Goal: Information Seeking & Learning: Learn about a topic

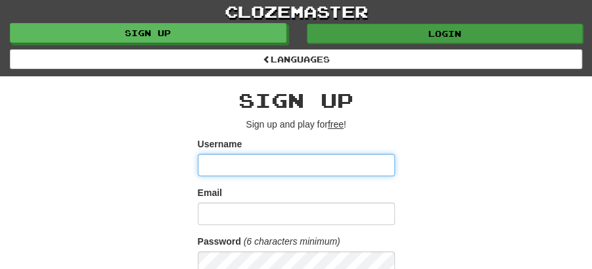
type input "********"
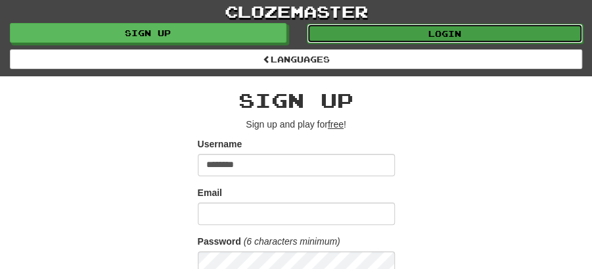
click at [446, 27] on link "Login" at bounding box center [445, 34] width 277 height 20
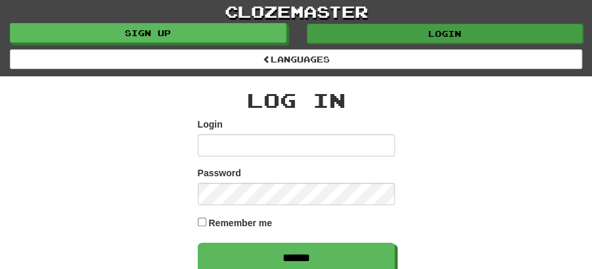
type input "********"
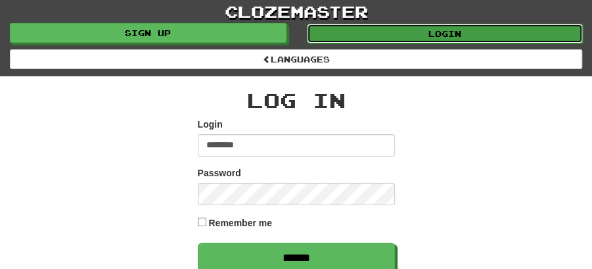
click at [413, 30] on link "Login" at bounding box center [445, 34] width 277 height 20
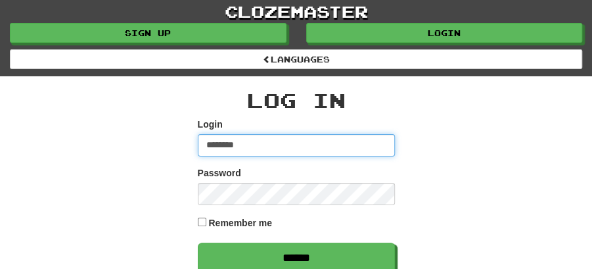
type input "********"
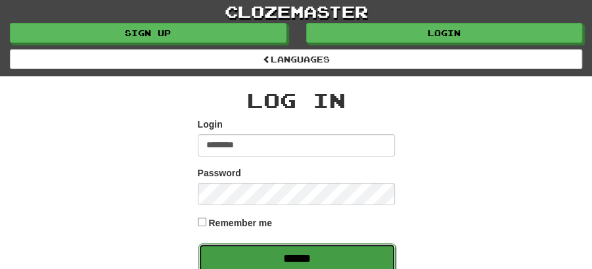
click at [304, 251] on input "******" at bounding box center [296, 258] width 197 height 30
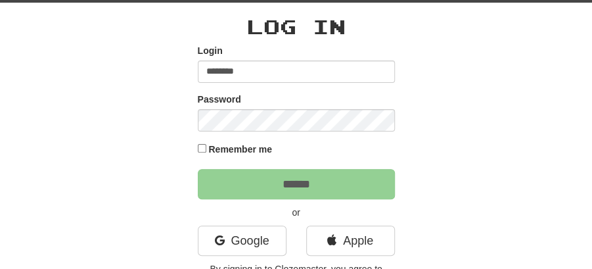
scroll to position [87, 0]
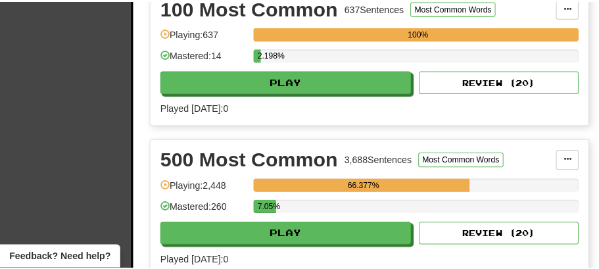
scroll to position [438, 0]
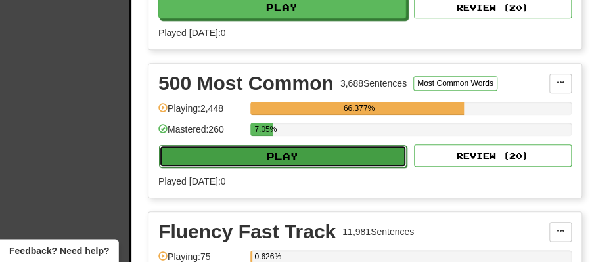
click at [293, 145] on button "Play" at bounding box center [283, 156] width 248 height 22
select select "**"
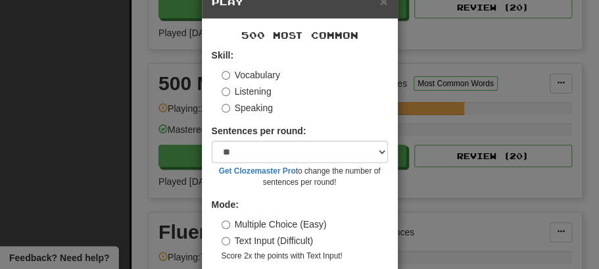
scroll to position [89, 0]
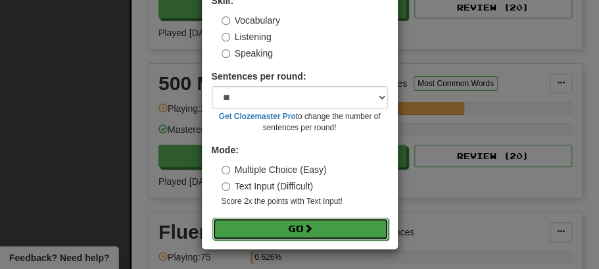
click at [289, 229] on button "Go" at bounding box center [300, 229] width 176 height 22
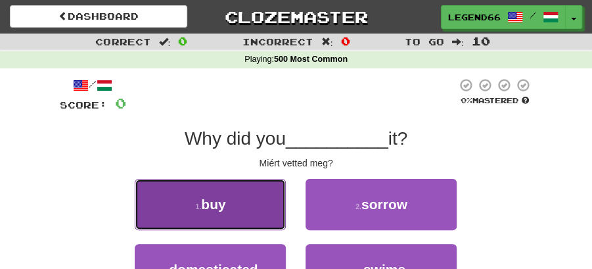
click at [269, 212] on button "1 . buy" at bounding box center [210, 204] width 151 height 51
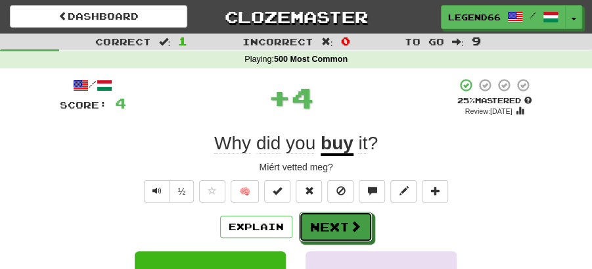
click at [315, 213] on button "Next" at bounding box center [336, 227] width 74 height 30
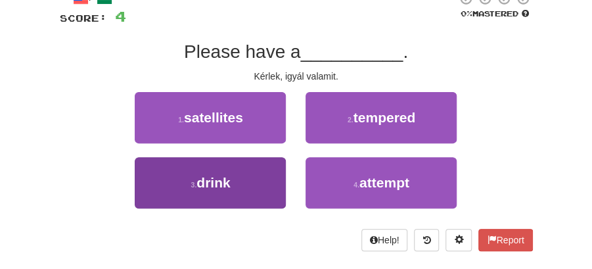
scroll to position [87, 0]
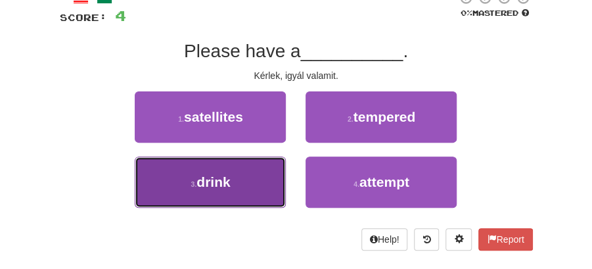
drag, startPoint x: 242, startPoint y: 182, endPoint x: 303, endPoint y: 155, distance: 66.8
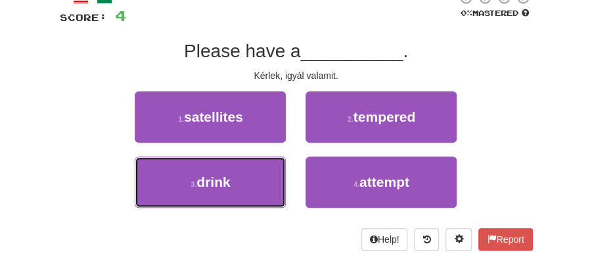
click at [243, 183] on button "3 . drink" at bounding box center [210, 181] width 151 height 51
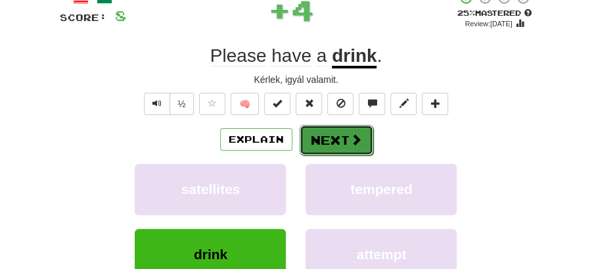
click at [311, 139] on button "Next" at bounding box center [337, 140] width 74 height 30
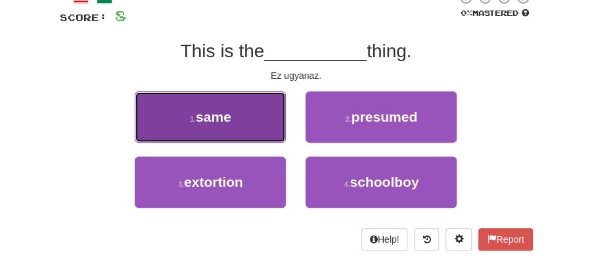
drag, startPoint x: 246, startPoint y: 127, endPoint x: 255, endPoint y: 127, distance: 9.2
click at [255, 127] on button "1 . same" at bounding box center [210, 116] width 151 height 51
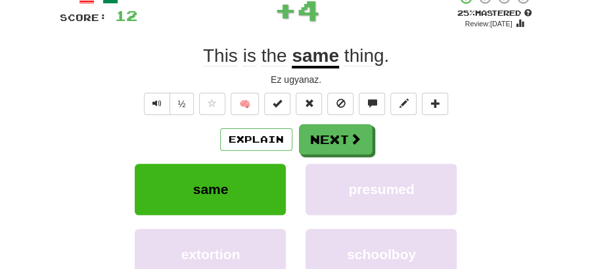
click at [350, 142] on span at bounding box center [356, 139] width 12 height 12
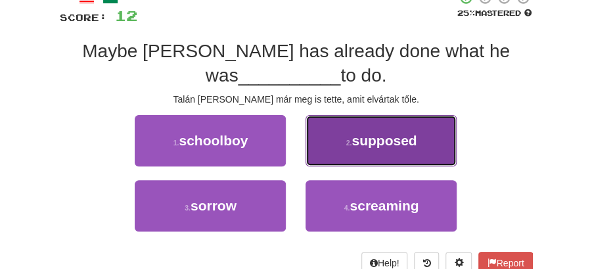
click at [389, 145] on span "supposed" at bounding box center [384, 140] width 65 height 15
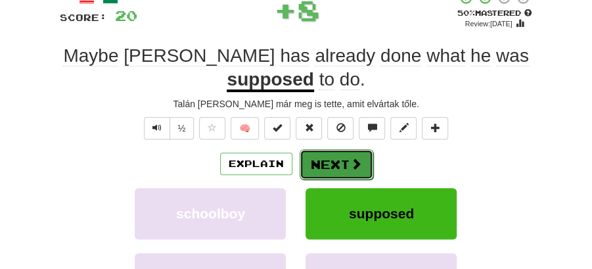
click at [326, 161] on button "Next" at bounding box center [337, 164] width 74 height 30
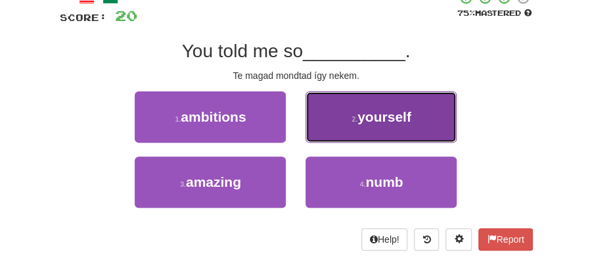
click at [365, 125] on button "2 . yourself" at bounding box center [381, 116] width 151 height 51
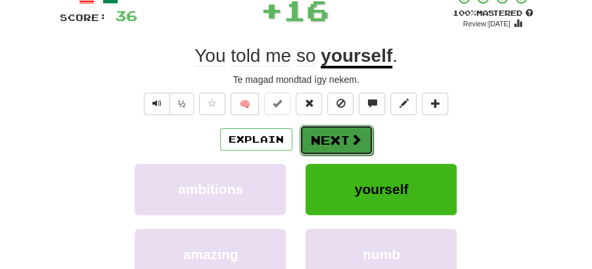
click at [325, 131] on button "Next" at bounding box center [337, 140] width 74 height 30
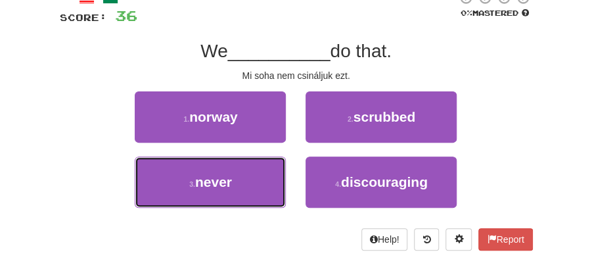
drag, startPoint x: 247, startPoint y: 184, endPoint x: 341, endPoint y: 154, distance: 98.7
click at [265, 181] on button "3 . never" at bounding box center [210, 181] width 151 height 51
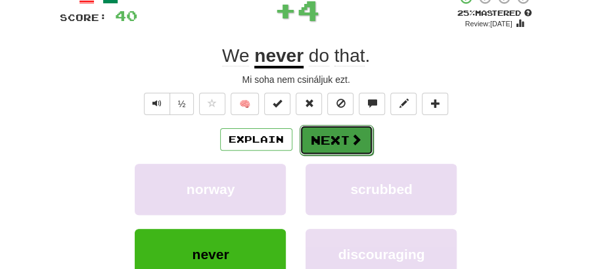
click at [341, 152] on button "Next" at bounding box center [337, 140] width 74 height 30
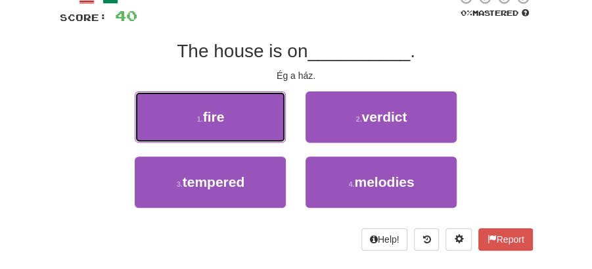
click at [214, 113] on span "fire" at bounding box center [214, 116] width 22 height 15
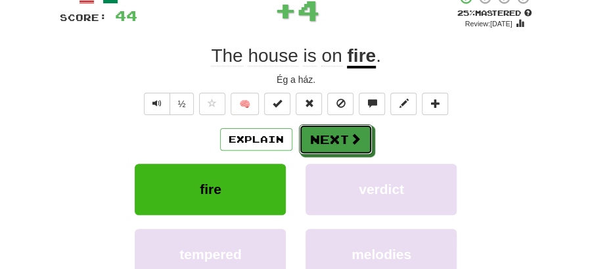
click at [354, 146] on button "Next" at bounding box center [336, 139] width 74 height 30
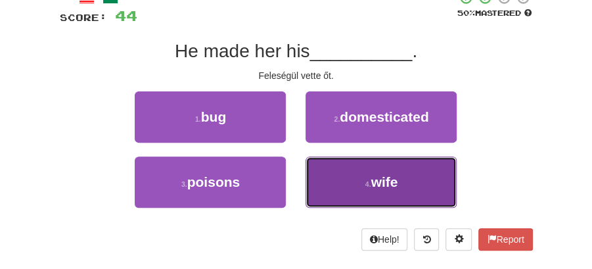
click at [373, 184] on span "wife" at bounding box center [384, 181] width 27 height 15
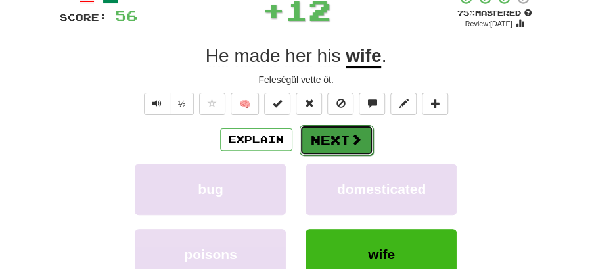
click at [346, 132] on button "Next" at bounding box center [337, 140] width 74 height 30
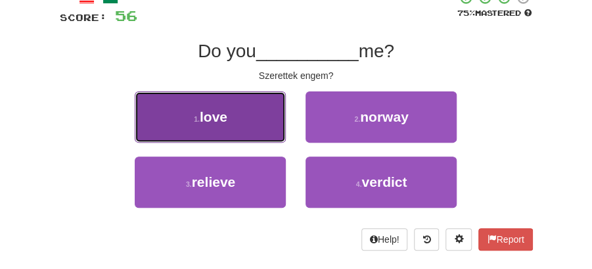
drag, startPoint x: 248, startPoint y: 124, endPoint x: 268, endPoint y: 129, distance: 20.6
click at [268, 129] on button "1 . love" at bounding box center [210, 116] width 151 height 51
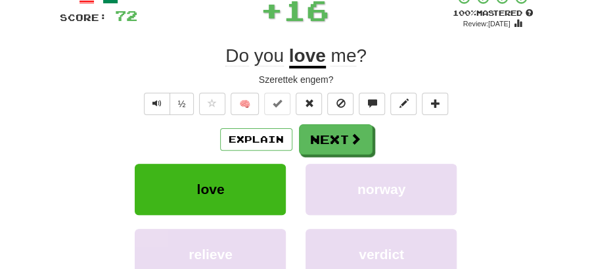
click at [356, 149] on button "Next" at bounding box center [336, 139] width 74 height 30
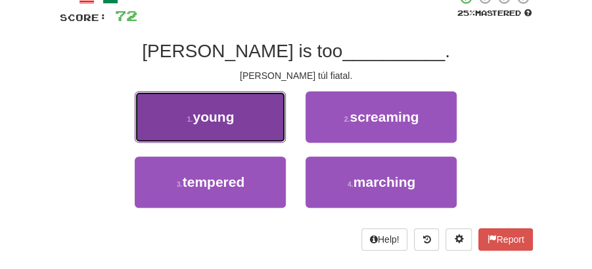
drag, startPoint x: 243, startPoint y: 124, endPoint x: 273, endPoint y: 135, distance: 32.5
click at [273, 135] on button "1 . young" at bounding box center [210, 116] width 151 height 51
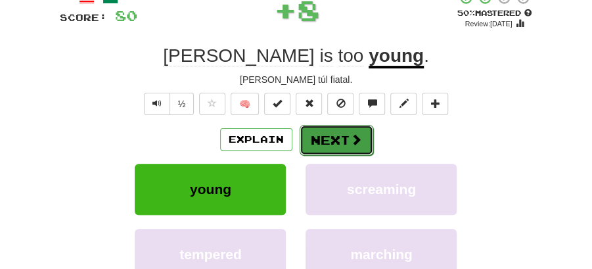
click at [331, 143] on button "Next" at bounding box center [337, 140] width 74 height 30
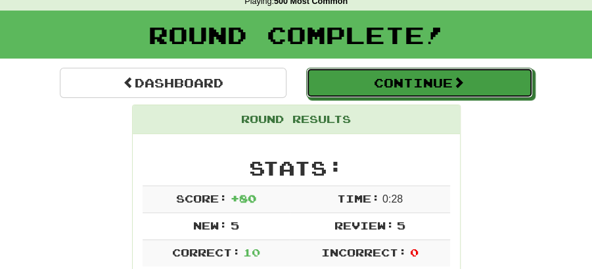
click at [377, 79] on button "Continue" at bounding box center [419, 83] width 227 height 30
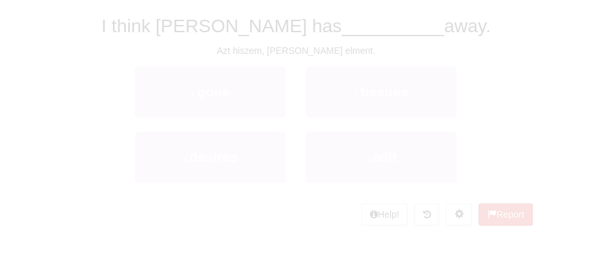
scroll to position [58, 0]
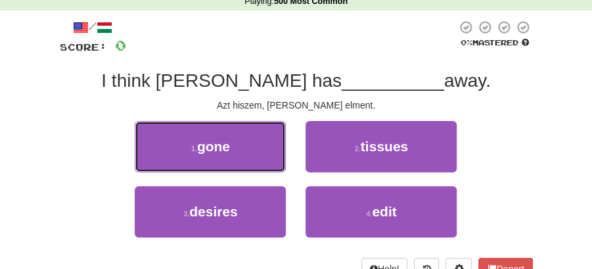
click at [258, 144] on button "1 . gone" at bounding box center [210, 146] width 151 height 51
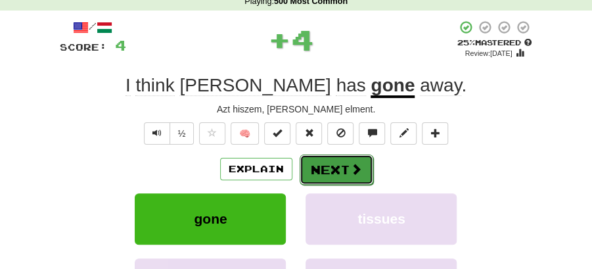
click at [333, 163] on button "Next" at bounding box center [337, 169] width 74 height 30
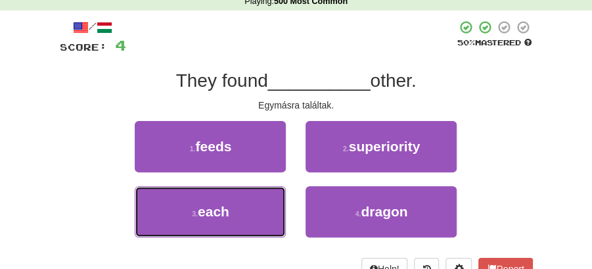
drag, startPoint x: 270, startPoint y: 207, endPoint x: 290, endPoint y: 202, distance: 20.9
click at [281, 205] on button "3 . each" at bounding box center [210, 211] width 151 height 51
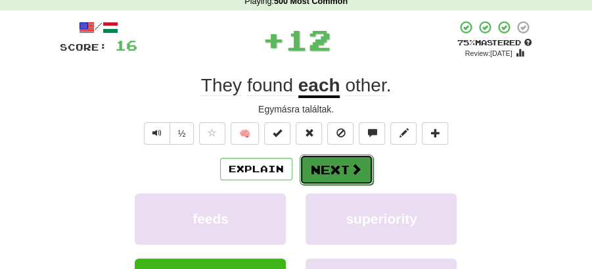
click at [347, 170] on button "Next" at bounding box center [337, 169] width 74 height 30
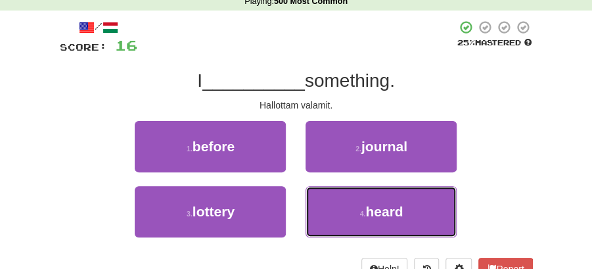
drag, startPoint x: 386, startPoint y: 219, endPoint x: 357, endPoint y: 184, distance: 45.8
click at [386, 219] on button "4 . heard" at bounding box center [381, 211] width 151 height 51
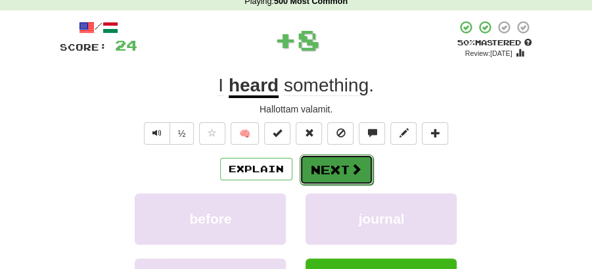
click at [347, 171] on button "Next" at bounding box center [337, 169] width 74 height 30
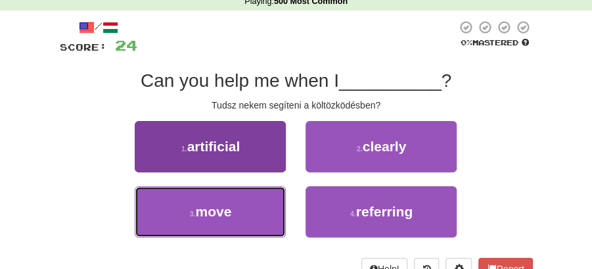
click at [262, 211] on button "3 . move" at bounding box center [210, 211] width 151 height 51
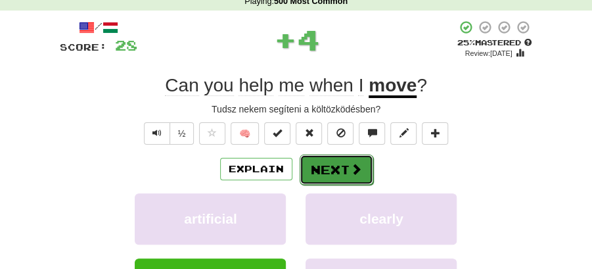
click at [333, 174] on button "Next" at bounding box center [337, 169] width 74 height 30
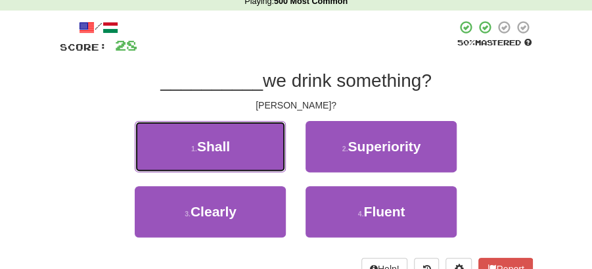
drag, startPoint x: 237, startPoint y: 148, endPoint x: 254, endPoint y: 151, distance: 18.0
click at [246, 150] on button "1 . Shall" at bounding box center [210, 146] width 151 height 51
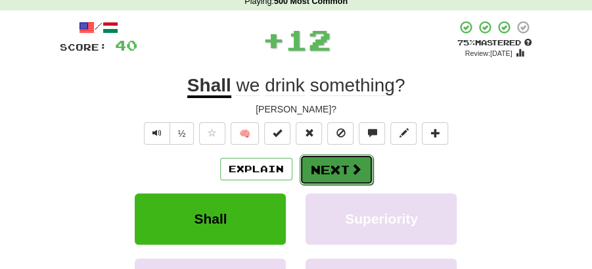
click at [309, 164] on button "Next" at bounding box center [337, 169] width 74 height 30
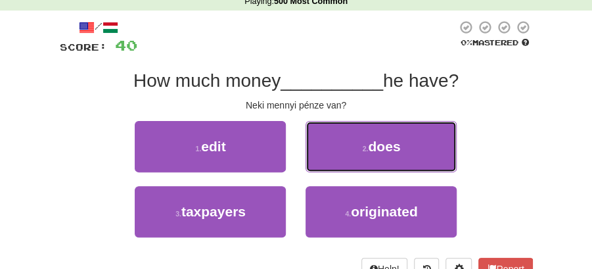
click at [352, 147] on button "2 . does" at bounding box center [381, 146] width 151 height 51
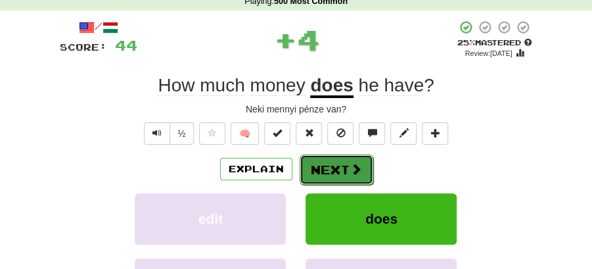
click at [343, 159] on button "Next" at bounding box center [337, 169] width 74 height 30
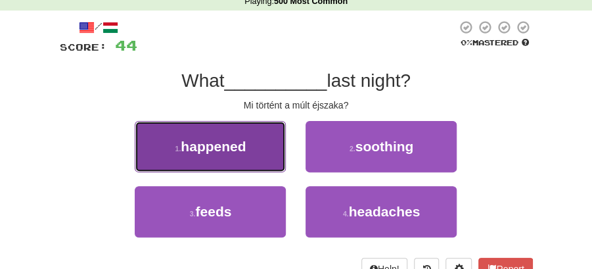
drag, startPoint x: 244, startPoint y: 143, endPoint x: 281, endPoint y: 150, distance: 37.0
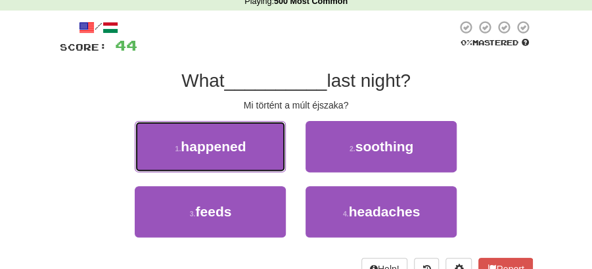
click at [248, 145] on button "1 . happened" at bounding box center [210, 146] width 151 height 51
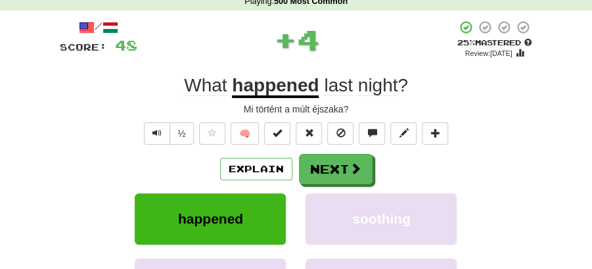
click at [338, 160] on button "Next" at bounding box center [336, 169] width 74 height 30
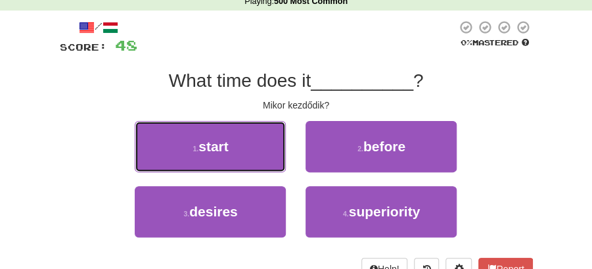
click at [267, 149] on button "1 . start" at bounding box center [210, 146] width 151 height 51
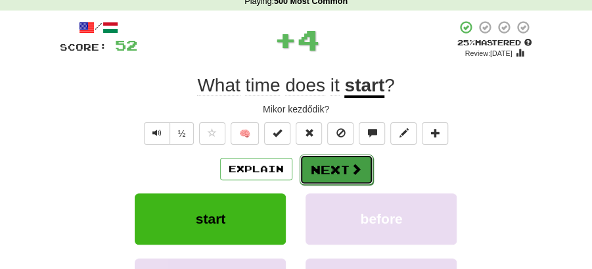
click at [313, 158] on button "Next" at bounding box center [337, 169] width 74 height 30
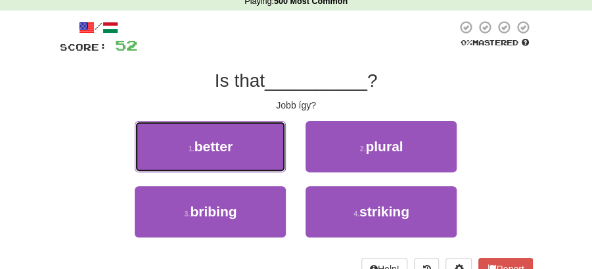
drag, startPoint x: 247, startPoint y: 145, endPoint x: 267, endPoint y: 152, distance: 21.0
click at [260, 151] on button "1 . better" at bounding box center [210, 146] width 151 height 51
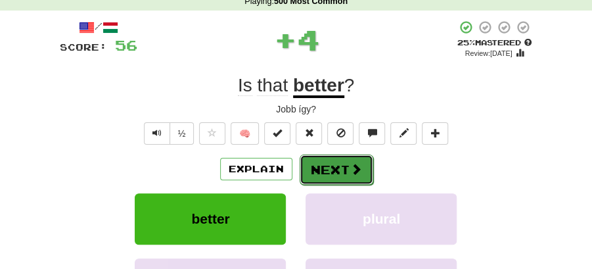
click at [325, 158] on button "Next" at bounding box center [337, 169] width 74 height 30
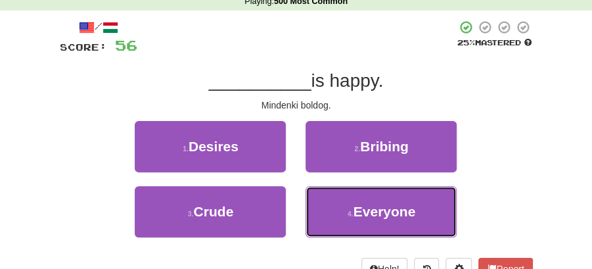
drag, startPoint x: 367, startPoint y: 209, endPoint x: 351, endPoint y: 184, distance: 29.9
click at [363, 202] on button "4 . Everyone" at bounding box center [381, 211] width 151 height 51
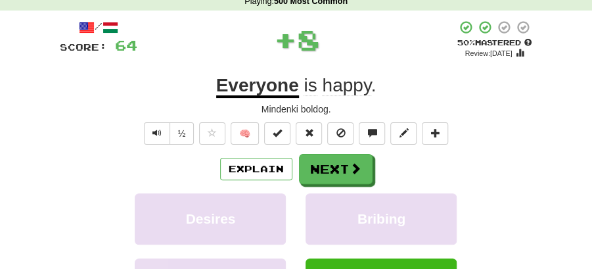
click at [343, 160] on button "Next" at bounding box center [336, 169] width 74 height 30
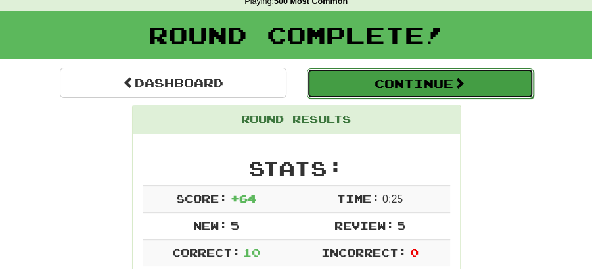
click at [352, 76] on button "Continue" at bounding box center [420, 83] width 227 height 30
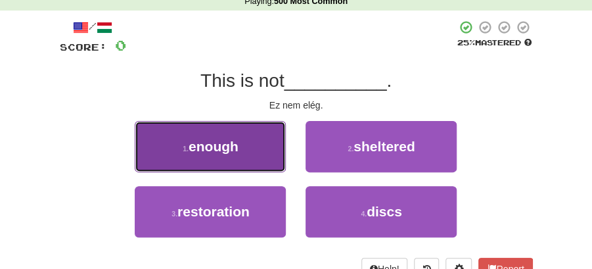
click at [258, 154] on button "1 . enough" at bounding box center [210, 146] width 151 height 51
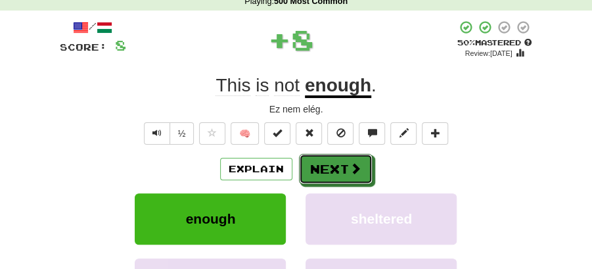
click at [330, 170] on button "Next" at bounding box center [336, 169] width 74 height 30
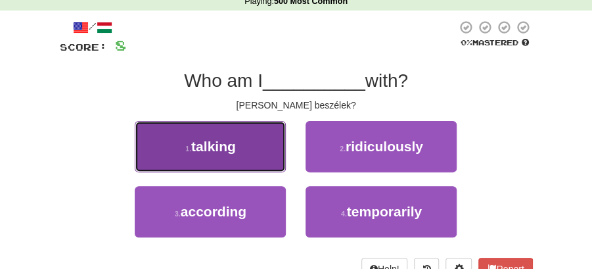
drag, startPoint x: 262, startPoint y: 156, endPoint x: 271, endPoint y: 159, distance: 9.6
click at [271, 159] on button "1 . talking" at bounding box center [210, 146] width 151 height 51
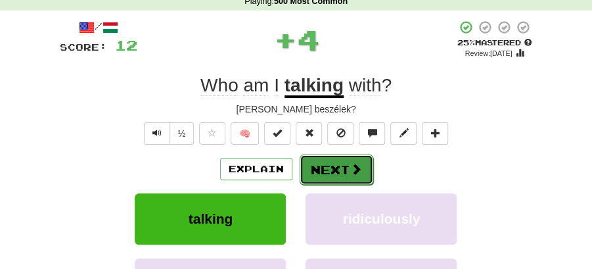
click at [336, 164] on button "Next" at bounding box center [337, 169] width 74 height 30
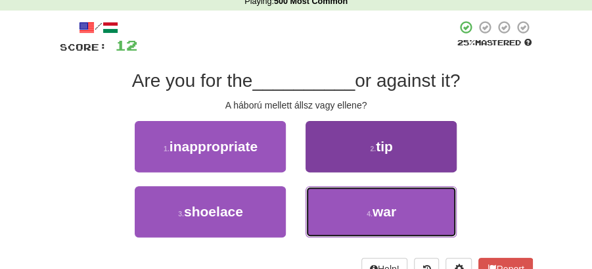
drag, startPoint x: 376, startPoint y: 202, endPoint x: 333, endPoint y: 152, distance: 66.2
click at [359, 145] on div "1 . inappropriate 2 . tip 3 . shoelace 4 . war" at bounding box center [296, 186] width 493 height 130
click at [373, 219] on button "4 . war" at bounding box center [381, 211] width 151 height 51
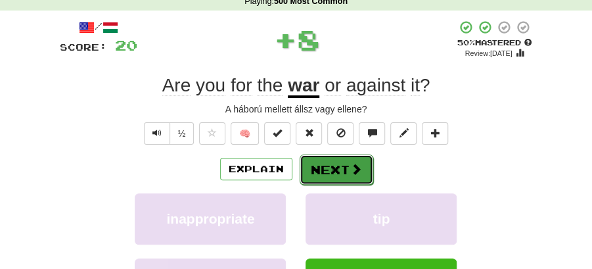
click at [352, 163] on span at bounding box center [356, 169] width 12 height 12
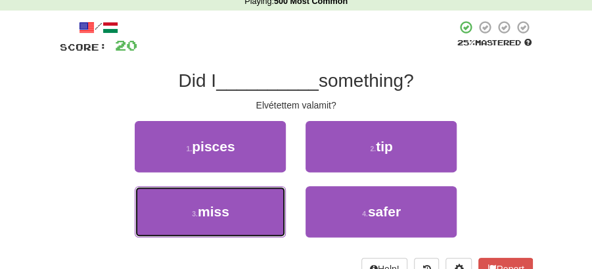
drag, startPoint x: 249, startPoint y: 206, endPoint x: 304, endPoint y: 186, distance: 58.0
click at [264, 200] on button "3 . miss" at bounding box center [210, 211] width 151 height 51
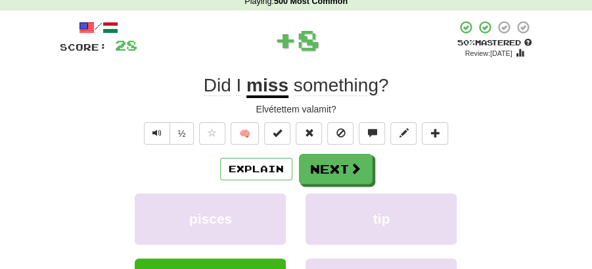
click at [334, 173] on button "Next" at bounding box center [336, 169] width 74 height 30
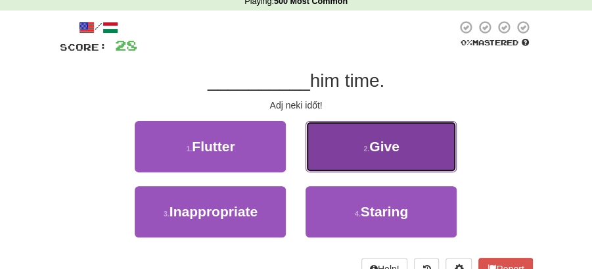
click at [396, 143] on span "Give" at bounding box center [384, 146] width 30 height 15
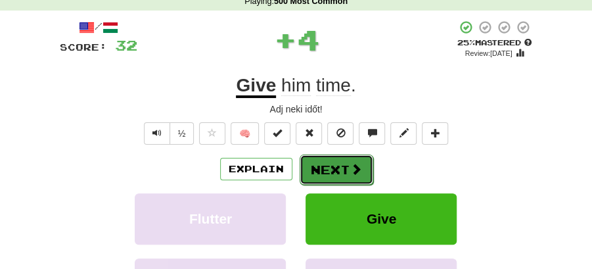
click at [355, 156] on button "Next" at bounding box center [337, 169] width 74 height 30
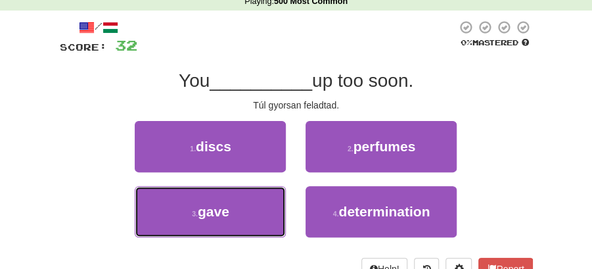
drag, startPoint x: 242, startPoint y: 214, endPoint x: 333, endPoint y: 185, distance: 95.8
click at [251, 212] on button "3 . gave" at bounding box center [210, 211] width 151 height 51
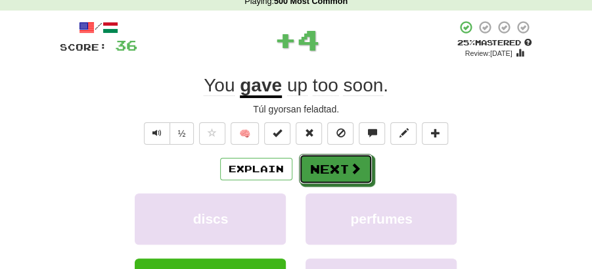
drag, startPoint x: 333, startPoint y: 185, endPoint x: 267, endPoint y: 116, distance: 95.3
click at [353, 171] on span at bounding box center [356, 168] width 12 height 12
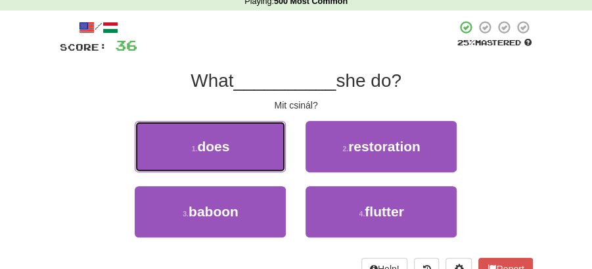
drag, startPoint x: 244, startPoint y: 147, endPoint x: 283, endPoint y: 151, distance: 39.0
click at [254, 147] on button "1 . does" at bounding box center [210, 146] width 151 height 51
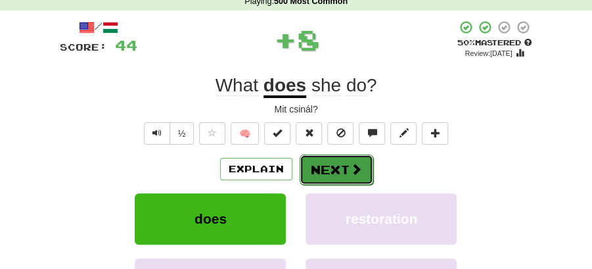
click at [340, 166] on button "Next" at bounding box center [337, 169] width 74 height 30
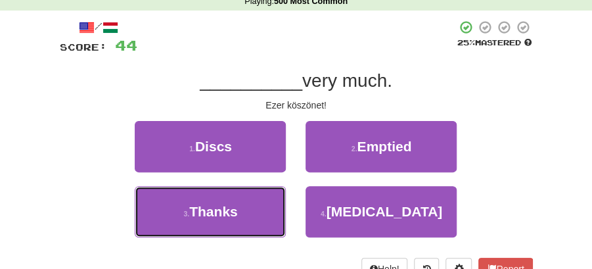
drag, startPoint x: 244, startPoint y: 197, endPoint x: 262, endPoint y: 188, distance: 20.6
click at [255, 193] on button "3 . Thanks" at bounding box center [210, 211] width 151 height 51
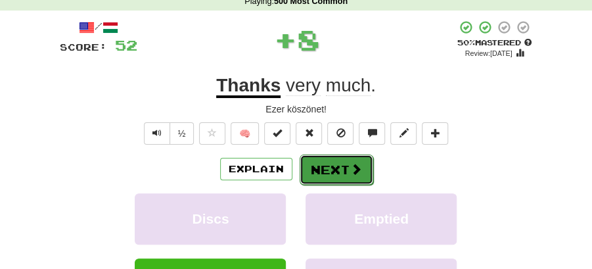
click at [309, 156] on button "Next" at bounding box center [337, 169] width 74 height 30
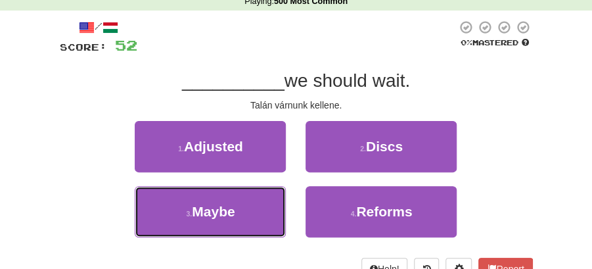
drag, startPoint x: 233, startPoint y: 218, endPoint x: 286, endPoint y: 188, distance: 61.2
click at [237, 213] on button "3 . Maybe" at bounding box center [210, 211] width 151 height 51
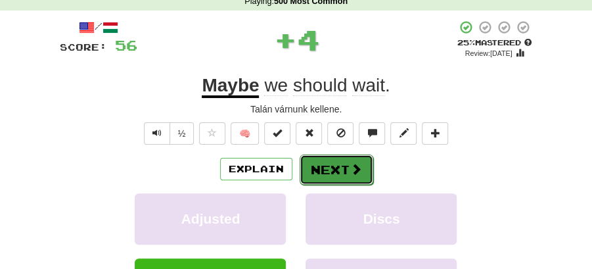
click at [329, 166] on button "Next" at bounding box center [337, 169] width 74 height 30
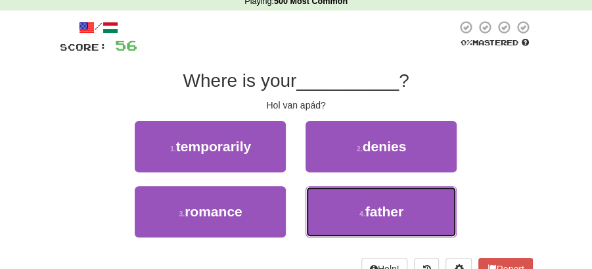
drag, startPoint x: 385, startPoint y: 214, endPoint x: 353, endPoint y: 187, distance: 42.4
click at [383, 213] on span "father" at bounding box center [384, 211] width 38 height 15
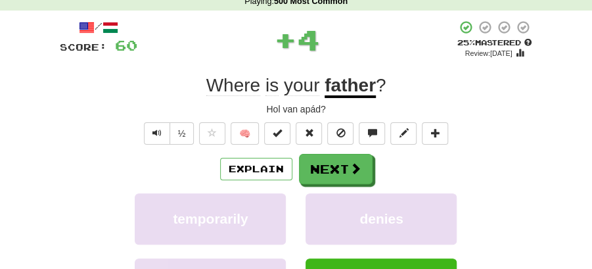
click at [323, 165] on button "Next" at bounding box center [336, 169] width 74 height 30
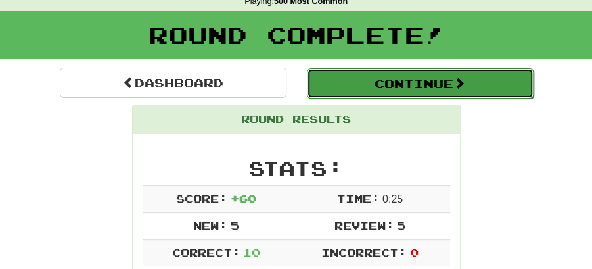
click at [334, 81] on button "Continue" at bounding box center [420, 83] width 227 height 30
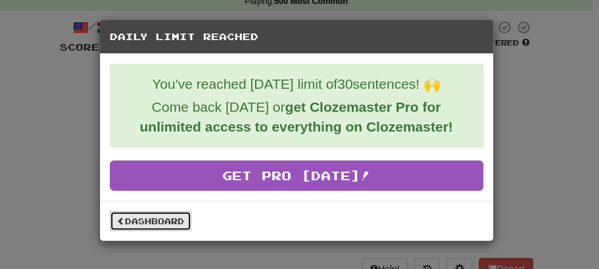
click at [147, 218] on link "Dashboard" at bounding box center [150, 221] width 81 height 20
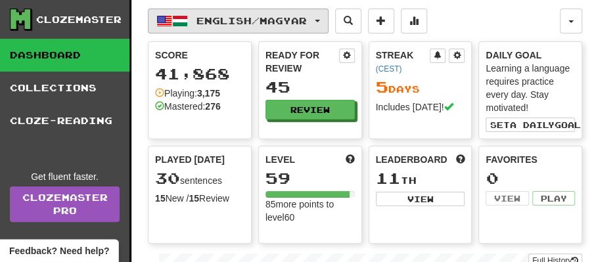
click at [329, 17] on button "English / Magyar" at bounding box center [238, 21] width 181 height 25
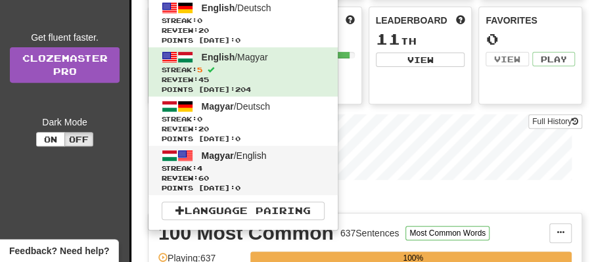
scroll to position [175, 0]
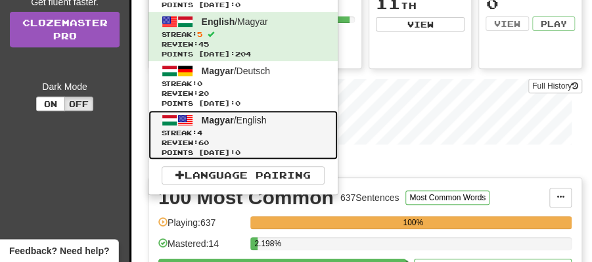
click at [224, 119] on span "Magyar" at bounding box center [218, 120] width 32 height 11
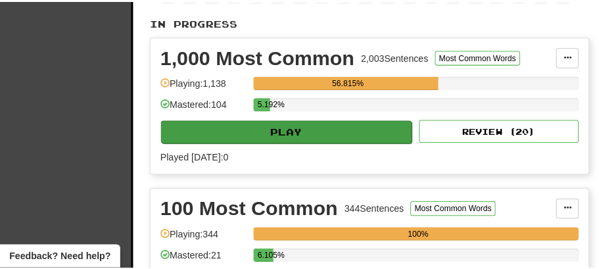
scroll to position [306, 0]
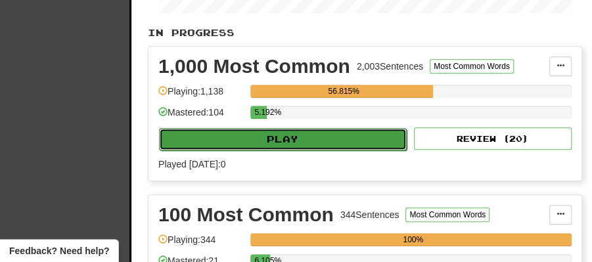
click at [290, 139] on button "Play" at bounding box center [283, 139] width 248 height 22
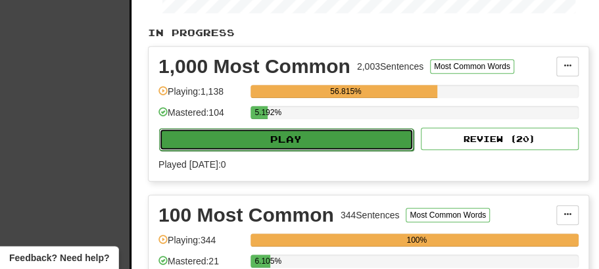
select select "**"
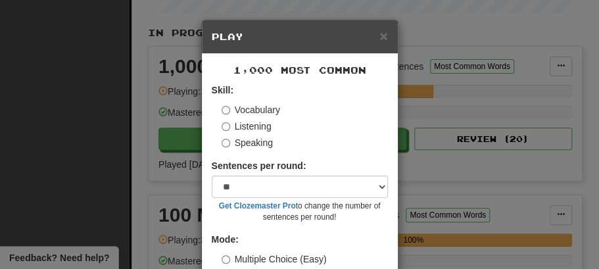
scroll to position [89, 0]
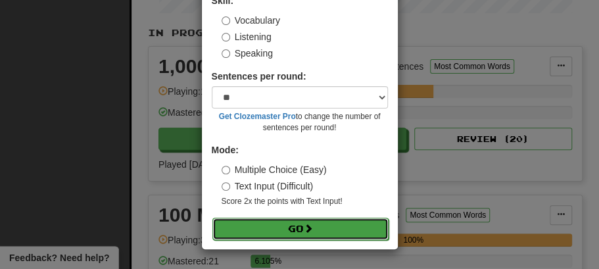
click at [317, 227] on button "Go" at bounding box center [300, 229] width 176 height 22
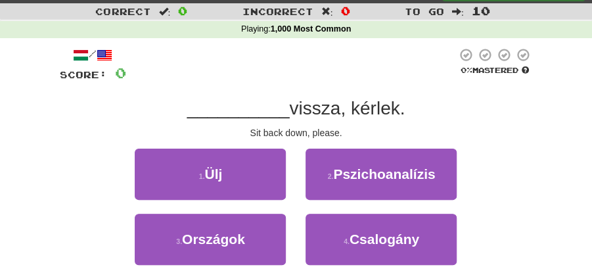
scroll to position [43, 0]
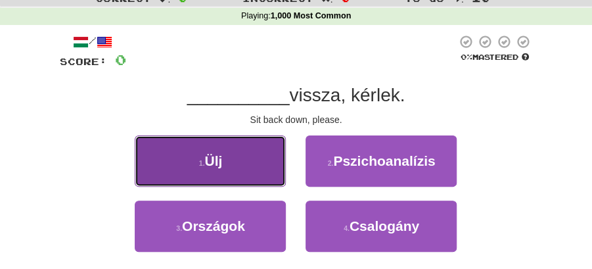
click at [231, 168] on button "1 . Ülj" at bounding box center [210, 160] width 151 height 51
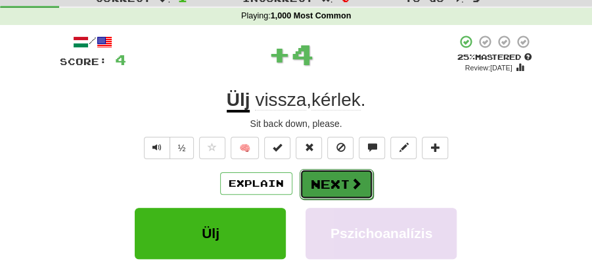
click at [329, 185] on button "Next" at bounding box center [337, 184] width 74 height 30
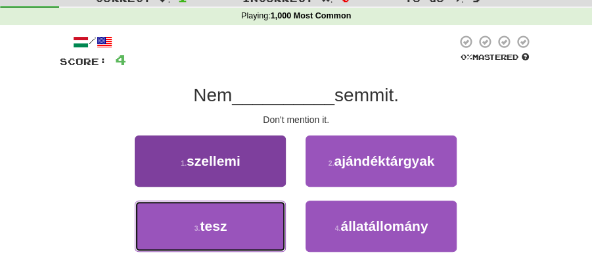
drag, startPoint x: 235, startPoint y: 223, endPoint x: 283, endPoint y: 208, distance: 49.5
click at [250, 219] on button "3 . tesz" at bounding box center [210, 225] width 151 height 51
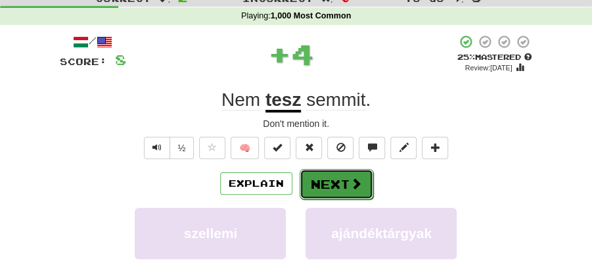
click at [350, 181] on span at bounding box center [356, 183] width 12 height 12
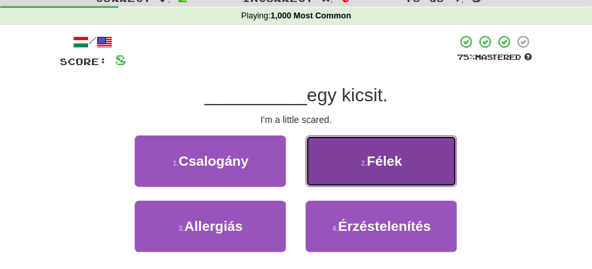
click at [388, 164] on span "Félek" at bounding box center [384, 160] width 35 height 15
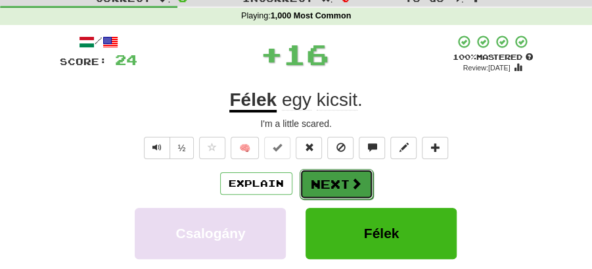
click at [319, 179] on button "Next" at bounding box center [337, 184] width 74 height 30
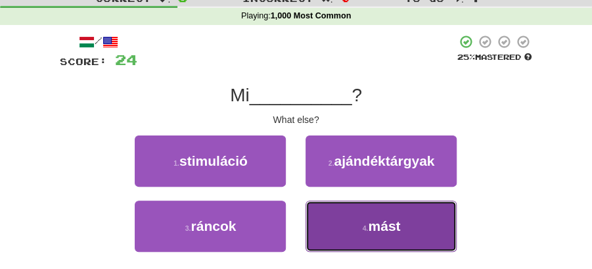
click at [447, 229] on button "4 . mást" at bounding box center [381, 225] width 151 height 51
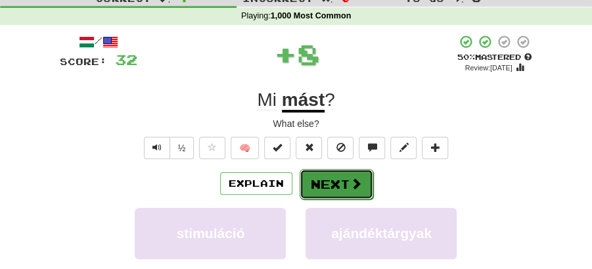
click at [328, 180] on button "Next" at bounding box center [337, 184] width 74 height 30
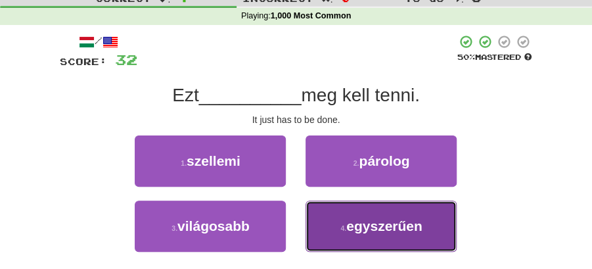
drag, startPoint x: 354, startPoint y: 229, endPoint x: 338, endPoint y: 206, distance: 27.3
click at [354, 229] on span "egyszerűen" at bounding box center [384, 225] width 76 height 15
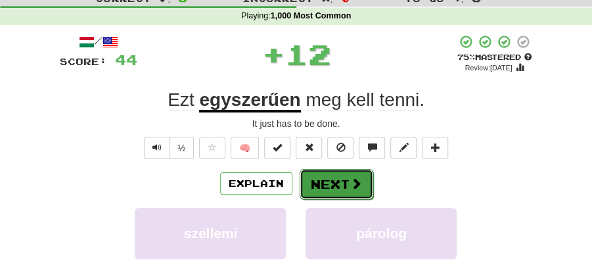
click at [329, 183] on button "Next" at bounding box center [337, 184] width 74 height 30
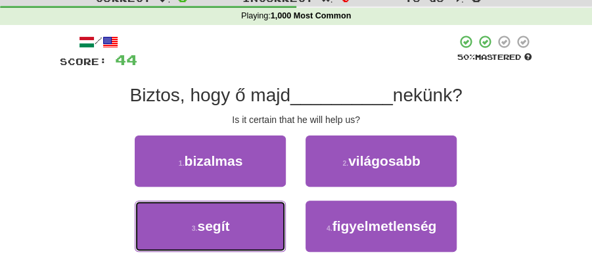
drag, startPoint x: 260, startPoint y: 236, endPoint x: 315, endPoint y: 202, distance: 64.9
click at [262, 235] on button "3 . segít" at bounding box center [210, 225] width 151 height 51
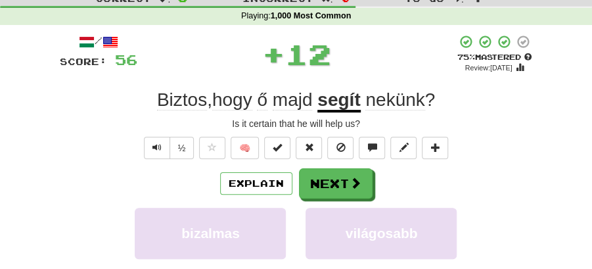
click at [342, 179] on button "Next" at bounding box center [336, 183] width 74 height 30
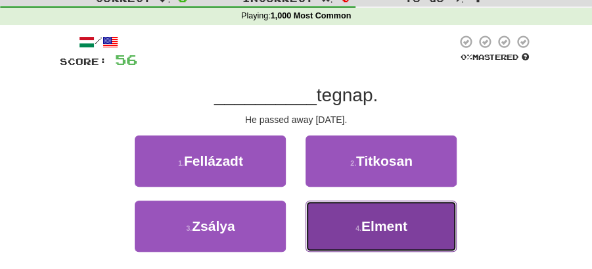
drag, startPoint x: 385, startPoint y: 226, endPoint x: 381, endPoint y: 208, distance: 18.8
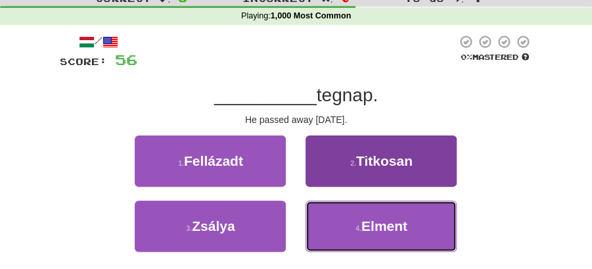
click at [385, 226] on span "Elment" at bounding box center [384, 225] width 46 height 15
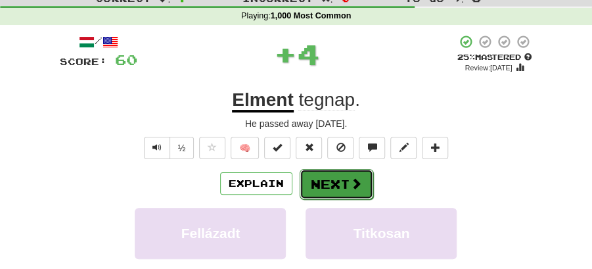
click at [356, 172] on button "Next" at bounding box center [337, 184] width 74 height 30
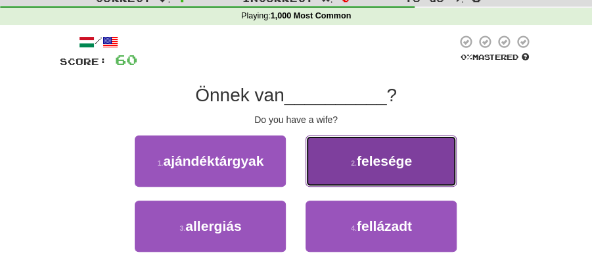
click at [374, 165] on span "felesége" at bounding box center [384, 160] width 55 height 15
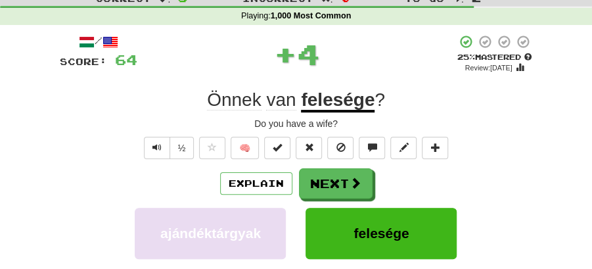
click at [334, 179] on button "Next" at bounding box center [336, 183] width 74 height 30
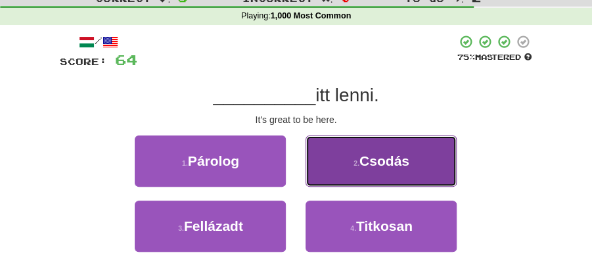
click at [369, 164] on span "Csodás" at bounding box center [384, 160] width 50 height 15
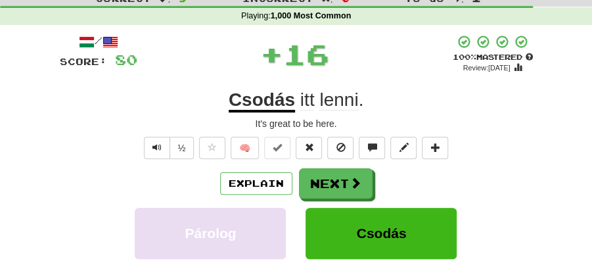
click at [346, 187] on button "Next" at bounding box center [336, 183] width 74 height 30
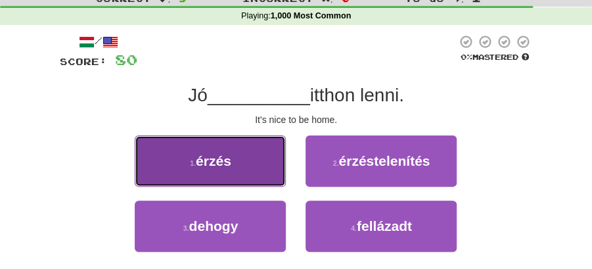
drag, startPoint x: 260, startPoint y: 164, endPoint x: 276, endPoint y: 167, distance: 16.0
click at [276, 167] on button "1 . érzés" at bounding box center [210, 160] width 151 height 51
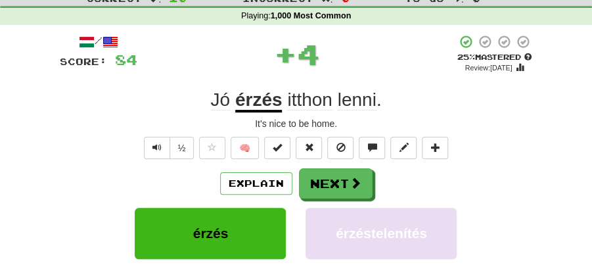
click at [369, 182] on button "Next" at bounding box center [336, 183] width 74 height 30
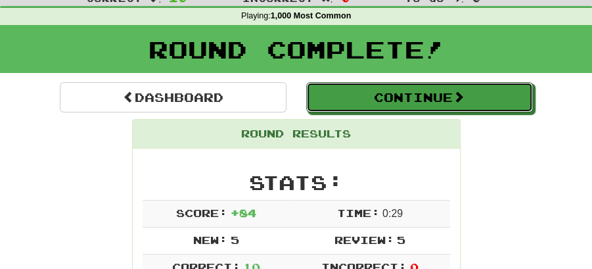
drag, startPoint x: 440, startPoint y: 83, endPoint x: 435, endPoint y: 88, distance: 7.4
click at [436, 87] on button "Continue" at bounding box center [419, 97] width 227 height 30
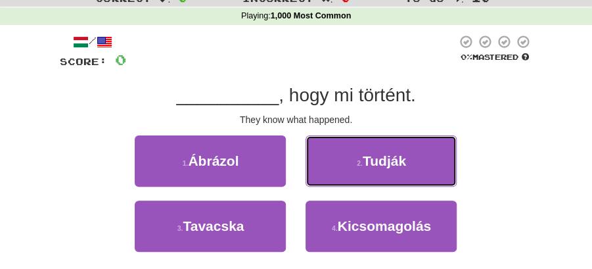
click at [347, 157] on button "2 . Tudják" at bounding box center [381, 160] width 151 height 51
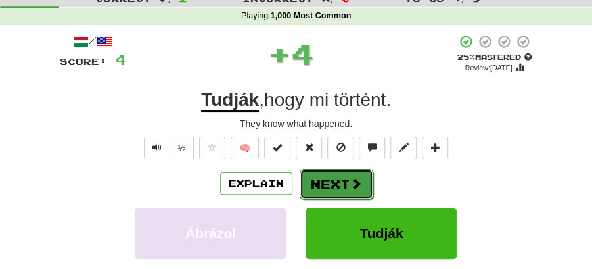
click at [339, 169] on button "Next" at bounding box center [337, 184] width 74 height 30
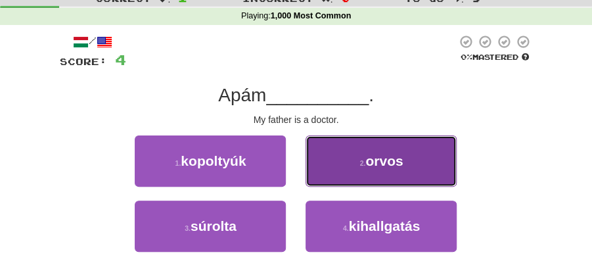
click at [388, 163] on span "orvos" at bounding box center [383, 160] width 37 height 15
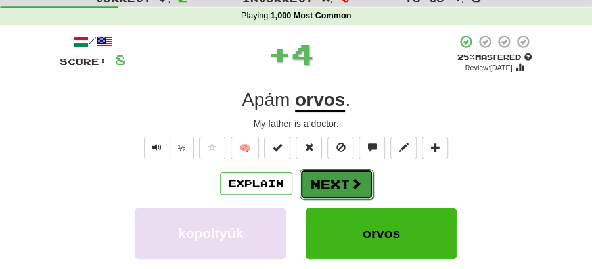
click at [339, 181] on button "Next" at bounding box center [337, 184] width 74 height 30
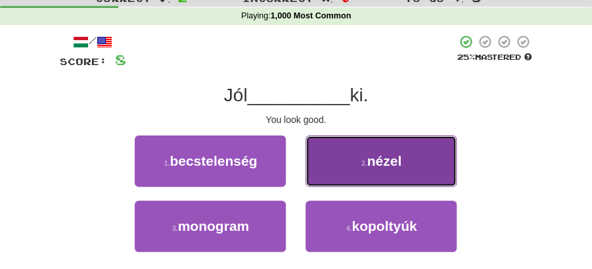
click at [363, 172] on button "2 . nézel" at bounding box center [381, 160] width 151 height 51
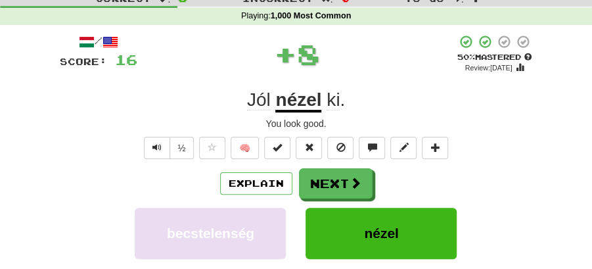
click at [327, 175] on button "Next" at bounding box center [336, 183] width 74 height 30
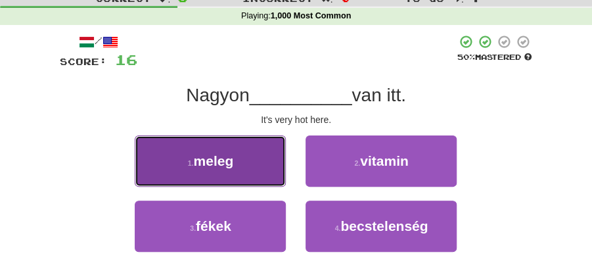
drag, startPoint x: 237, startPoint y: 162, endPoint x: 251, endPoint y: 166, distance: 14.5
click at [251, 166] on button "1 . meleg" at bounding box center [210, 160] width 151 height 51
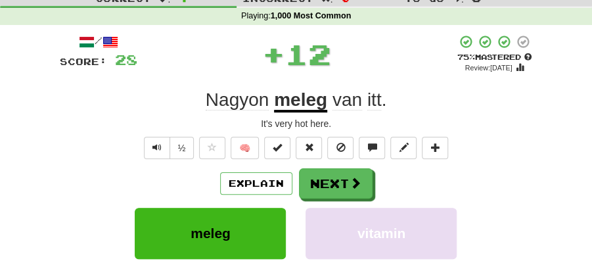
click at [336, 179] on button "Next" at bounding box center [336, 183] width 74 height 30
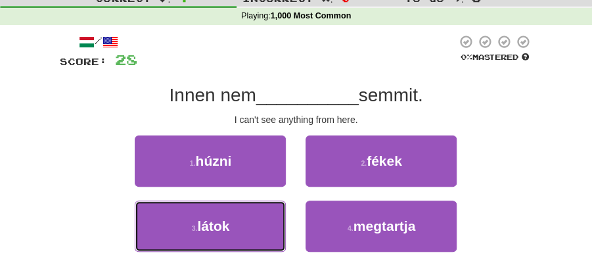
drag, startPoint x: 236, startPoint y: 219, endPoint x: 284, endPoint y: 199, distance: 51.9
click at [246, 214] on button "3 . látok" at bounding box center [210, 225] width 151 height 51
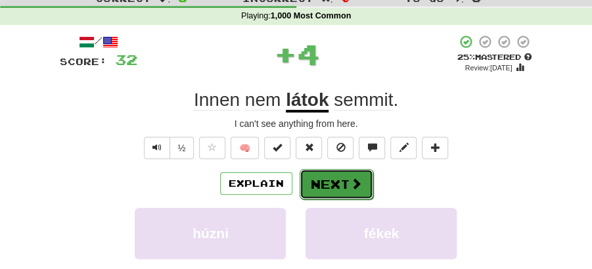
click at [316, 179] on button "Next" at bounding box center [337, 184] width 74 height 30
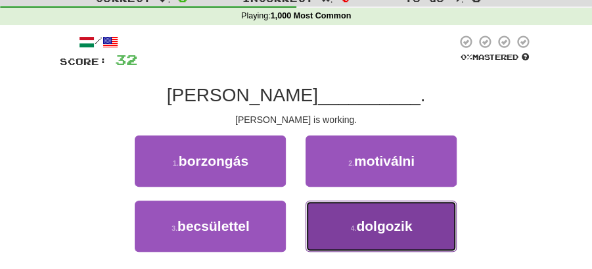
click at [357, 226] on span "dolgozik" at bounding box center [384, 225] width 56 height 15
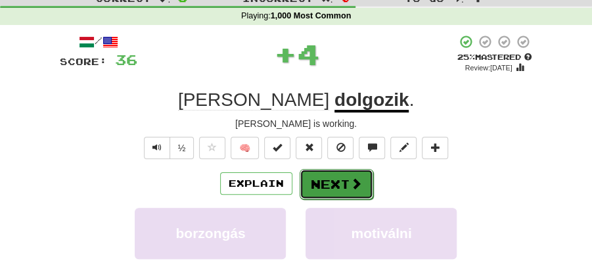
click at [328, 192] on button "Next" at bounding box center [337, 184] width 74 height 30
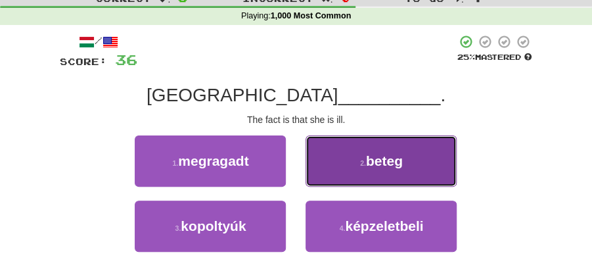
click at [417, 169] on button "2 . beteg" at bounding box center [381, 160] width 151 height 51
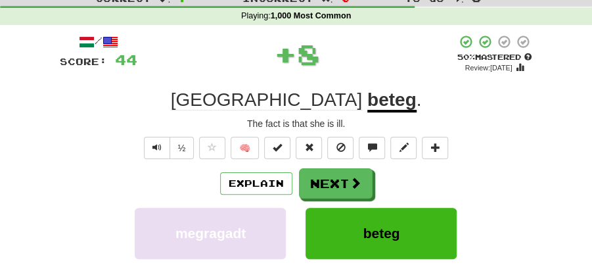
click at [331, 183] on button "Next" at bounding box center [336, 183] width 74 height 30
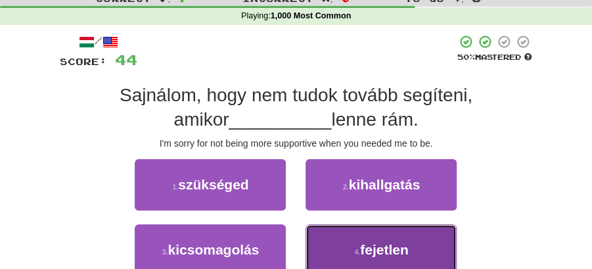
click at [352, 244] on button "4 . fejetlen" at bounding box center [381, 249] width 151 height 51
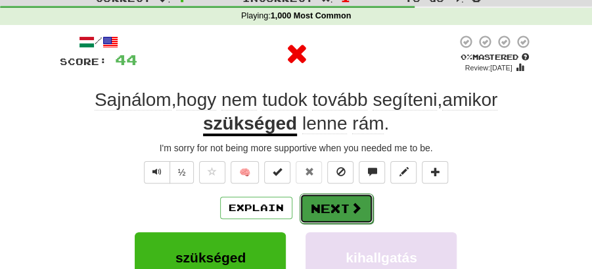
click at [326, 199] on button "Next" at bounding box center [337, 208] width 74 height 30
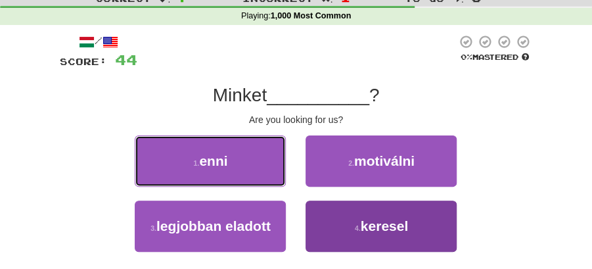
drag, startPoint x: 260, startPoint y: 155, endPoint x: 390, endPoint y: 241, distance: 155.7
click at [375, 244] on div "1 . enni 2 . motiválni 3 . legjobban eladott 4 . keresel" at bounding box center [296, 200] width 493 height 130
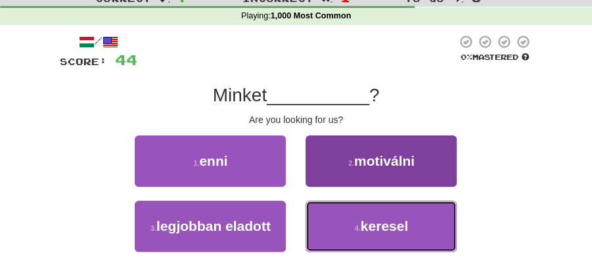
drag, startPoint x: 390, startPoint y: 234, endPoint x: 367, endPoint y: 209, distance: 34.0
click at [385, 227] on button "4 . keresel" at bounding box center [381, 225] width 151 height 51
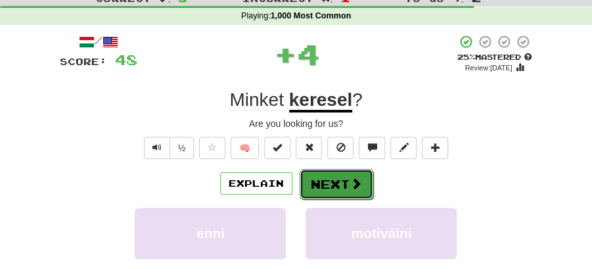
click at [310, 173] on button "Next" at bounding box center [337, 184] width 74 height 30
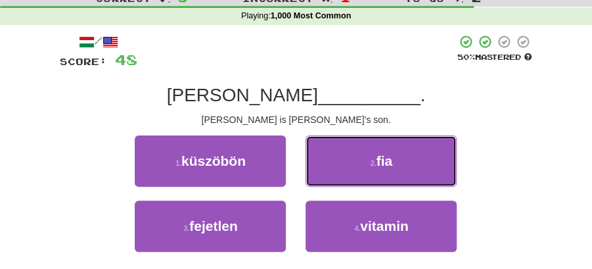
click at [397, 163] on button "2 . fia" at bounding box center [381, 160] width 151 height 51
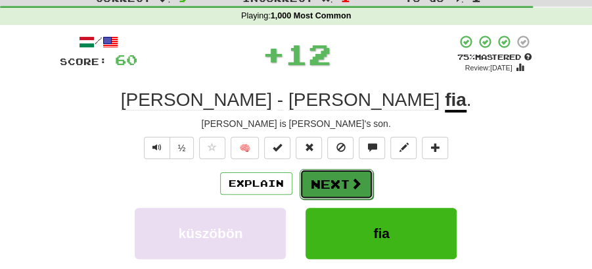
click at [356, 183] on span at bounding box center [356, 183] width 12 height 12
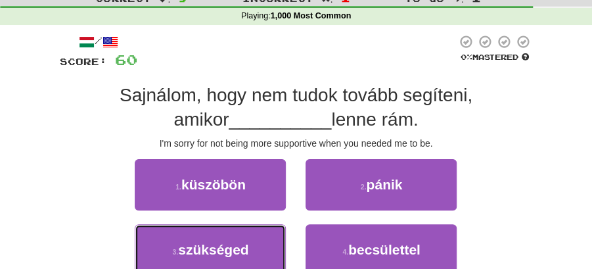
drag, startPoint x: 248, startPoint y: 248, endPoint x: 330, endPoint y: 226, distance: 85.1
click at [254, 248] on button "3 . szükséged" at bounding box center [210, 249] width 151 height 51
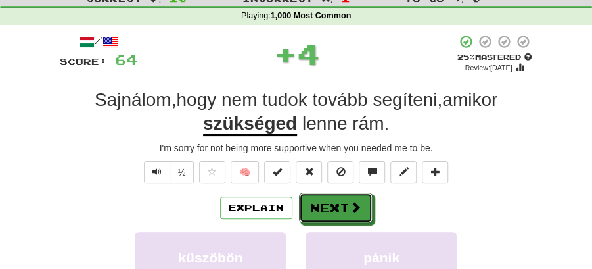
drag, startPoint x: 352, startPoint y: 208, endPoint x: 301, endPoint y: 176, distance: 59.6
click at [351, 208] on span at bounding box center [356, 207] width 12 height 12
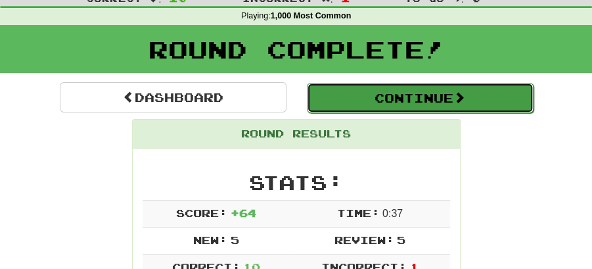
click at [360, 103] on button "Continue" at bounding box center [420, 98] width 227 height 30
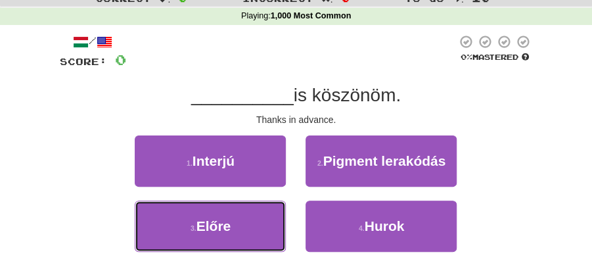
drag, startPoint x: 227, startPoint y: 225, endPoint x: 268, endPoint y: 201, distance: 47.1
click at [231, 225] on span "Előre" at bounding box center [213, 225] width 35 height 15
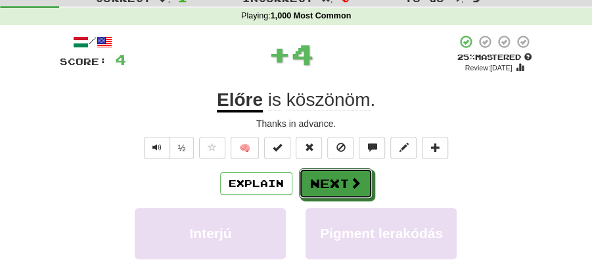
click at [327, 172] on button "Next" at bounding box center [336, 183] width 74 height 30
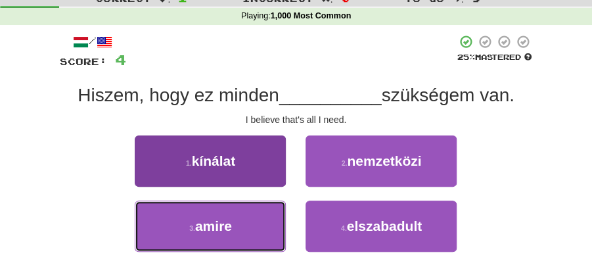
click at [250, 219] on button "3 . amire" at bounding box center [210, 225] width 151 height 51
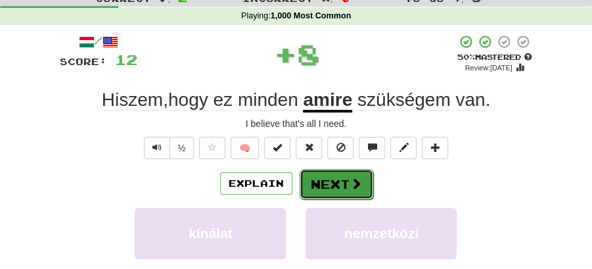
click at [344, 177] on button "Next" at bounding box center [337, 184] width 74 height 30
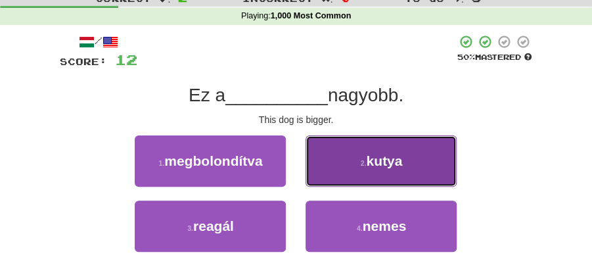
click at [364, 168] on button "2 . kutya" at bounding box center [381, 160] width 151 height 51
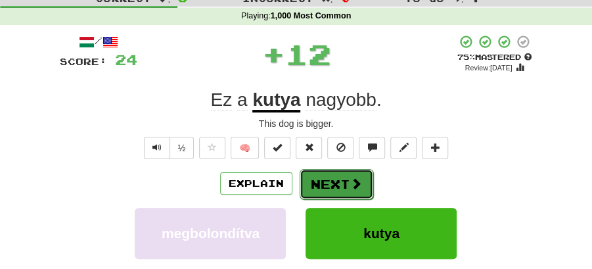
click at [323, 175] on button "Next" at bounding box center [337, 184] width 74 height 30
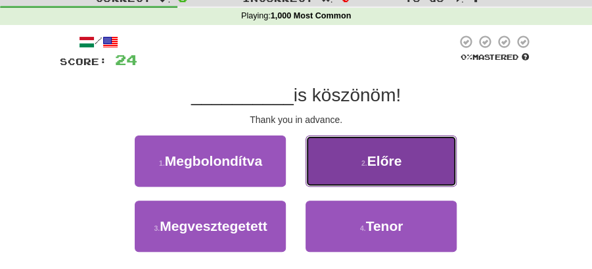
click at [329, 167] on button "2 . Előre" at bounding box center [381, 160] width 151 height 51
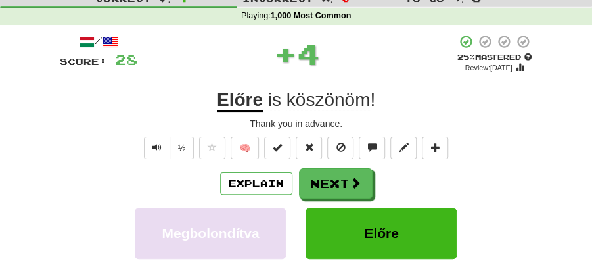
click at [317, 179] on button "Next" at bounding box center [336, 183] width 74 height 30
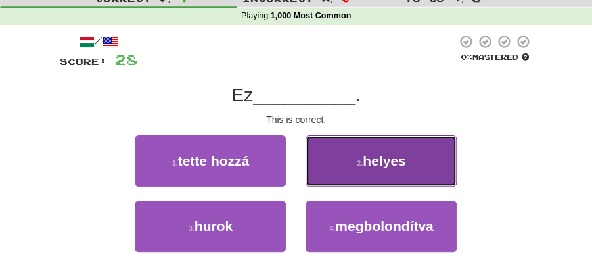
click at [365, 172] on button "2 . helyes" at bounding box center [381, 160] width 151 height 51
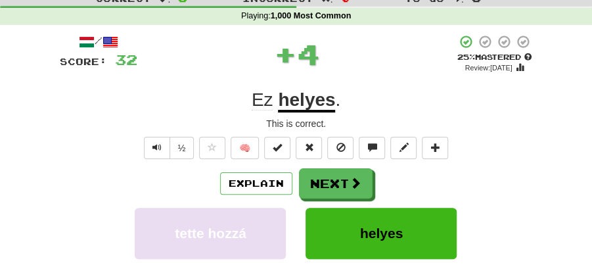
click at [342, 176] on button "Next" at bounding box center [336, 183] width 74 height 30
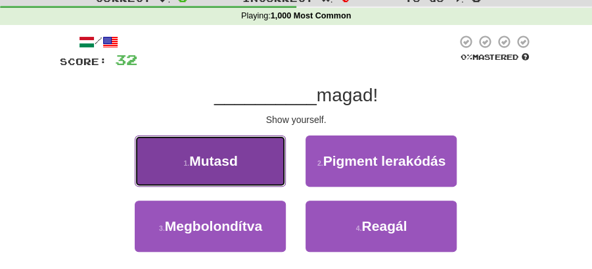
click at [240, 172] on button "1 . Mutasd" at bounding box center [210, 160] width 151 height 51
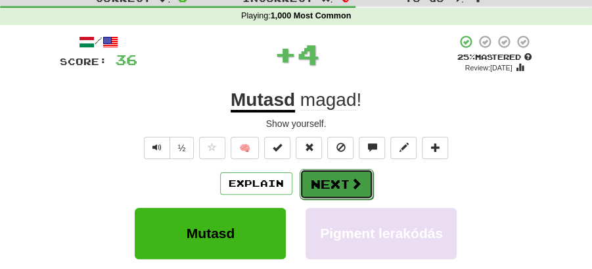
click at [327, 180] on button "Next" at bounding box center [337, 184] width 74 height 30
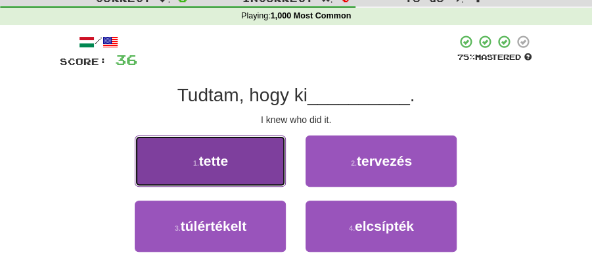
click at [264, 172] on button "1 . tette" at bounding box center [210, 160] width 151 height 51
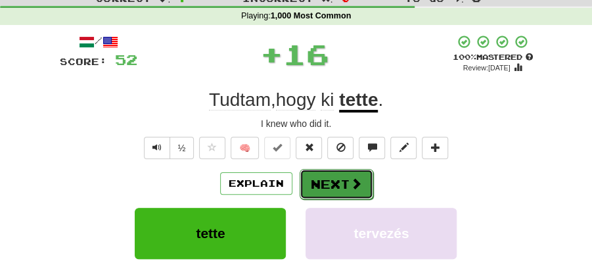
click at [325, 170] on button "Next" at bounding box center [337, 184] width 74 height 30
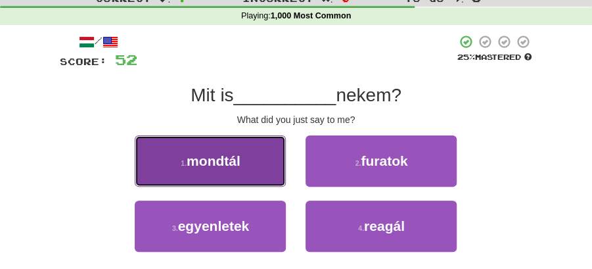
drag, startPoint x: 215, startPoint y: 168, endPoint x: 227, endPoint y: 168, distance: 12.5
click at [227, 168] on button "1 . mondtál" at bounding box center [210, 160] width 151 height 51
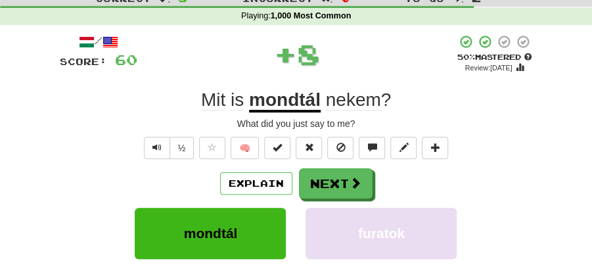
click at [350, 181] on span at bounding box center [356, 183] width 12 height 12
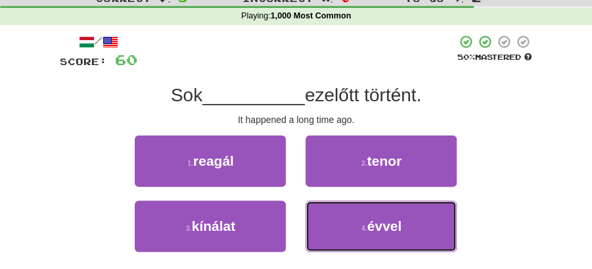
drag, startPoint x: 377, startPoint y: 229, endPoint x: 369, endPoint y: 201, distance: 29.2
click at [377, 229] on span "évvel" at bounding box center [384, 225] width 35 height 15
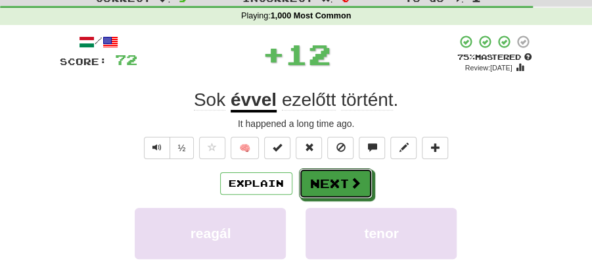
click at [359, 182] on span at bounding box center [356, 183] width 12 height 12
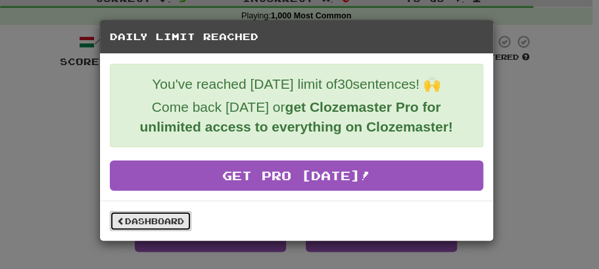
click at [175, 214] on link "Dashboard" at bounding box center [150, 221] width 81 height 20
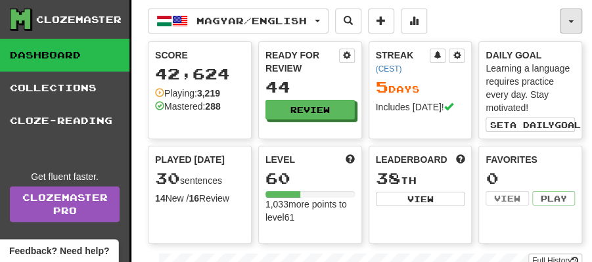
click at [570, 24] on button "button" at bounding box center [571, 21] width 22 height 25
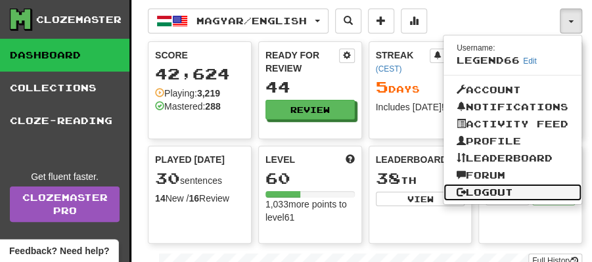
click at [493, 185] on link "Logout" at bounding box center [513, 192] width 138 height 17
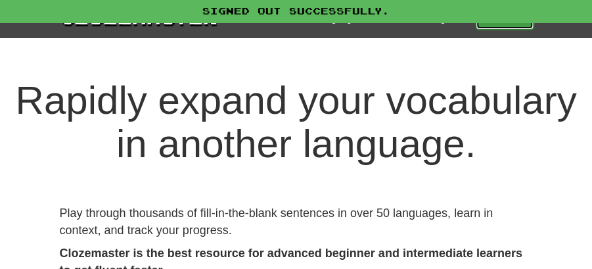
click at [501, 26] on link "Play" at bounding box center [505, 18] width 58 height 22
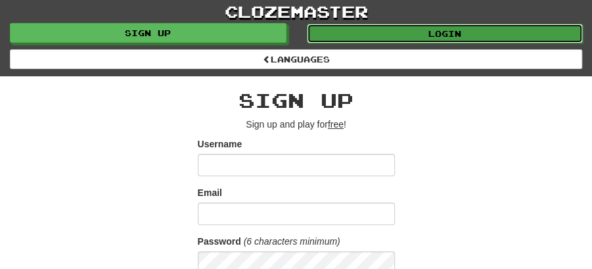
click at [430, 32] on link "Login" at bounding box center [445, 34] width 277 height 20
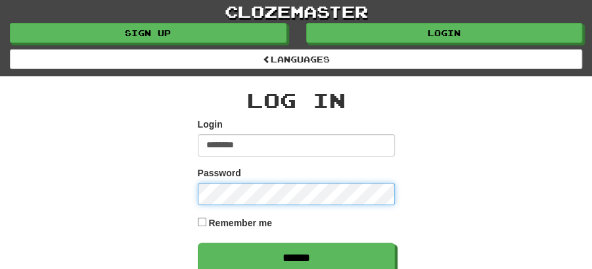
type input "******"
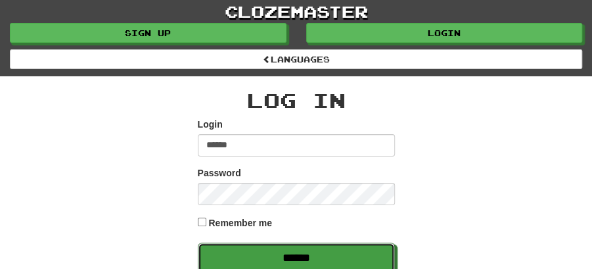
drag, startPoint x: 296, startPoint y: 253, endPoint x: 291, endPoint y: 219, distance: 34.5
click at [296, 254] on input "******" at bounding box center [296, 257] width 197 height 30
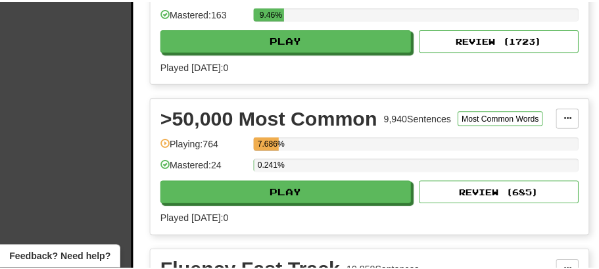
scroll to position [1007, 0]
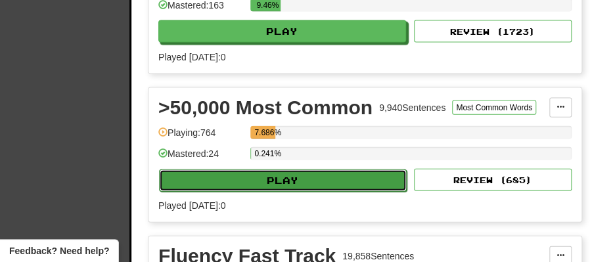
click at [277, 173] on button "Play" at bounding box center [283, 181] width 248 height 22
select select "**"
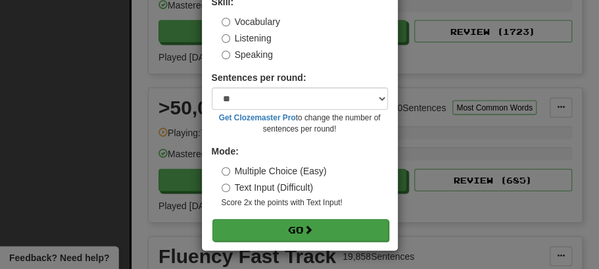
scroll to position [89, 0]
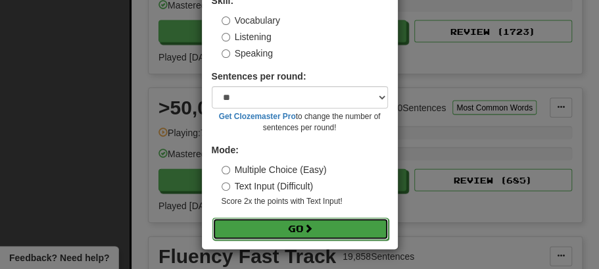
click at [281, 226] on button "Go" at bounding box center [300, 229] width 176 height 22
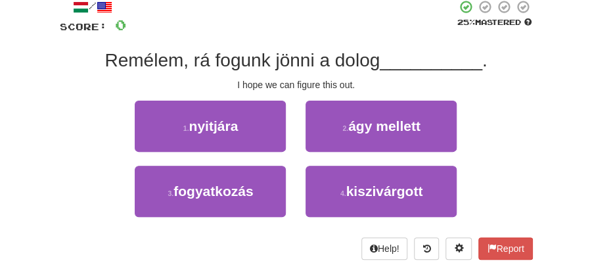
scroll to position [87, 0]
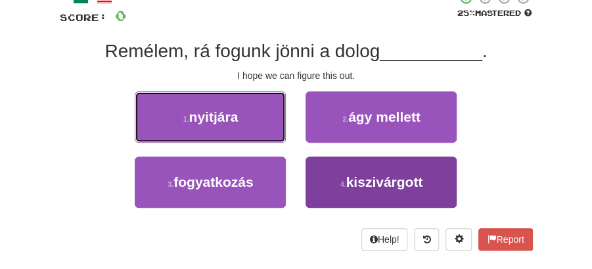
drag, startPoint x: 239, startPoint y: 122, endPoint x: 311, endPoint y: 197, distance: 104.6
click at [288, 206] on div "1 . nyitjára 2 . ágy mellett 3 . fogyatkozás 4 . kiszivárgott" at bounding box center [296, 156] width 493 height 130
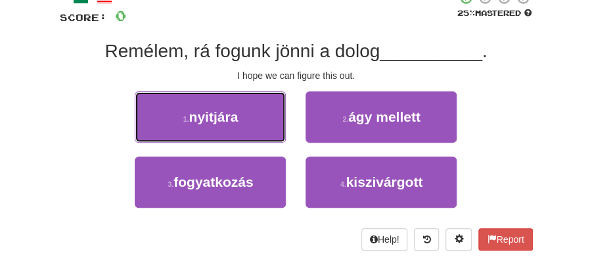
click at [200, 144] on div "1 . nyitjára" at bounding box center [210, 123] width 171 height 65
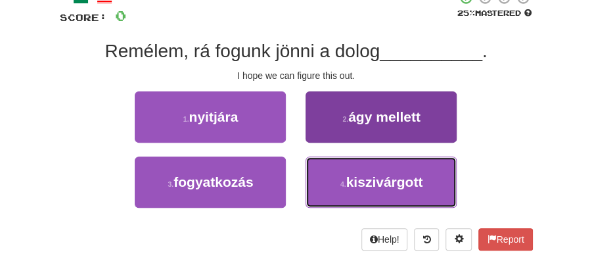
drag, startPoint x: 338, startPoint y: 173, endPoint x: 333, endPoint y: 166, distance: 8.9
click at [338, 171] on button "4 . kiszivárgott" at bounding box center [381, 181] width 151 height 51
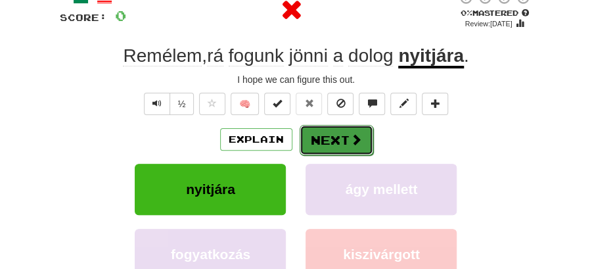
click at [323, 141] on button "Next" at bounding box center [337, 140] width 74 height 30
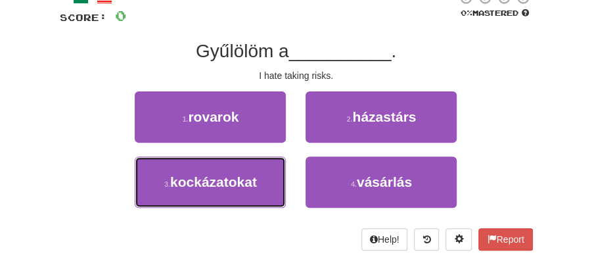
drag, startPoint x: 223, startPoint y: 187, endPoint x: 269, endPoint y: 155, distance: 55.2
click at [229, 183] on span "kockázatokat" at bounding box center [213, 181] width 87 height 15
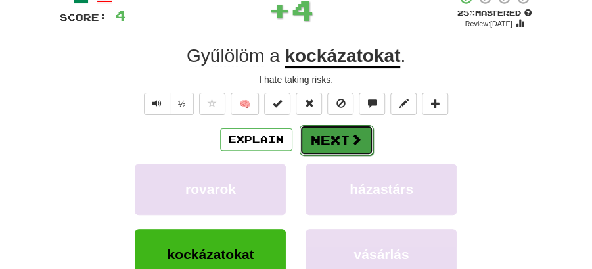
click at [320, 131] on button "Next" at bounding box center [337, 140] width 74 height 30
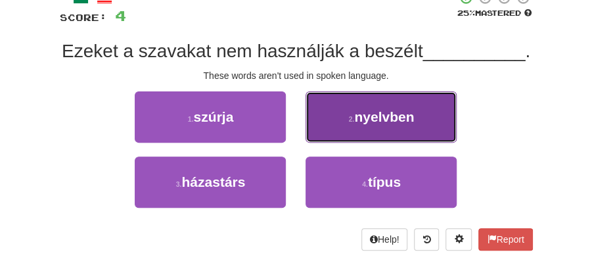
click at [348, 143] on button "2 . nyelvben" at bounding box center [381, 116] width 151 height 51
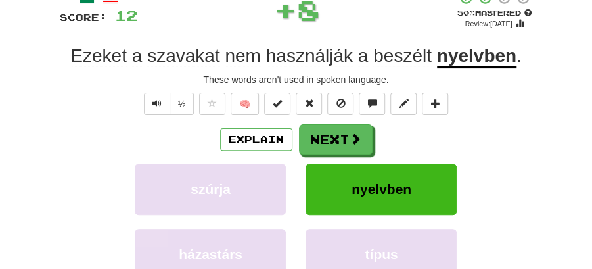
click at [304, 152] on button "Next" at bounding box center [336, 139] width 74 height 30
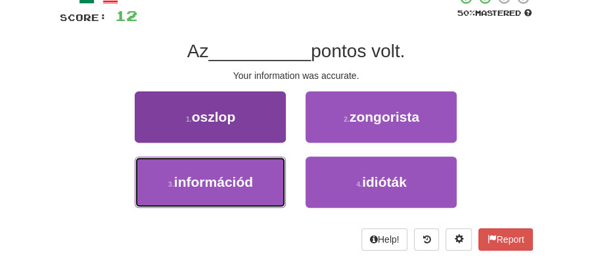
drag, startPoint x: 218, startPoint y: 175, endPoint x: 248, endPoint y: 163, distance: 31.9
click at [230, 170] on button "3 . információd" at bounding box center [210, 181] width 151 height 51
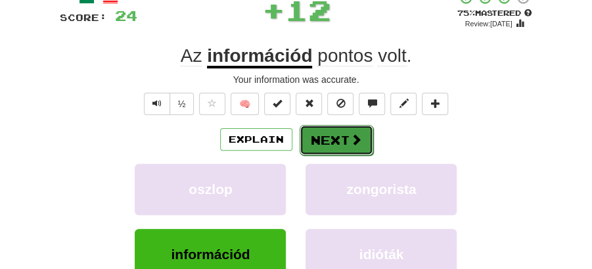
click at [350, 129] on button "Next" at bounding box center [337, 140] width 74 height 30
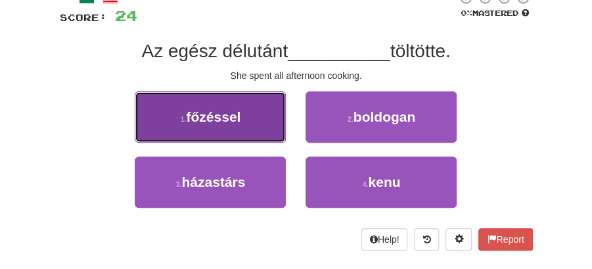
drag, startPoint x: 237, startPoint y: 124, endPoint x: 252, endPoint y: 127, distance: 15.3
click at [252, 127] on button "1 . főzéssel" at bounding box center [210, 116] width 151 height 51
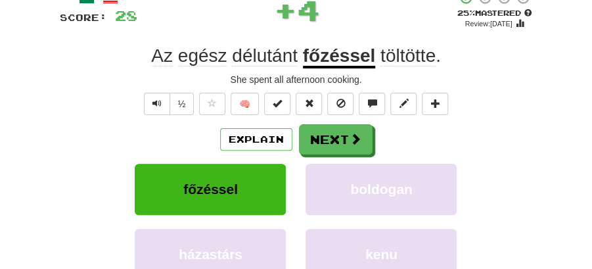
click at [351, 139] on span at bounding box center [356, 139] width 12 height 12
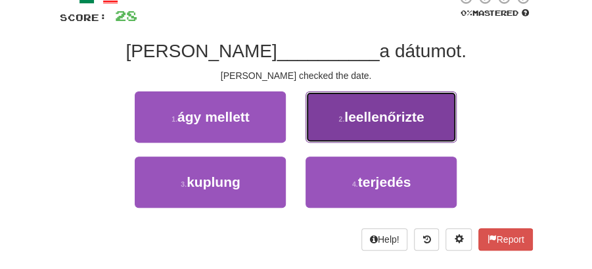
click at [351, 121] on span "leellenőrizte" at bounding box center [384, 116] width 80 height 15
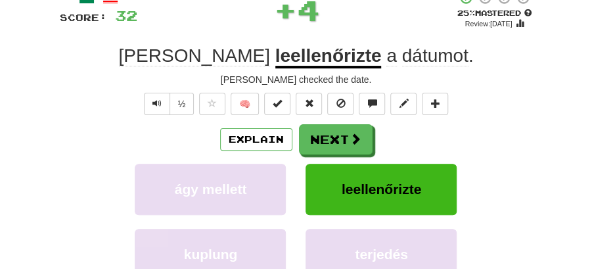
click at [309, 133] on button "Next" at bounding box center [336, 139] width 74 height 30
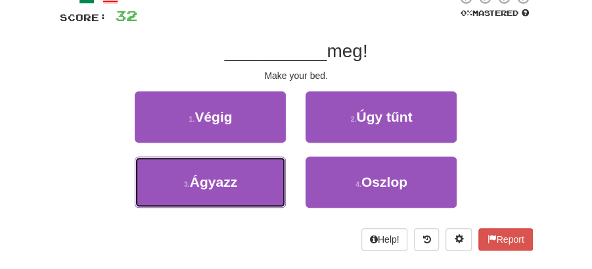
drag, startPoint x: 245, startPoint y: 172, endPoint x: 265, endPoint y: 156, distance: 25.8
click at [249, 170] on button "3 . Ágyazz" at bounding box center [210, 181] width 151 height 51
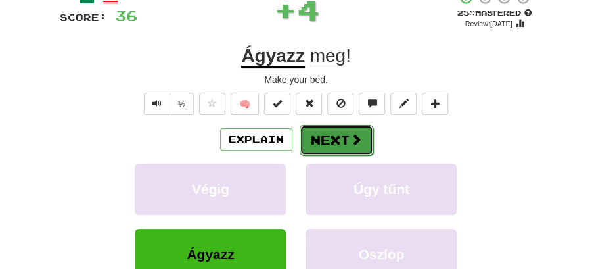
click at [310, 139] on button "Next" at bounding box center [337, 140] width 74 height 30
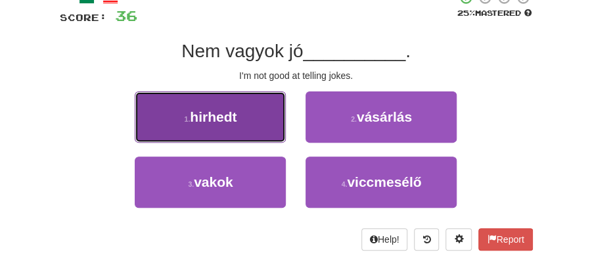
drag, startPoint x: 231, startPoint y: 124, endPoint x: 252, endPoint y: 129, distance: 21.2
click at [252, 129] on button "1 . hirhedt" at bounding box center [210, 116] width 151 height 51
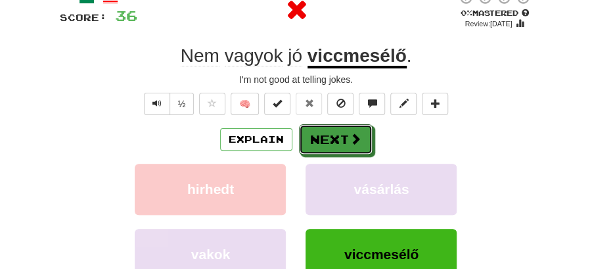
click at [340, 139] on button "Next" at bounding box center [336, 139] width 74 height 30
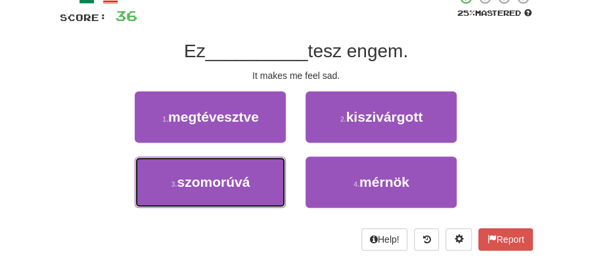
click at [268, 191] on button "3 . szomorúvá" at bounding box center [210, 181] width 151 height 51
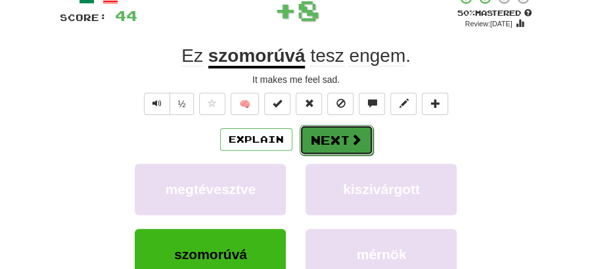
click at [342, 152] on button "Next" at bounding box center [337, 140] width 74 height 30
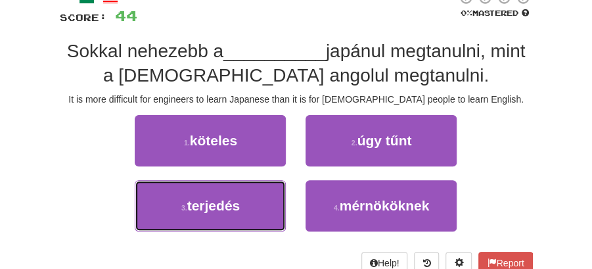
drag, startPoint x: 265, startPoint y: 204, endPoint x: 309, endPoint y: 181, distance: 48.8
click at [267, 204] on button "3 . terjedés" at bounding box center [210, 205] width 151 height 51
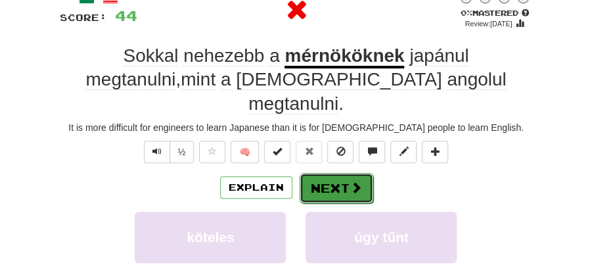
click at [335, 173] on button "Next" at bounding box center [337, 188] width 74 height 30
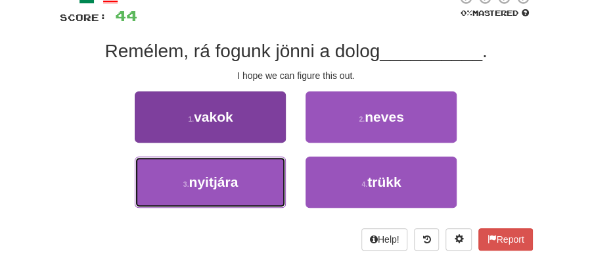
drag, startPoint x: 202, startPoint y: 174, endPoint x: 218, endPoint y: 170, distance: 16.4
click at [206, 174] on span "nyitjára" at bounding box center [213, 181] width 49 height 15
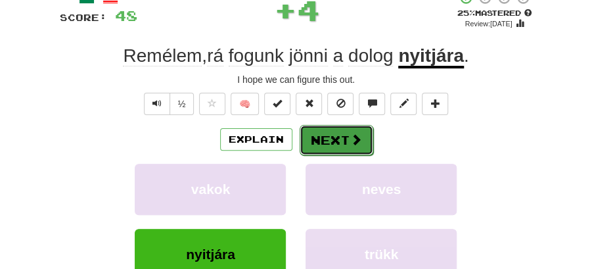
click at [350, 135] on span at bounding box center [356, 139] width 12 height 12
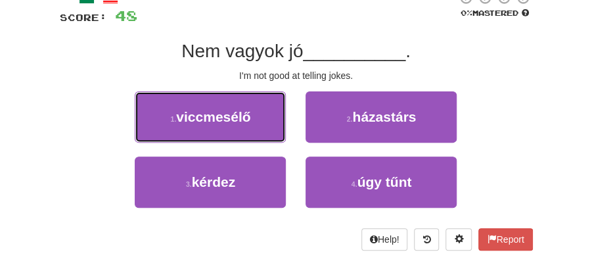
drag, startPoint x: 251, startPoint y: 121, endPoint x: 275, endPoint y: 122, distance: 23.7
click at [266, 121] on button "1 . viccmesélő" at bounding box center [210, 116] width 151 height 51
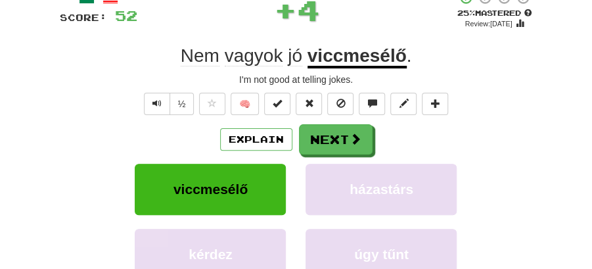
click at [350, 133] on span at bounding box center [356, 139] width 12 height 12
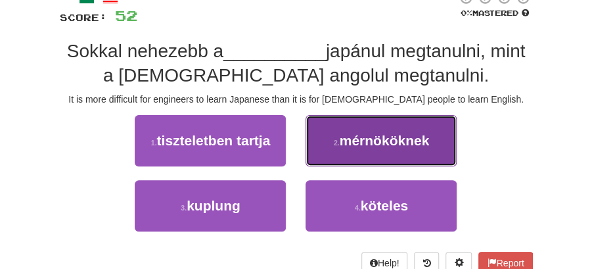
click at [356, 149] on button "2 . mérnököknek" at bounding box center [381, 140] width 151 height 51
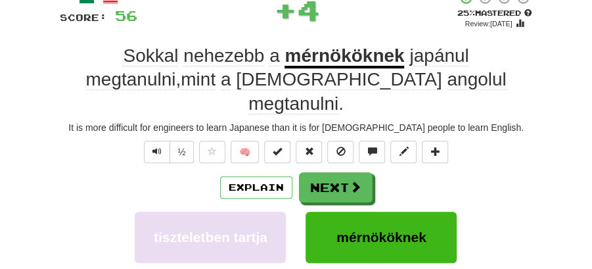
click at [329, 172] on button "Next" at bounding box center [336, 187] width 74 height 30
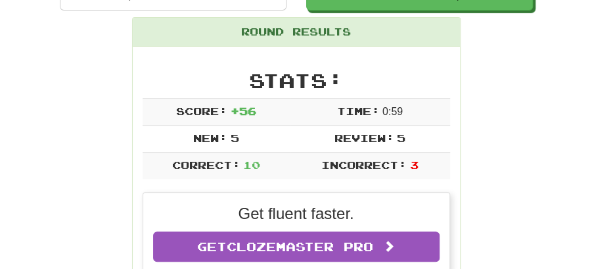
scroll to position [14, 0]
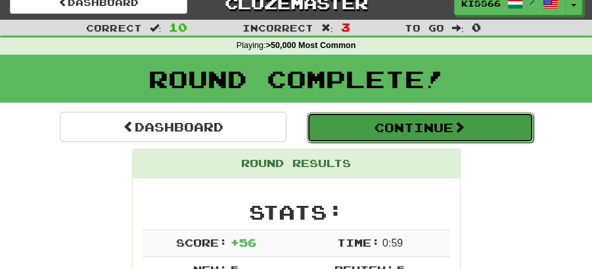
click at [380, 125] on button "Continue" at bounding box center [420, 127] width 227 height 30
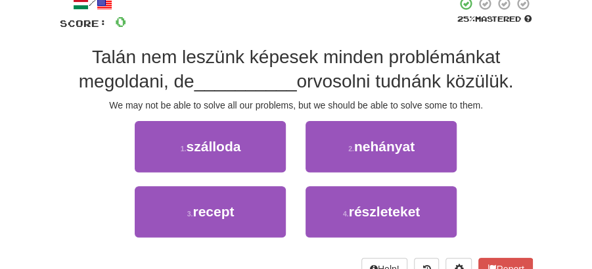
scroll to position [101, 0]
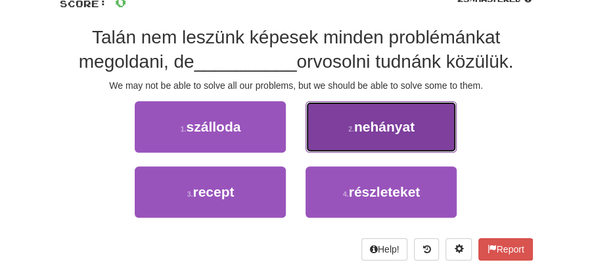
click at [350, 132] on small "2 ." at bounding box center [351, 129] width 6 height 8
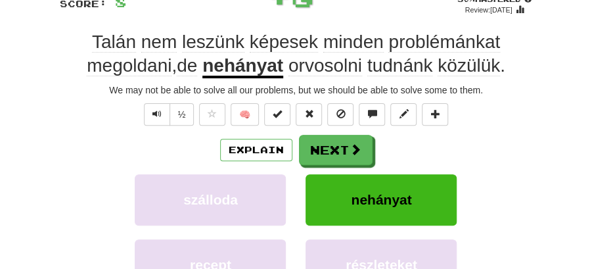
click at [322, 140] on button "Next" at bounding box center [336, 150] width 74 height 30
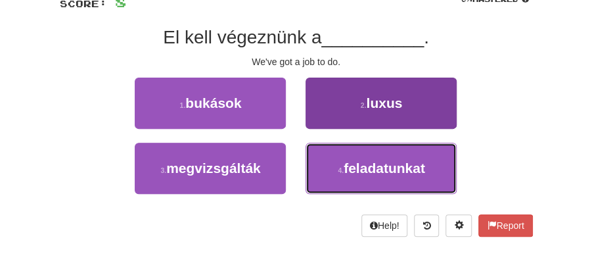
click at [388, 170] on span "feladatunkat" at bounding box center [384, 167] width 81 height 15
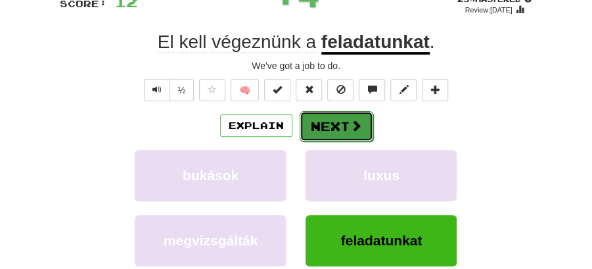
click at [344, 126] on button "Next" at bounding box center [337, 126] width 74 height 30
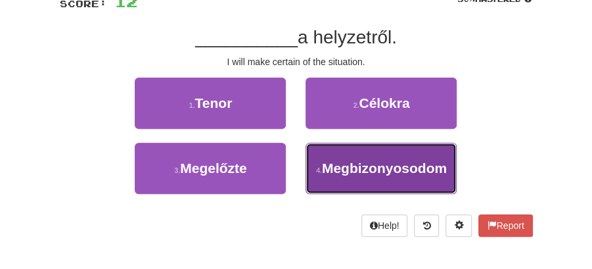
click at [382, 162] on span "Megbizonyosodom" at bounding box center [384, 167] width 125 height 15
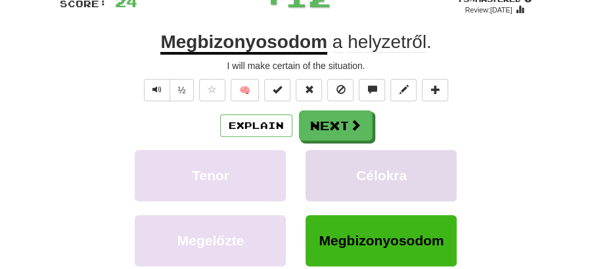
click at [345, 112] on button "Next" at bounding box center [336, 125] width 74 height 30
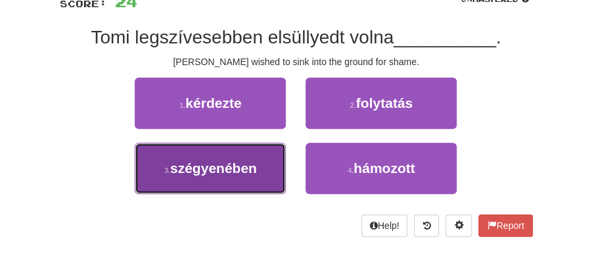
drag, startPoint x: 239, startPoint y: 160, endPoint x: 287, endPoint y: 143, distance: 51.1
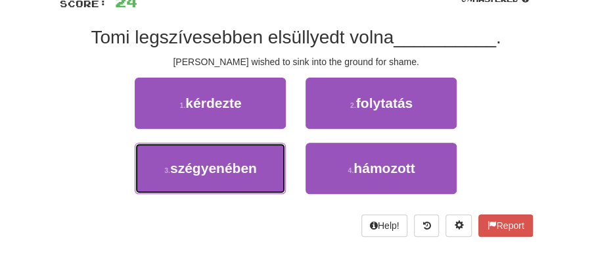
click at [242, 160] on span "szégyenében" at bounding box center [213, 167] width 87 height 15
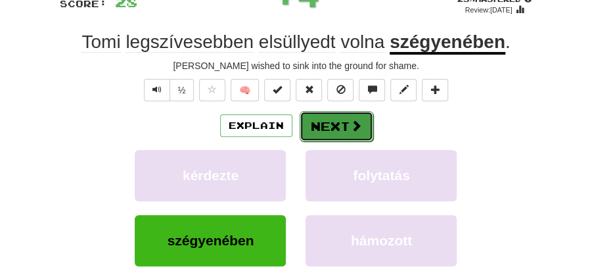
click at [325, 121] on button "Next" at bounding box center [337, 126] width 74 height 30
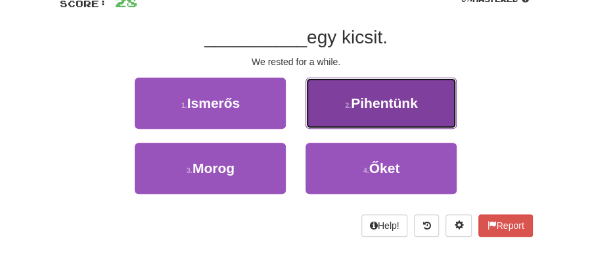
click at [364, 108] on span "Pihentünk" at bounding box center [384, 102] width 67 height 15
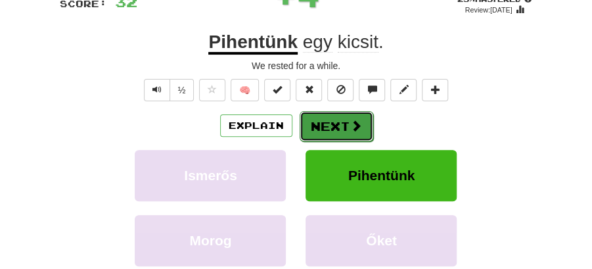
click at [345, 117] on button "Next" at bounding box center [337, 126] width 74 height 30
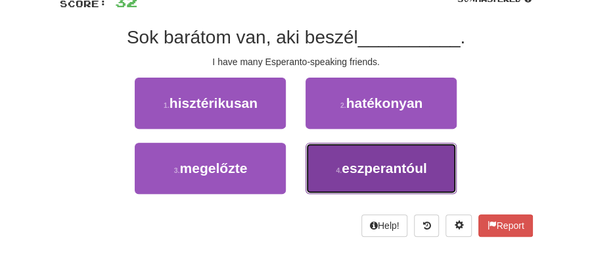
click at [362, 175] on button "4 . eszperantóul" at bounding box center [381, 168] width 151 height 51
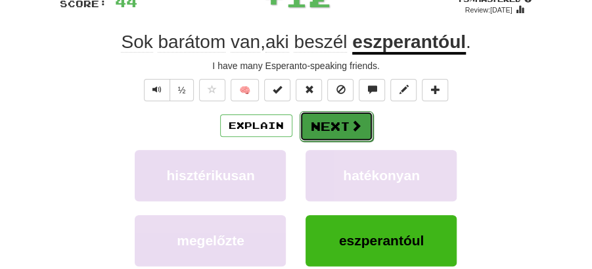
click at [350, 124] on span at bounding box center [356, 126] width 12 height 12
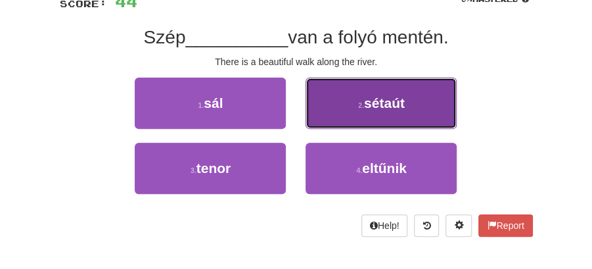
click at [355, 124] on button "2 . sétaút" at bounding box center [381, 103] width 151 height 51
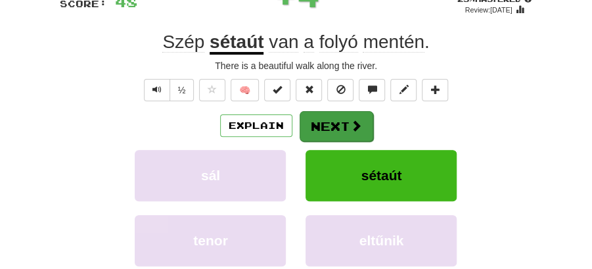
click at [330, 130] on button "Next" at bounding box center [337, 126] width 74 height 30
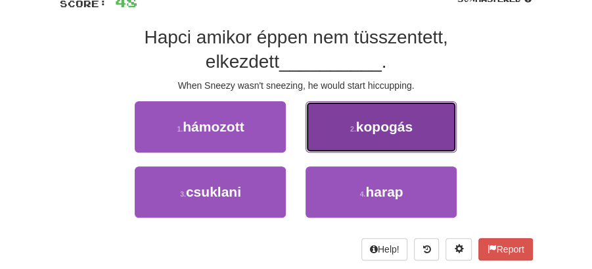
click at [379, 126] on span "kopogás" at bounding box center [384, 126] width 57 height 15
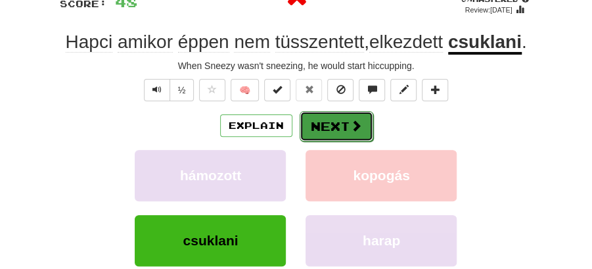
click at [316, 135] on button "Next" at bounding box center [337, 126] width 74 height 30
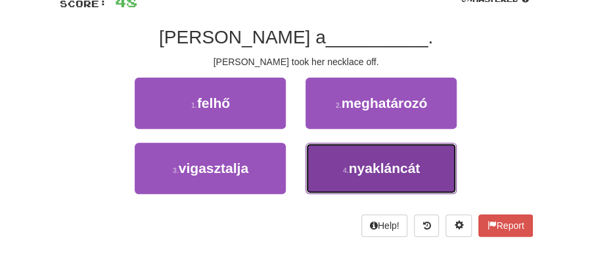
drag, startPoint x: 365, startPoint y: 166, endPoint x: 342, endPoint y: 141, distance: 34.4
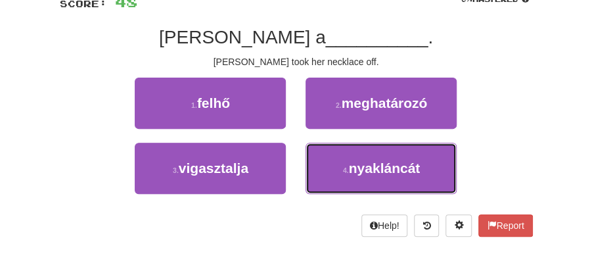
click at [365, 166] on span "nyakláncát" at bounding box center [385, 167] width 72 height 15
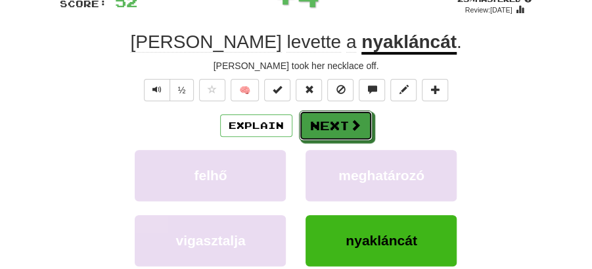
click at [334, 125] on button "Next" at bounding box center [336, 125] width 74 height 30
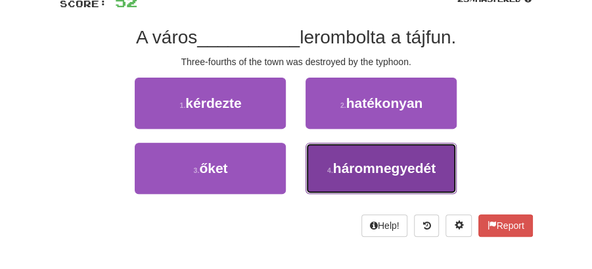
drag, startPoint x: 392, startPoint y: 168, endPoint x: 376, endPoint y: 148, distance: 25.2
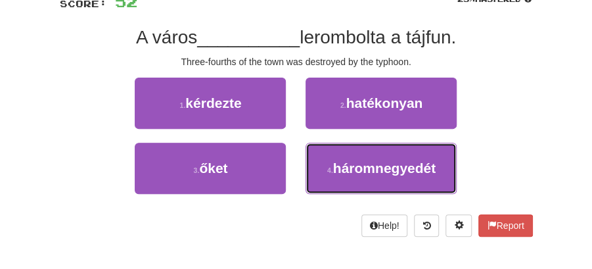
click at [389, 164] on span "háromnegyedét" at bounding box center [384, 167] width 103 height 15
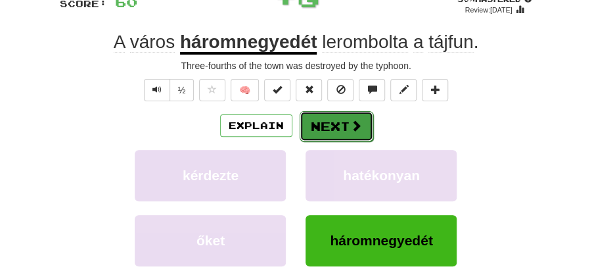
click at [350, 121] on span at bounding box center [356, 126] width 12 height 12
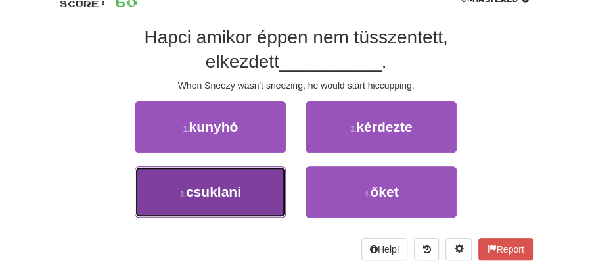
drag, startPoint x: 244, startPoint y: 190, endPoint x: 364, endPoint y: 142, distance: 129.5
click at [252, 191] on button "3 . csuklani" at bounding box center [210, 191] width 151 height 51
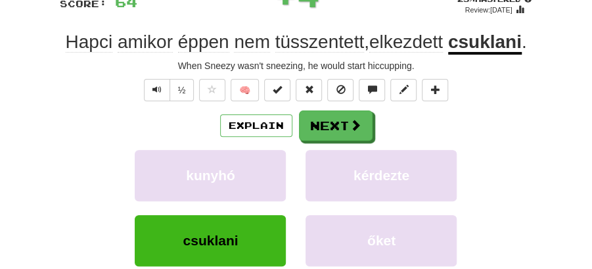
click at [364, 141] on div "Explain Next kunyhó kérdezte csuklani őket Learn more: kunyhó kérdezte csuklani…" at bounding box center [296, 204] width 473 height 189
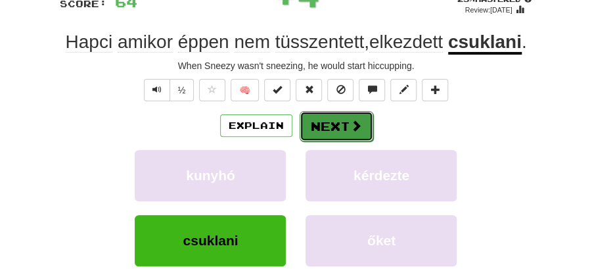
click at [338, 129] on button "Next" at bounding box center [337, 126] width 74 height 30
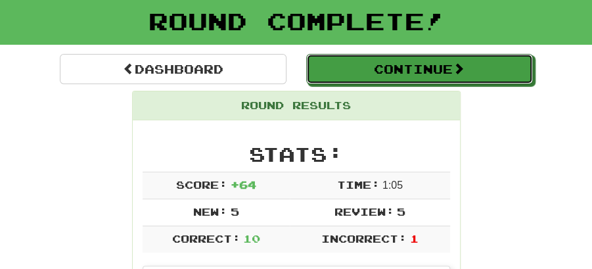
click at [380, 72] on button "Continue" at bounding box center [419, 69] width 227 height 30
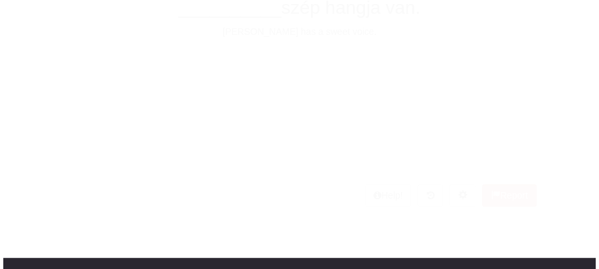
scroll to position [72, 0]
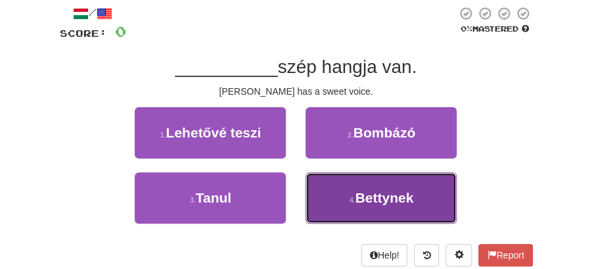
drag, startPoint x: 369, startPoint y: 193, endPoint x: 360, endPoint y: 170, distance: 24.8
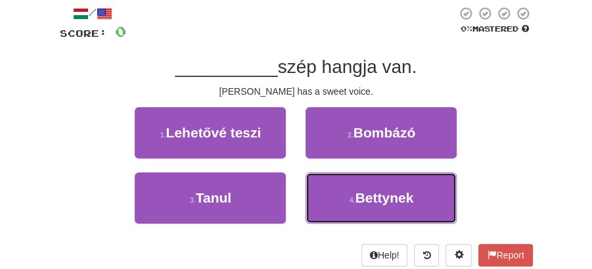
click at [369, 193] on span "Bettynek" at bounding box center [384, 197] width 58 height 15
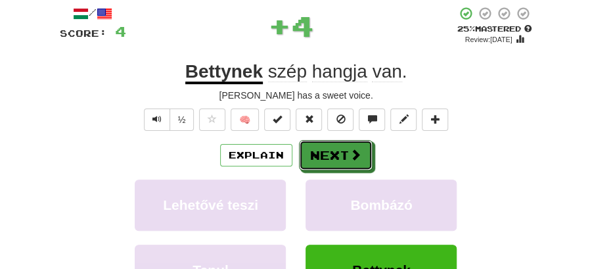
click at [344, 143] on button "Next" at bounding box center [336, 155] width 74 height 30
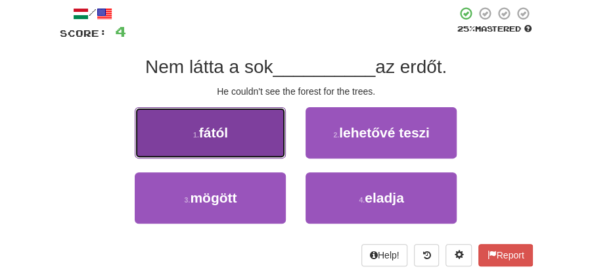
drag, startPoint x: 248, startPoint y: 139, endPoint x: 267, endPoint y: 143, distance: 19.0
click at [267, 143] on button "1 . fától" at bounding box center [210, 132] width 151 height 51
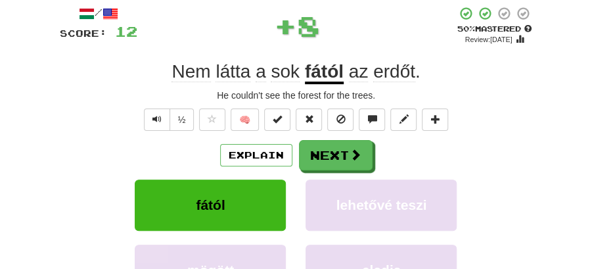
click at [364, 157] on button "Next" at bounding box center [336, 155] width 74 height 30
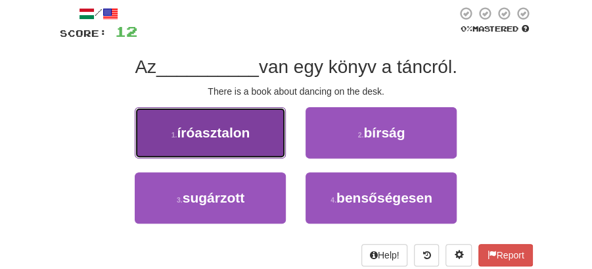
click at [228, 141] on button "1 . íróasztalon" at bounding box center [210, 132] width 151 height 51
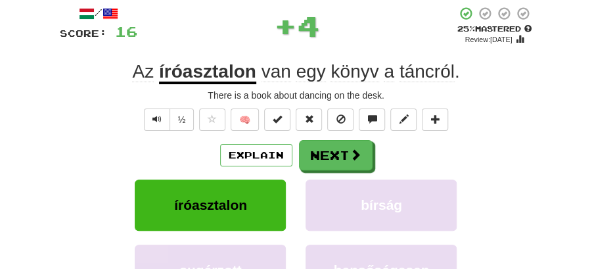
click at [310, 148] on button "Next" at bounding box center [336, 155] width 74 height 30
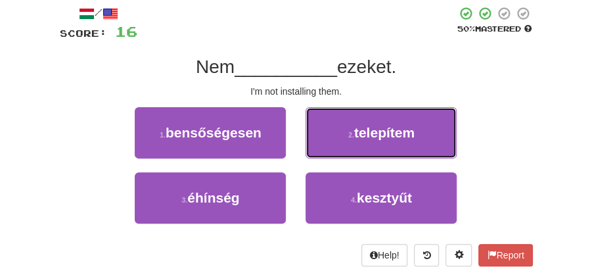
click at [363, 131] on span "telepítem" at bounding box center [384, 132] width 60 height 15
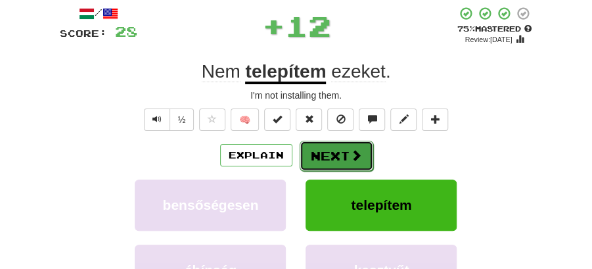
click at [318, 150] on button "Next" at bounding box center [337, 156] width 74 height 30
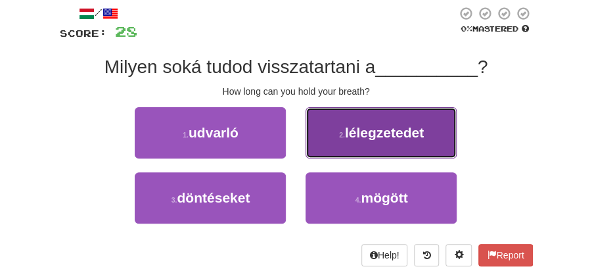
click at [417, 144] on button "2 . lélegzetedet" at bounding box center [381, 132] width 151 height 51
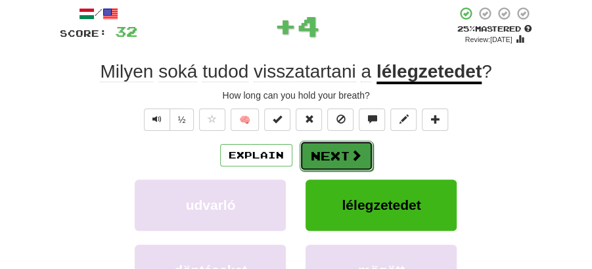
click at [315, 158] on button "Next" at bounding box center [337, 156] width 74 height 30
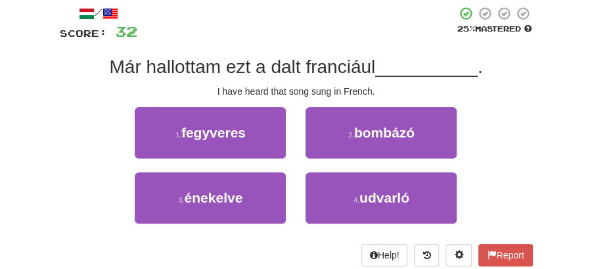
click at [263, 235] on div "/ Score: 32 25 % Mastered Már hallottam ezt a dalt franciául __________ . I hav…" at bounding box center [296, 136] width 473 height 260
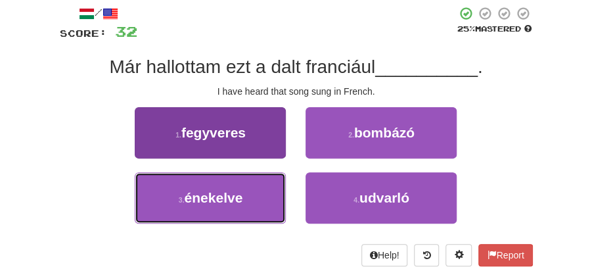
click at [265, 210] on button "3 . énekelve" at bounding box center [210, 197] width 151 height 51
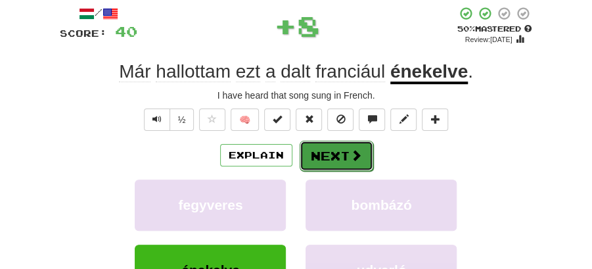
click at [330, 142] on button "Next" at bounding box center [337, 156] width 74 height 30
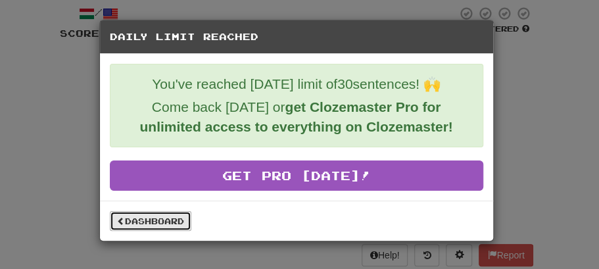
click at [163, 218] on link "Dashboard" at bounding box center [150, 221] width 81 height 20
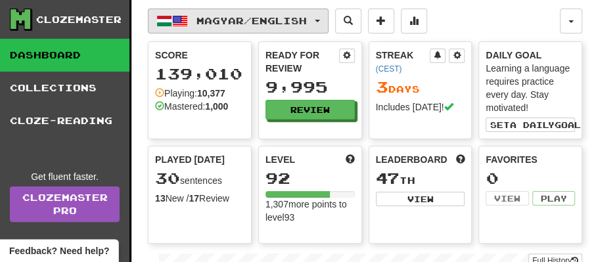
click at [329, 21] on button "Magyar / English" at bounding box center [238, 21] width 181 height 25
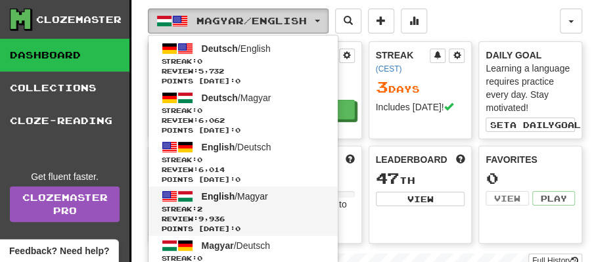
scroll to position [43, 0]
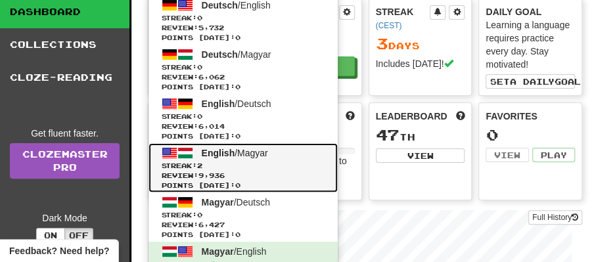
click at [211, 156] on span "English" at bounding box center [219, 153] width 34 height 11
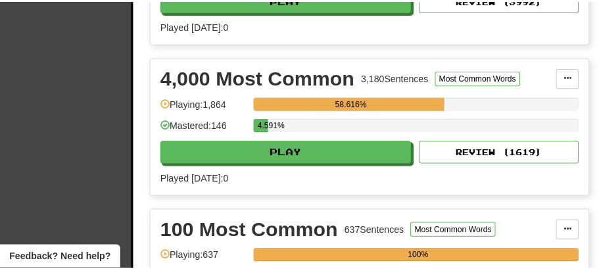
scroll to position [350, 0]
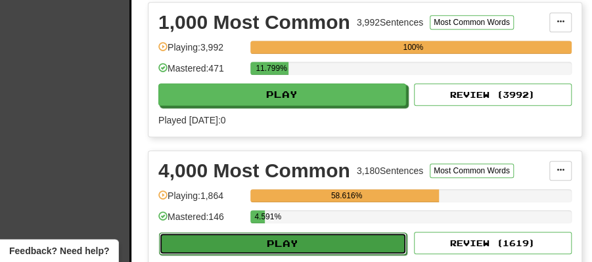
click at [294, 241] on button "Play" at bounding box center [283, 244] width 248 height 22
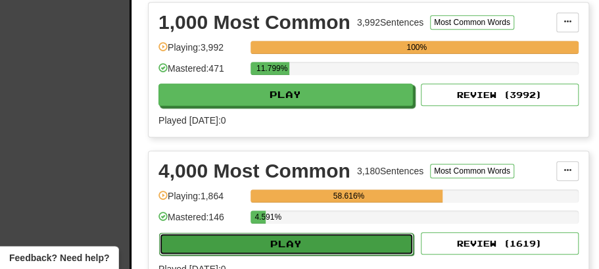
select select "**"
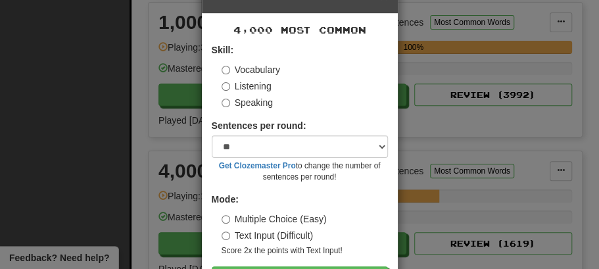
scroll to position [89, 0]
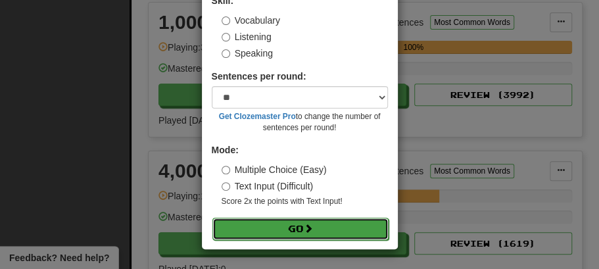
click at [301, 231] on button "Go" at bounding box center [300, 229] width 176 height 22
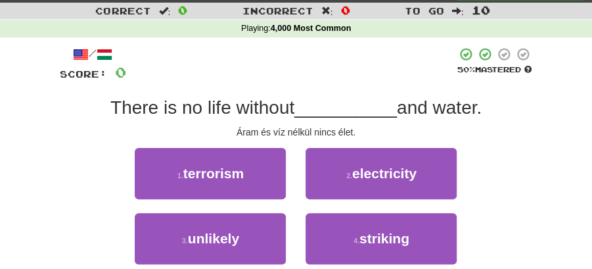
scroll to position [87, 0]
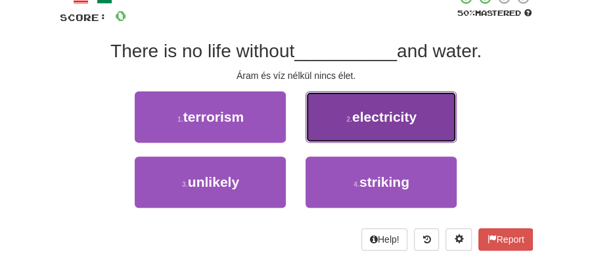
click at [358, 124] on button "2 . electricity" at bounding box center [381, 116] width 151 height 51
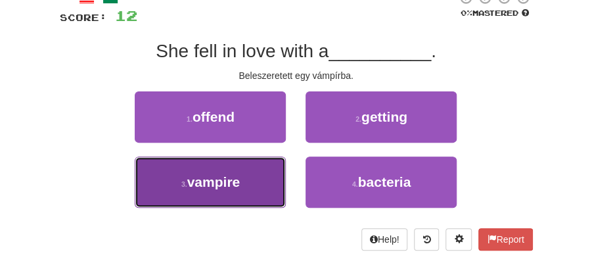
drag, startPoint x: 239, startPoint y: 181, endPoint x: 246, endPoint y: 174, distance: 9.8
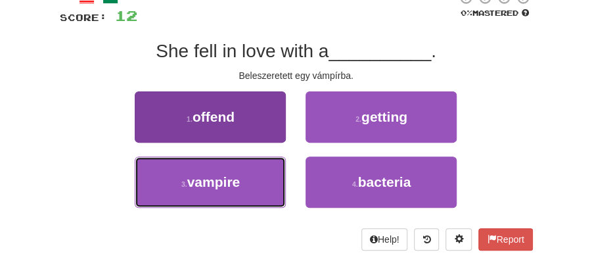
click at [239, 180] on span "vampire" at bounding box center [213, 181] width 53 height 15
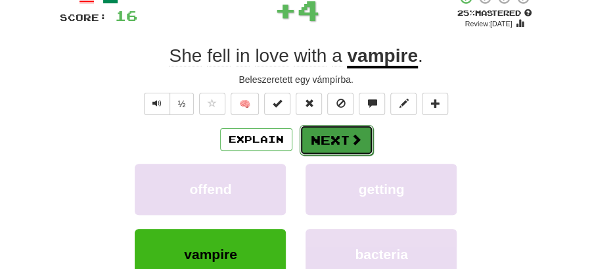
click at [330, 137] on button "Next" at bounding box center [337, 140] width 74 height 30
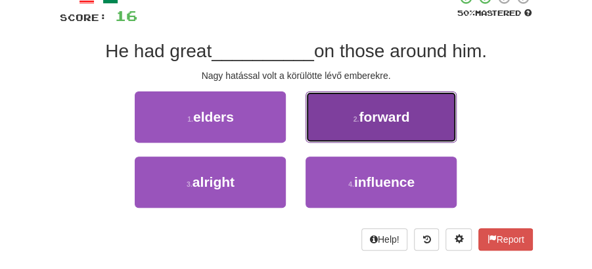
click at [379, 118] on span "forward" at bounding box center [384, 116] width 51 height 15
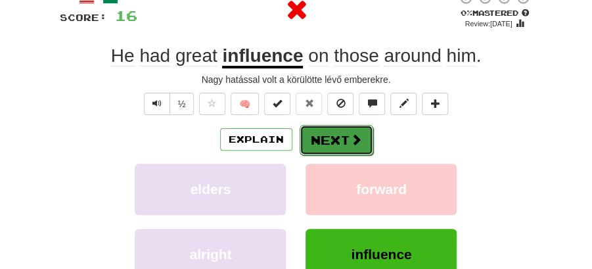
click at [343, 131] on button "Next" at bounding box center [337, 140] width 74 height 30
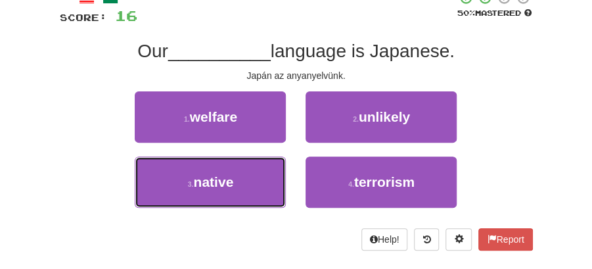
drag, startPoint x: 256, startPoint y: 177, endPoint x: 269, endPoint y: 161, distance: 20.5
click at [257, 176] on button "3 . native" at bounding box center [210, 181] width 151 height 51
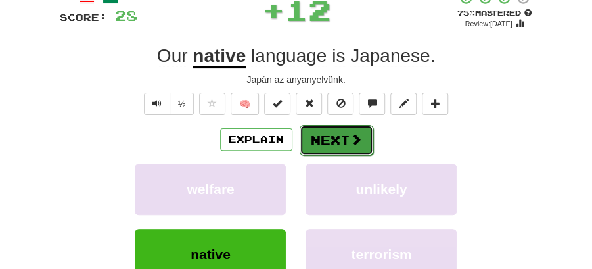
click at [313, 132] on button "Next" at bounding box center [337, 140] width 74 height 30
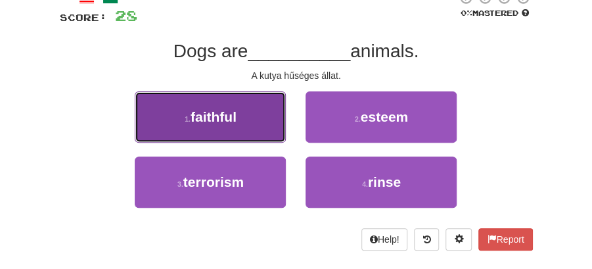
drag, startPoint x: 223, startPoint y: 123, endPoint x: 273, endPoint y: 125, distance: 50.0
click at [273, 125] on button "1 . faithful" at bounding box center [210, 116] width 151 height 51
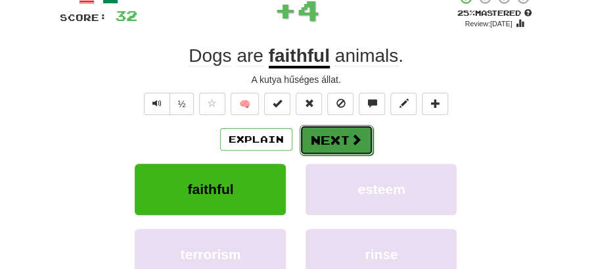
click at [345, 126] on button "Next" at bounding box center [337, 140] width 74 height 30
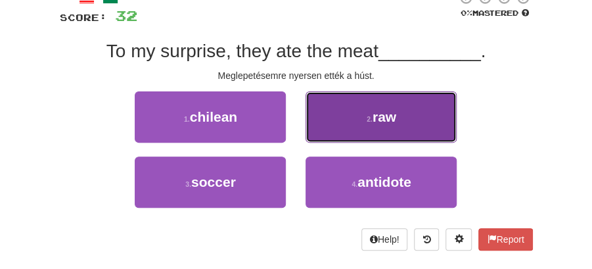
click at [379, 122] on span "raw" at bounding box center [385, 116] width 24 height 15
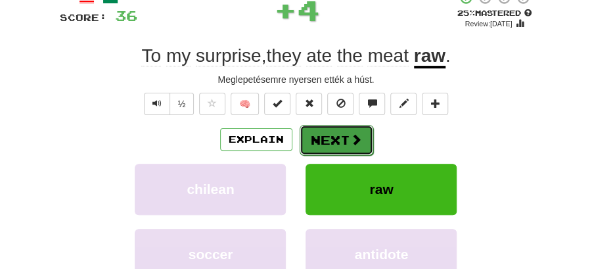
click at [319, 127] on button "Next" at bounding box center [337, 140] width 74 height 30
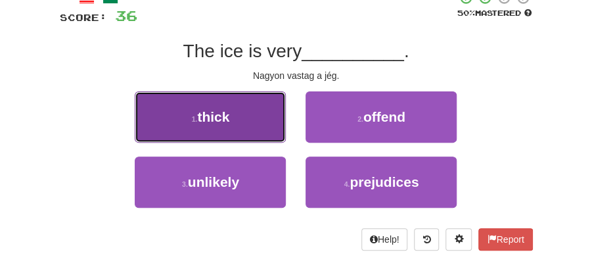
click at [230, 127] on button "1 . thick" at bounding box center [210, 116] width 151 height 51
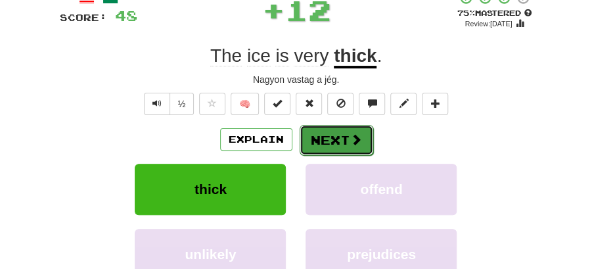
click at [309, 137] on button "Next" at bounding box center [337, 140] width 74 height 30
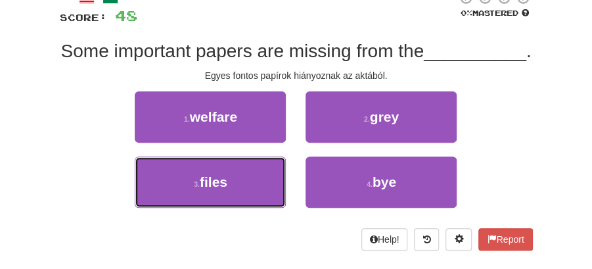
drag, startPoint x: 225, startPoint y: 208, endPoint x: 304, endPoint y: 160, distance: 92.3
click at [229, 204] on button "3 . files" at bounding box center [210, 181] width 151 height 51
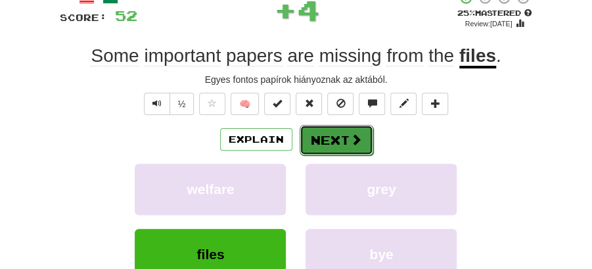
click at [333, 142] on button "Next" at bounding box center [337, 140] width 74 height 30
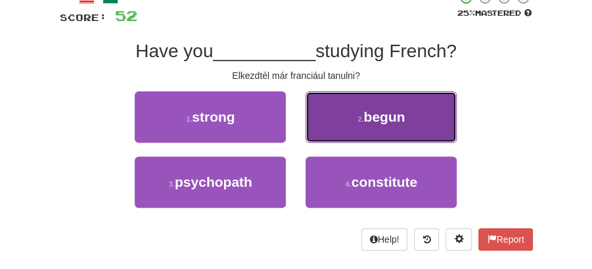
click at [383, 116] on span "begun" at bounding box center [383, 116] width 41 height 15
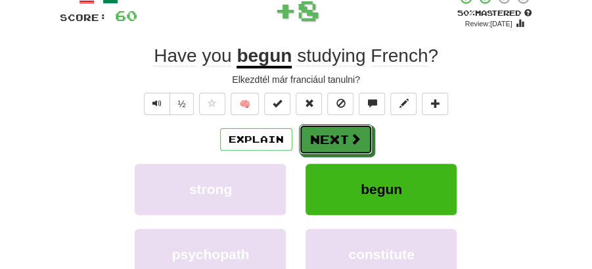
drag, startPoint x: 342, startPoint y: 133, endPoint x: 210, endPoint y: 62, distance: 149.4
click at [341, 133] on button "Next" at bounding box center [336, 139] width 74 height 30
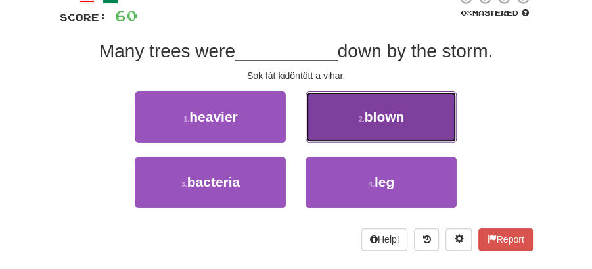
click at [403, 110] on span "blown" at bounding box center [385, 116] width 40 height 15
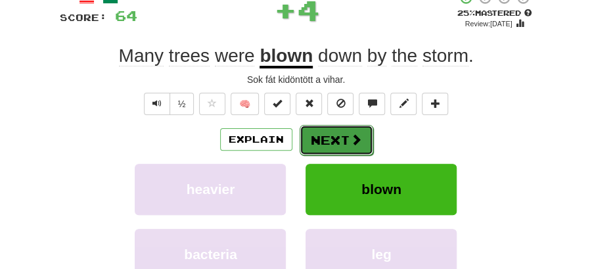
click at [346, 130] on button "Next" at bounding box center [337, 140] width 74 height 30
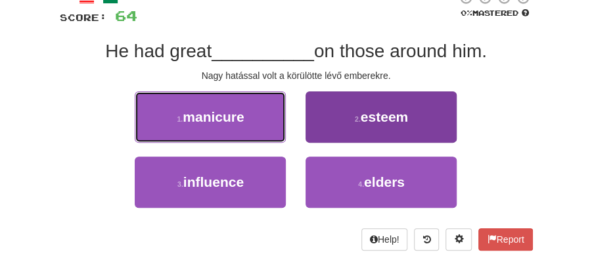
drag, startPoint x: 238, startPoint y: 122, endPoint x: 358, endPoint y: 125, distance: 120.3
click at [357, 126] on div "1 . manicure 2 . esteem" at bounding box center [296, 123] width 513 height 65
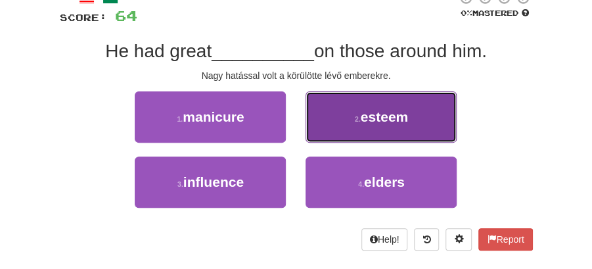
click at [358, 125] on button "2 . esteem" at bounding box center [381, 116] width 151 height 51
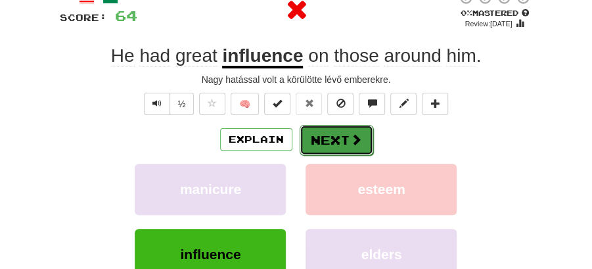
click at [341, 133] on button "Next" at bounding box center [337, 140] width 74 height 30
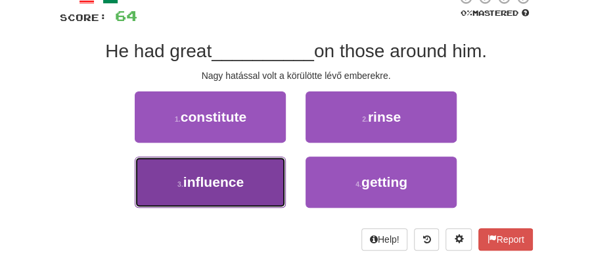
click at [238, 182] on span "influence" at bounding box center [213, 181] width 60 height 15
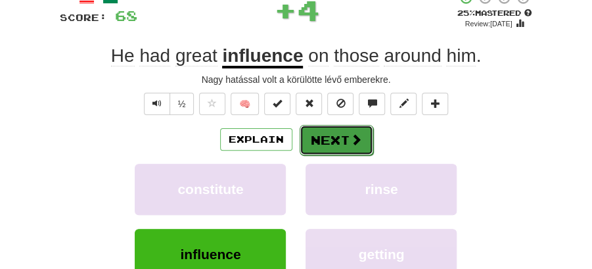
click at [325, 139] on button "Next" at bounding box center [337, 140] width 74 height 30
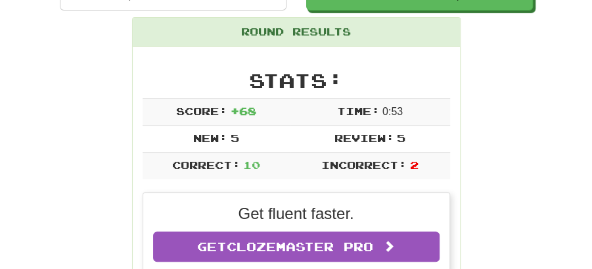
scroll to position [14, 0]
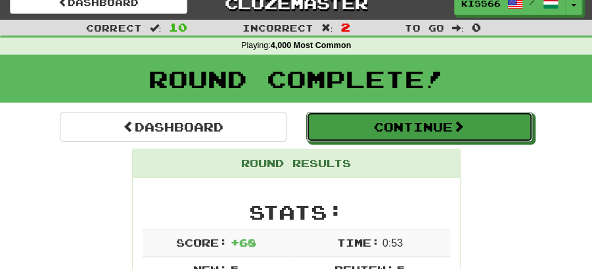
click at [371, 133] on button "Continue" at bounding box center [419, 127] width 227 height 30
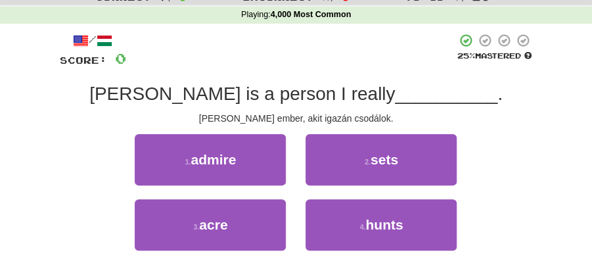
scroll to position [58, 0]
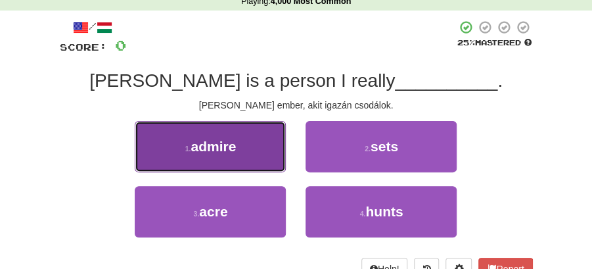
drag, startPoint x: 241, startPoint y: 149, endPoint x: 257, endPoint y: 150, distance: 16.5
click at [257, 150] on button "1 . admire" at bounding box center [210, 146] width 151 height 51
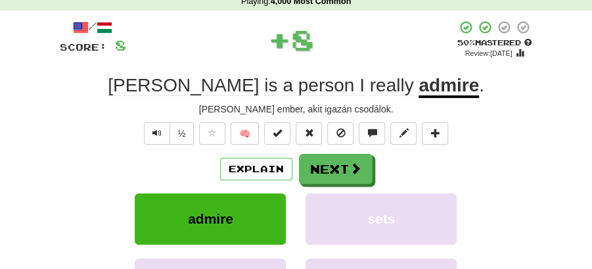
click at [342, 162] on button "Next" at bounding box center [336, 169] width 74 height 30
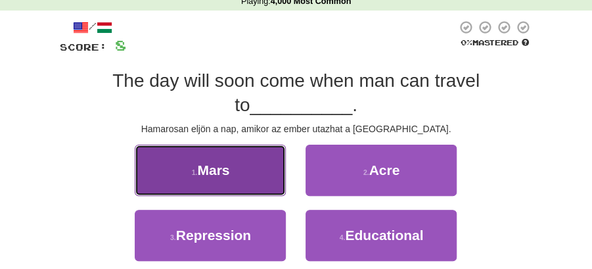
click at [274, 183] on button "1 . Mars" at bounding box center [210, 170] width 151 height 51
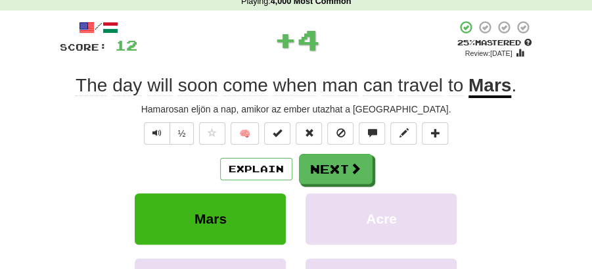
click at [315, 189] on div "Explain Next Mars Acre Repression Educational Learn more: Mars Acre Repression …" at bounding box center [296, 248] width 473 height 189
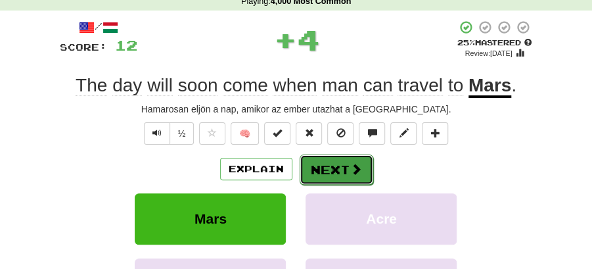
click at [325, 156] on button "Next" at bounding box center [337, 169] width 74 height 30
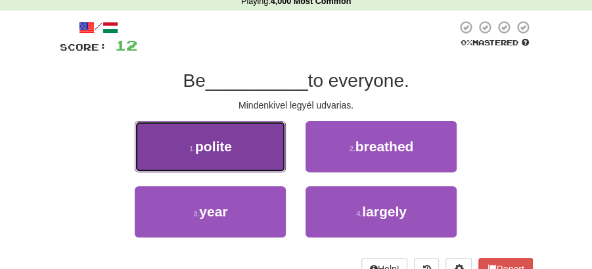
drag, startPoint x: 227, startPoint y: 146, endPoint x: 256, endPoint y: 152, distance: 28.9
click at [256, 152] on button "1 . polite" at bounding box center [210, 146] width 151 height 51
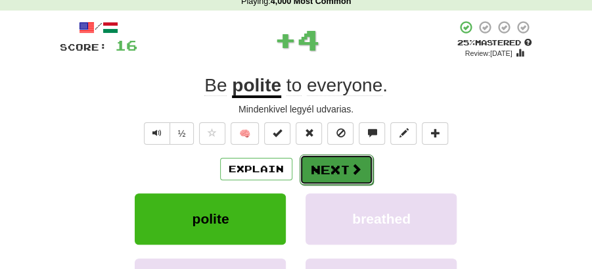
drag, startPoint x: 256, startPoint y: 152, endPoint x: 323, endPoint y: 164, distance: 68.8
click at [323, 164] on button "Next" at bounding box center [337, 169] width 74 height 30
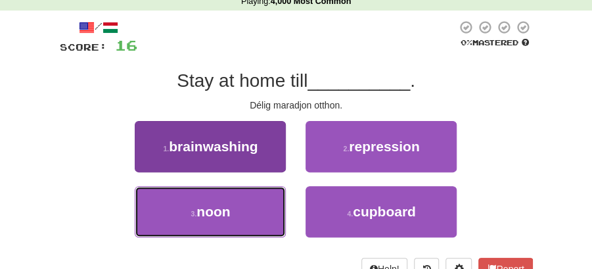
click at [257, 210] on button "3 . noon" at bounding box center [210, 211] width 151 height 51
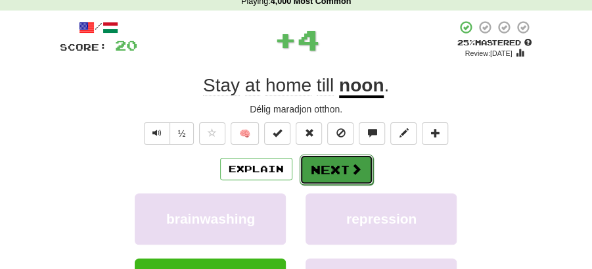
click at [338, 166] on button "Next" at bounding box center [337, 169] width 74 height 30
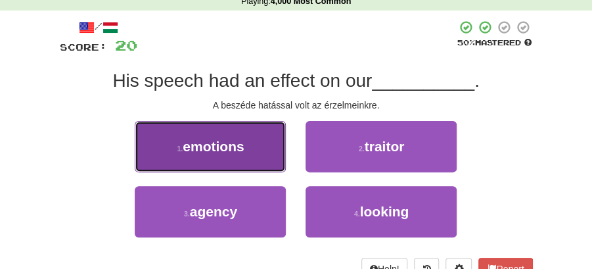
drag, startPoint x: 236, startPoint y: 152, endPoint x: 255, endPoint y: 158, distance: 20.0
click at [255, 158] on button "1 . emotions" at bounding box center [210, 146] width 151 height 51
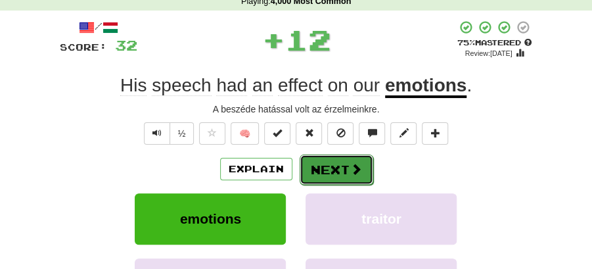
click at [353, 168] on span at bounding box center [356, 169] width 12 height 12
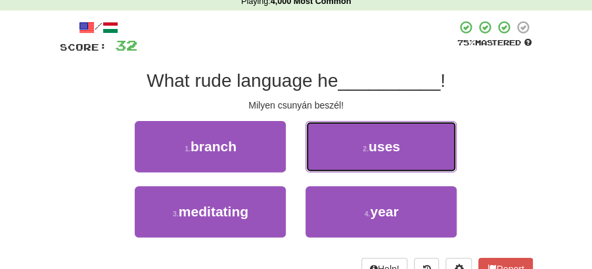
drag, startPoint x: 373, startPoint y: 142, endPoint x: 363, endPoint y: 149, distance: 11.8
click at [373, 142] on span "uses" at bounding box center [385, 146] width 32 height 15
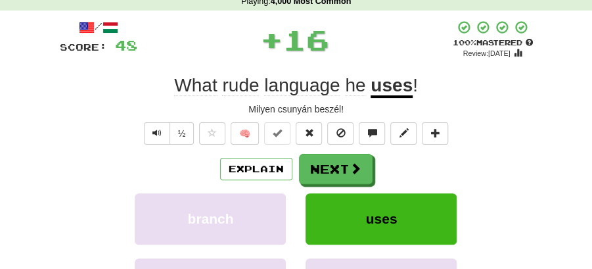
click at [324, 164] on button "Next" at bounding box center [336, 169] width 74 height 30
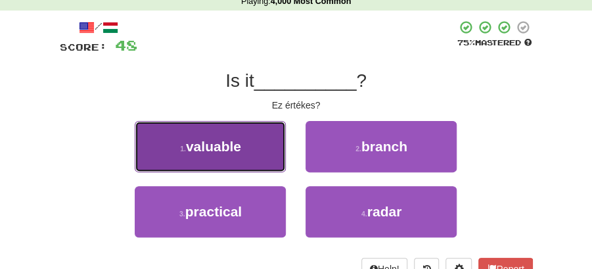
click at [280, 154] on button "1 . valuable" at bounding box center [210, 146] width 151 height 51
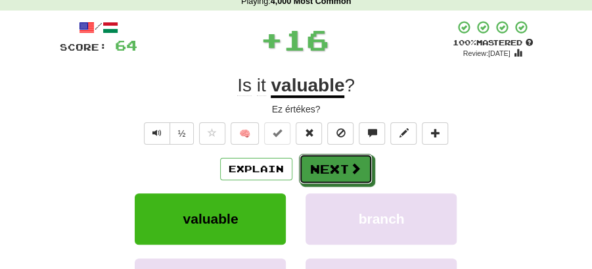
drag, startPoint x: 322, startPoint y: 166, endPoint x: 300, endPoint y: 143, distance: 32.1
click at [323, 164] on button "Next" at bounding box center [336, 169] width 74 height 30
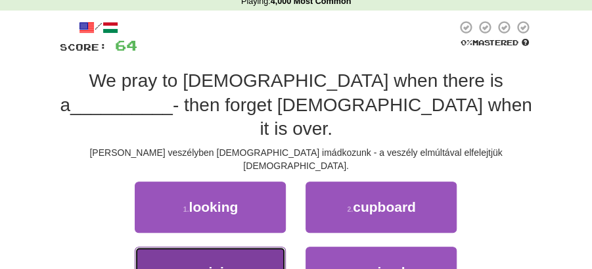
click at [218, 264] on span "crisis" at bounding box center [213, 271] width 36 height 15
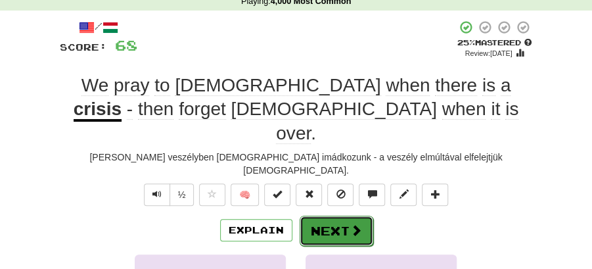
click at [334, 216] on button "Next" at bounding box center [337, 231] width 74 height 30
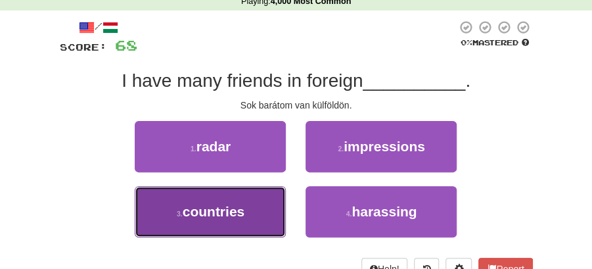
click at [221, 218] on span "countries" at bounding box center [214, 211] width 62 height 15
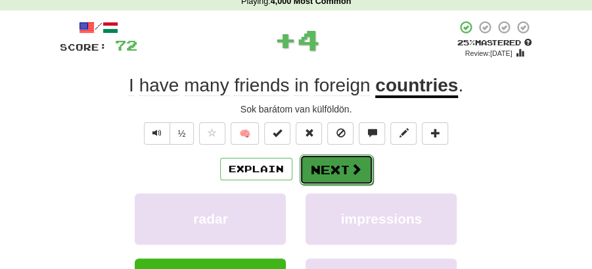
click at [351, 156] on button "Next" at bounding box center [337, 169] width 74 height 30
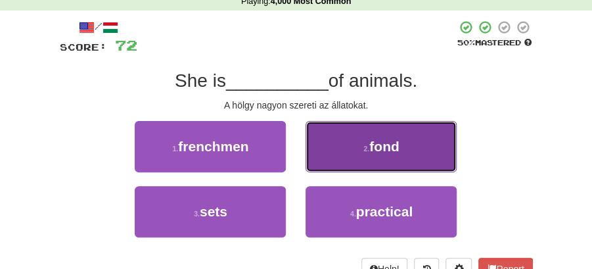
click at [388, 151] on span "fond" at bounding box center [384, 146] width 30 height 15
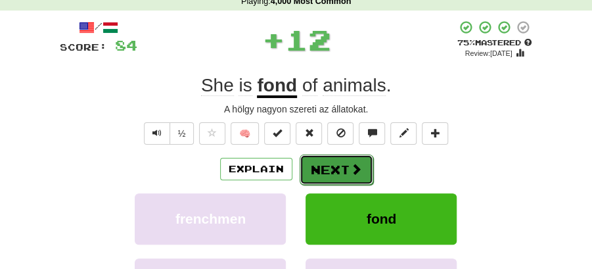
click at [337, 164] on button "Next" at bounding box center [337, 169] width 74 height 30
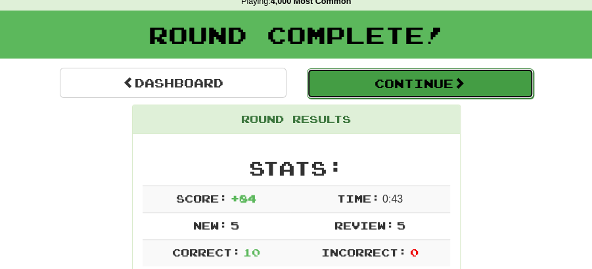
click at [367, 71] on button "Continue" at bounding box center [420, 83] width 227 height 30
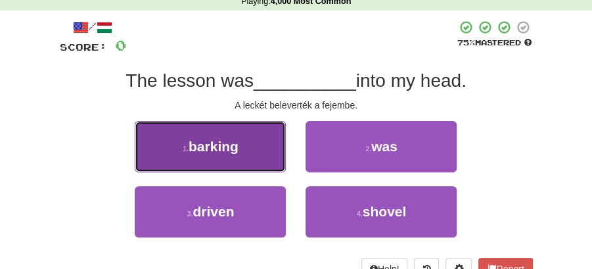
click at [262, 154] on button "1 . barking" at bounding box center [210, 146] width 151 height 51
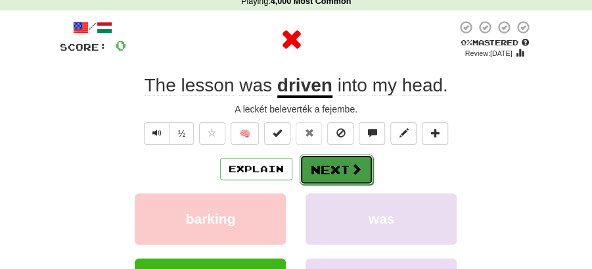
click at [359, 168] on span at bounding box center [356, 169] width 12 height 12
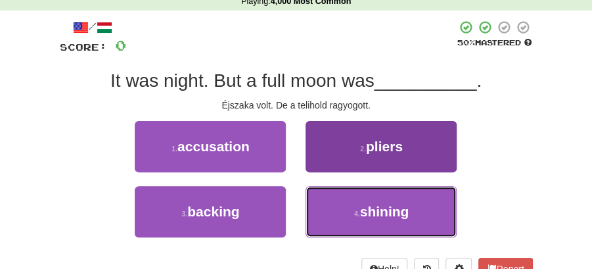
drag, startPoint x: 379, startPoint y: 217, endPoint x: 376, endPoint y: 193, distance: 23.8
click at [379, 206] on span "shining" at bounding box center [384, 211] width 49 height 15
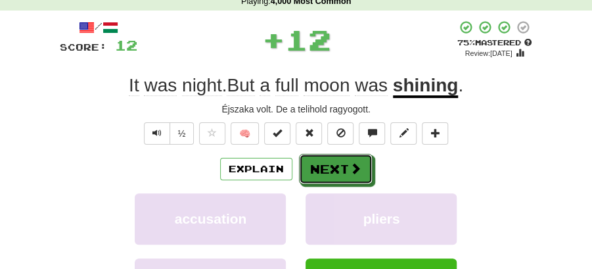
click at [357, 168] on span at bounding box center [356, 168] width 12 height 12
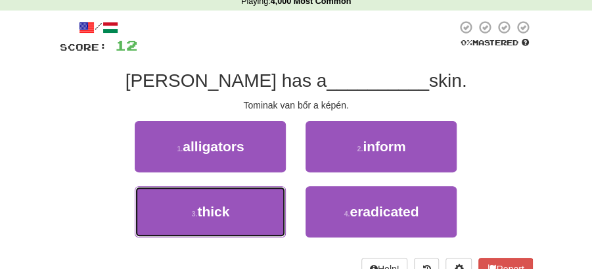
drag, startPoint x: 256, startPoint y: 203, endPoint x: 298, endPoint y: 191, distance: 43.7
click at [260, 203] on button "3 . thick" at bounding box center [210, 211] width 151 height 51
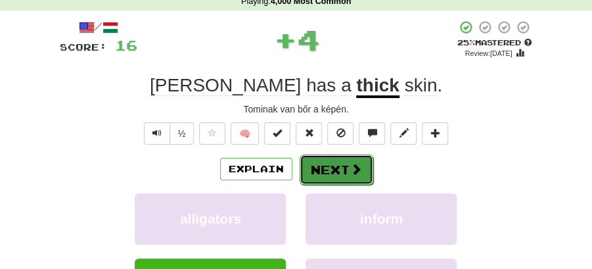
click at [361, 156] on button "Next" at bounding box center [337, 169] width 74 height 30
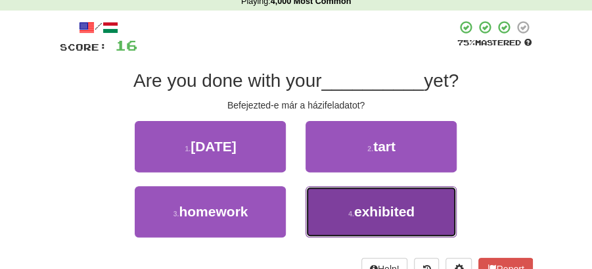
click at [360, 223] on button "4 . exhibited" at bounding box center [381, 211] width 151 height 51
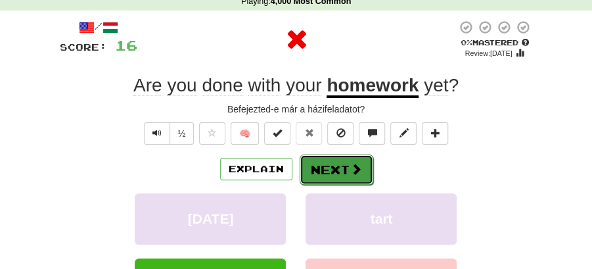
click at [361, 170] on button "Next" at bounding box center [337, 169] width 74 height 30
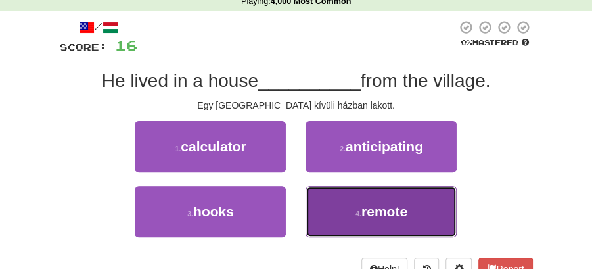
click at [379, 216] on span "remote" at bounding box center [384, 211] width 46 height 15
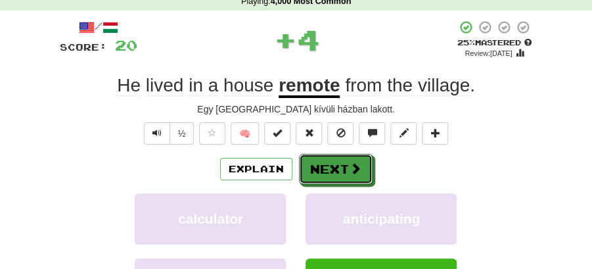
drag, startPoint x: 336, startPoint y: 166, endPoint x: 256, endPoint y: 99, distance: 104.5
click at [336, 166] on button "Next" at bounding box center [336, 169] width 74 height 30
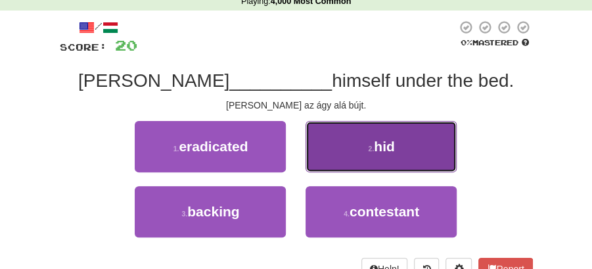
click at [390, 154] on span "hid" at bounding box center [384, 146] width 21 height 15
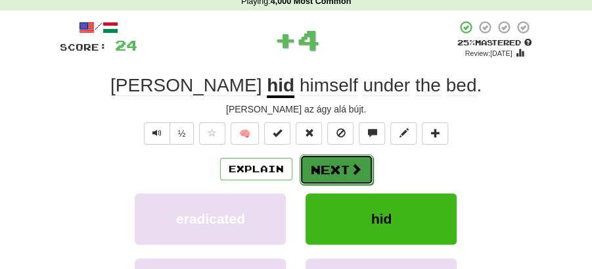
click at [323, 164] on button "Next" at bounding box center [337, 169] width 74 height 30
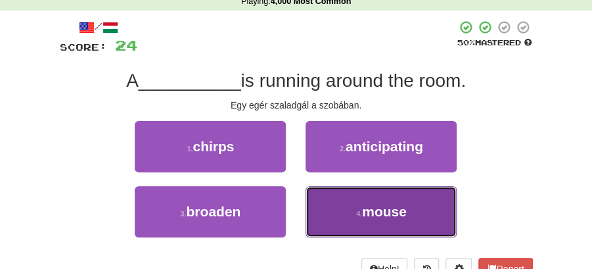
click at [368, 214] on span "mouse" at bounding box center [384, 211] width 45 height 15
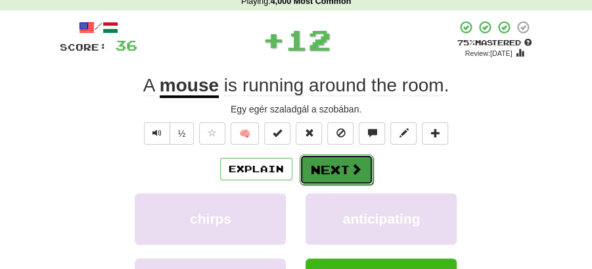
click at [339, 163] on button "Next" at bounding box center [337, 169] width 74 height 30
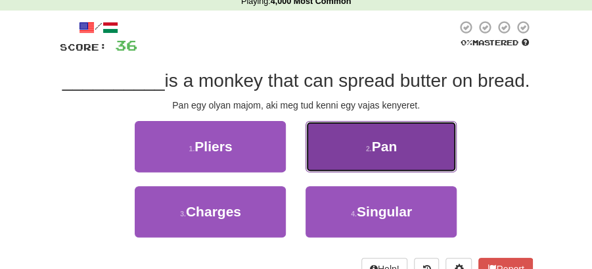
click at [359, 156] on button "2 . Pan" at bounding box center [381, 146] width 151 height 51
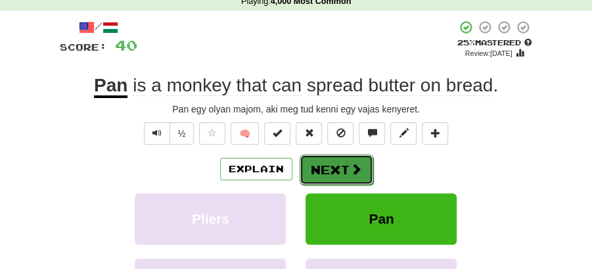
click at [336, 174] on button "Next" at bounding box center [337, 169] width 74 height 30
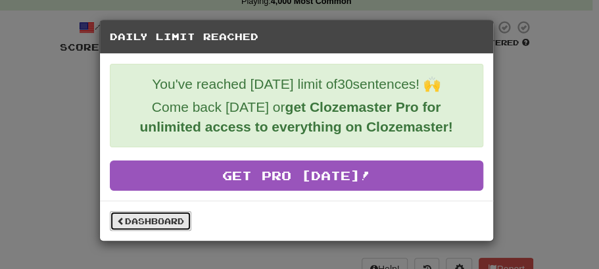
click at [168, 214] on link "Dashboard" at bounding box center [150, 221] width 81 height 20
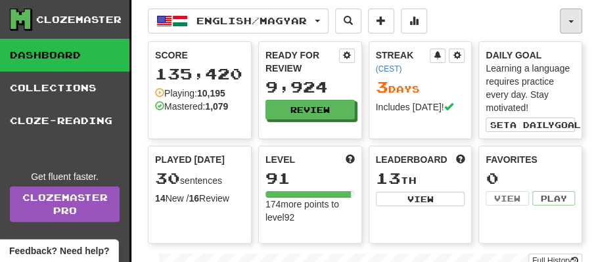
click at [574, 21] on button "button" at bounding box center [571, 21] width 22 height 25
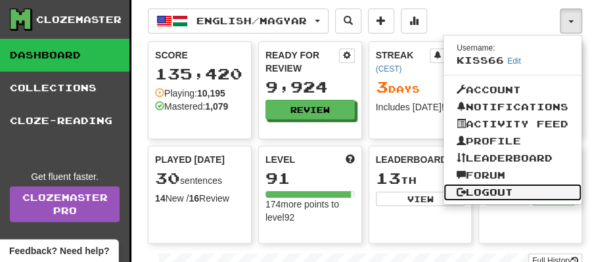
click at [505, 193] on link "Logout" at bounding box center [513, 192] width 138 height 17
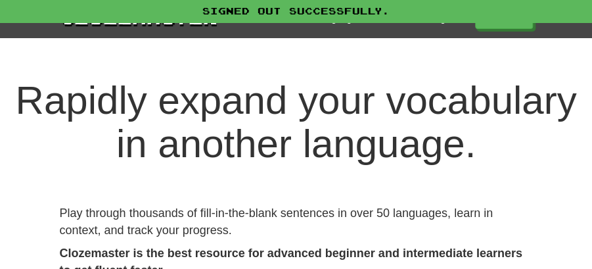
click at [498, 21] on div "Signed out successfully." at bounding box center [296, 11] width 592 height 22
click at [494, 23] on link "Play" at bounding box center [505, 18] width 58 height 22
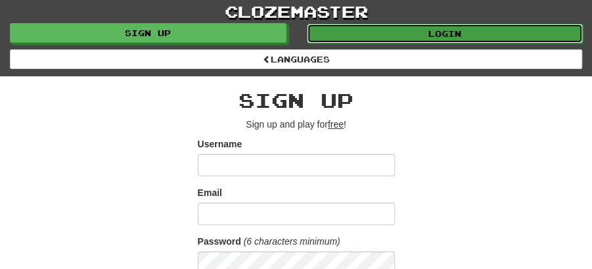
click at [435, 37] on link "Login" at bounding box center [445, 34] width 277 height 20
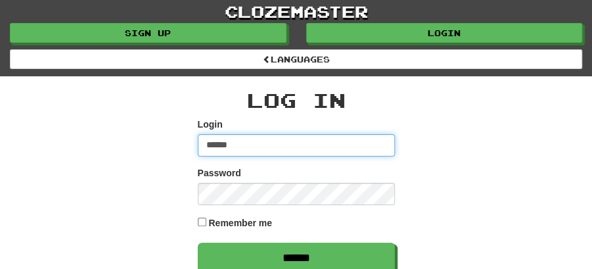
type input "********"
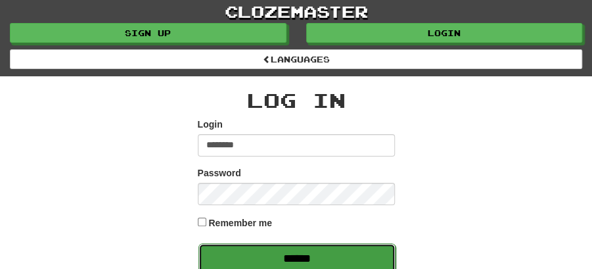
click at [277, 248] on input "******" at bounding box center [296, 258] width 197 height 30
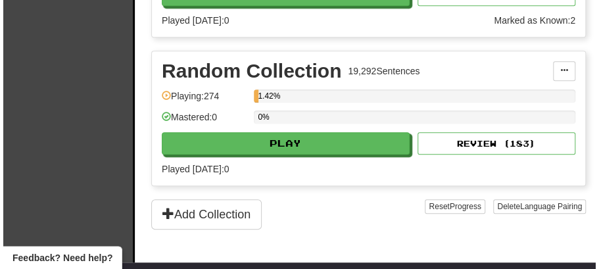
scroll to position [2059, 0]
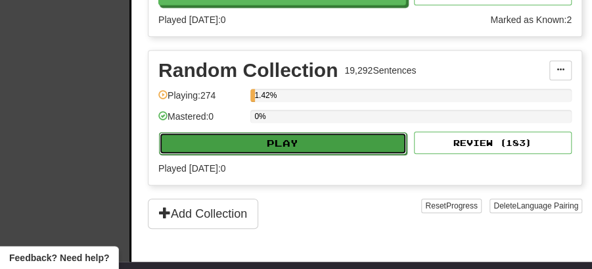
click at [300, 134] on button "Play" at bounding box center [283, 143] width 248 height 22
select select "**"
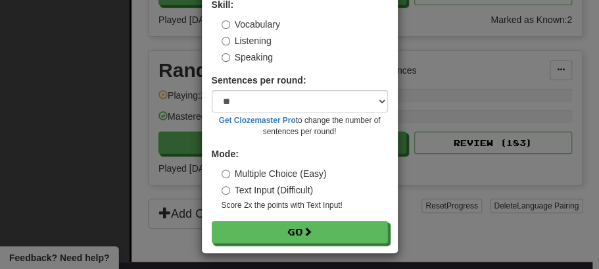
scroll to position [89, 0]
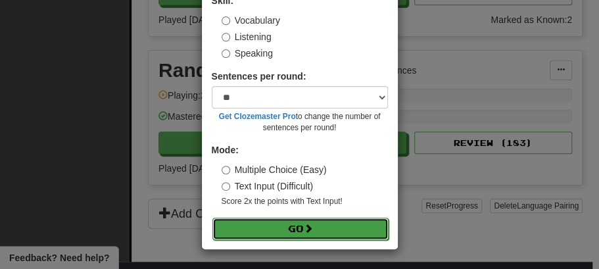
click at [295, 227] on button "Go" at bounding box center [300, 229] width 176 height 22
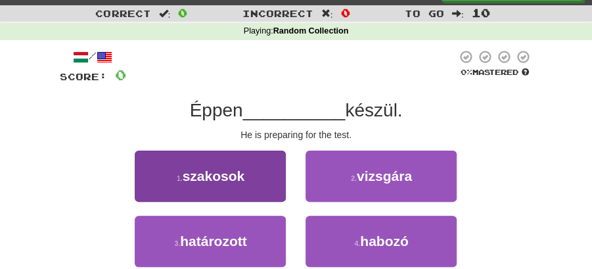
scroll to position [43, 0]
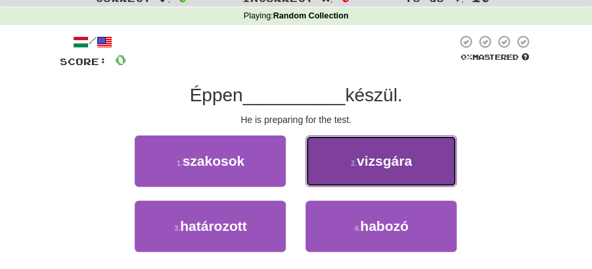
drag, startPoint x: 376, startPoint y: 154, endPoint x: 339, endPoint y: 167, distance: 38.9
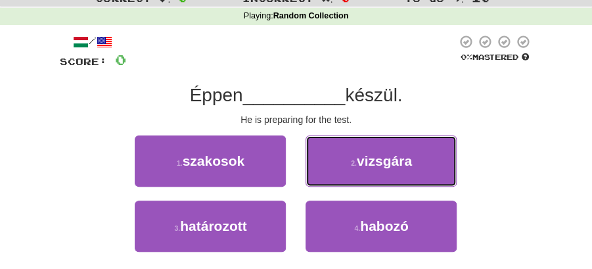
click at [375, 155] on span "vizsgára" at bounding box center [384, 160] width 55 height 15
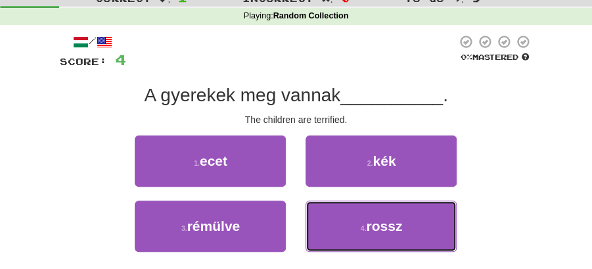
drag, startPoint x: 341, startPoint y: 226, endPoint x: 336, endPoint y: 197, distance: 29.4
click at [342, 224] on button "4 . rossz" at bounding box center [381, 225] width 151 height 51
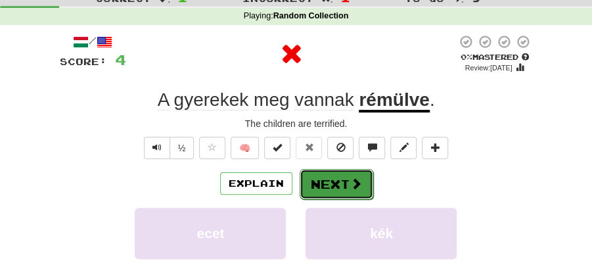
click at [327, 179] on button "Next" at bounding box center [337, 184] width 74 height 30
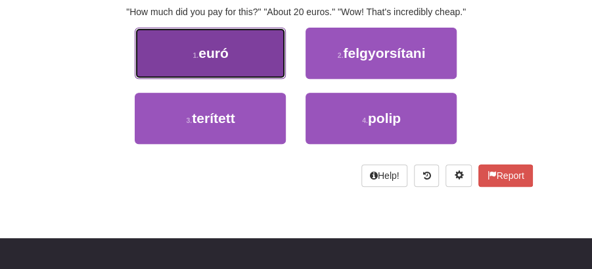
click at [237, 40] on button "1 . euró" at bounding box center [210, 53] width 151 height 51
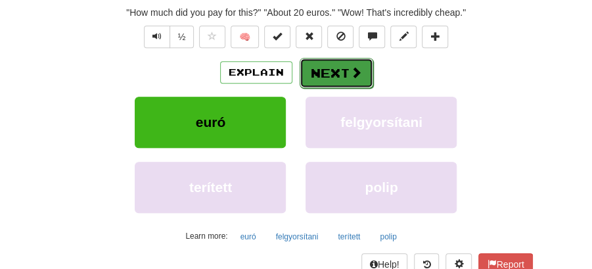
click at [332, 72] on button "Next" at bounding box center [337, 73] width 74 height 30
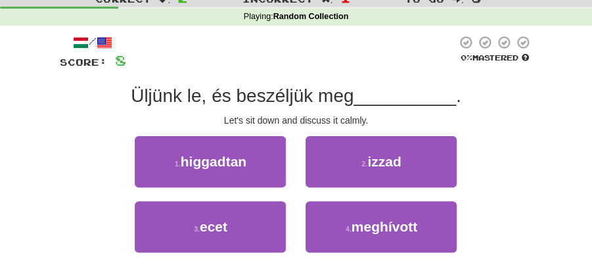
scroll to position [20, 0]
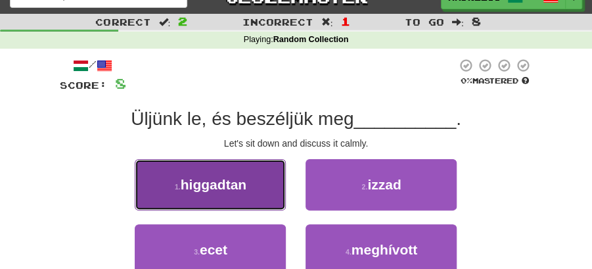
click at [264, 195] on button "1 . higgadtan" at bounding box center [210, 184] width 151 height 51
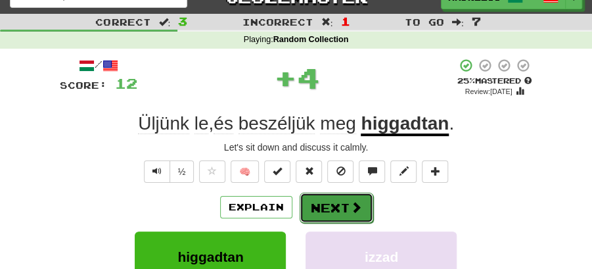
click at [325, 205] on button "Next" at bounding box center [337, 208] width 74 height 30
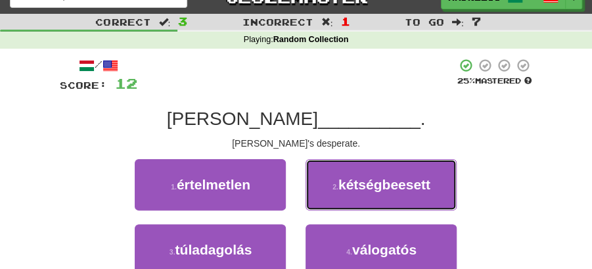
click at [367, 189] on span "kétségbeesett" at bounding box center [384, 184] width 92 height 15
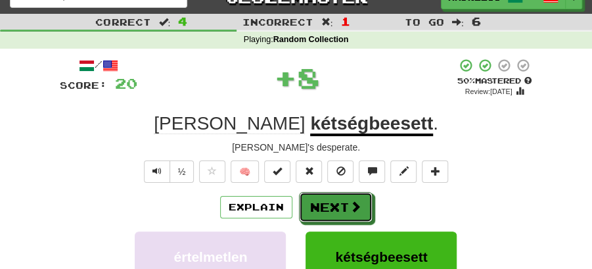
click at [343, 198] on button "Next" at bounding box center [336, 207] width 74 height 30
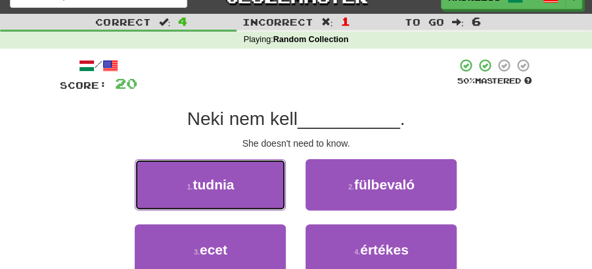
drag, startPoint x: 253, startPoint y: 188, endPoint x: 288, endPoint y: 190, distance: 34.9
click at [260, 188] on button "1 . tudnia" at bounding box center [210, 184] width 151 height 51
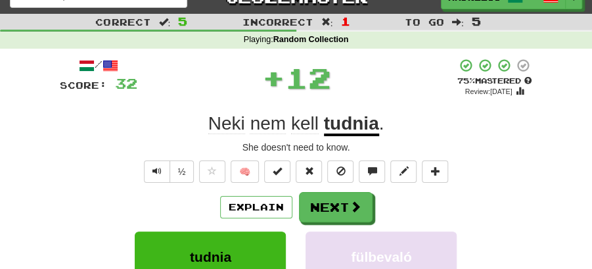
click at [315, 195] on button "Next" at bounding box center [336, 207] width 74 height 30
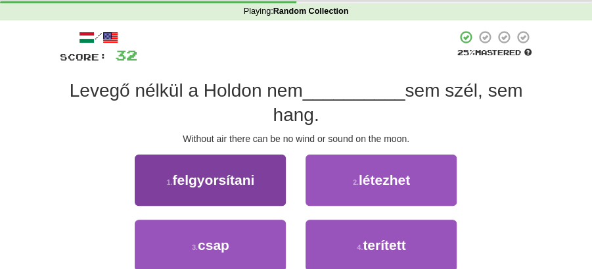
scroll to position [63, 0]
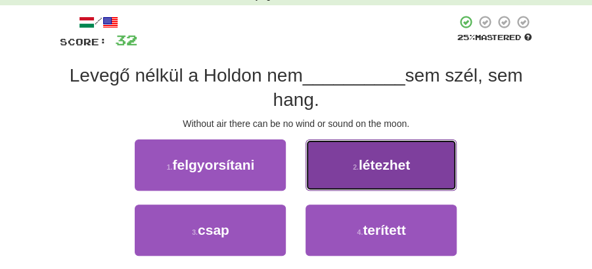
click at [353, 170] on small "2 ." at bounding box center [356, 167] width 6 height 8
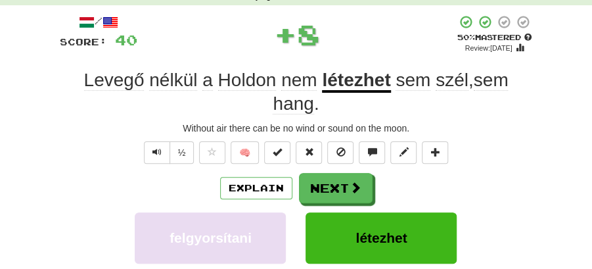
click at [342, 177] on button "Next" at bounding box center [336, 188] width 74 height 30
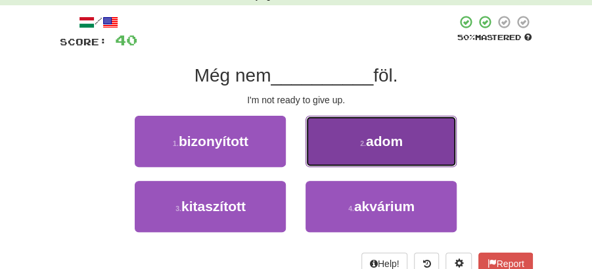
click at [371, 153] on button "2 . adom" at bounding box center [381, 141] width 151 height 51
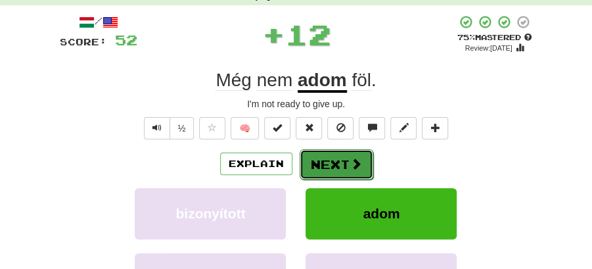
click at [361, 164] on button "Next" at bounding box center [337, 164] width 74 height 30
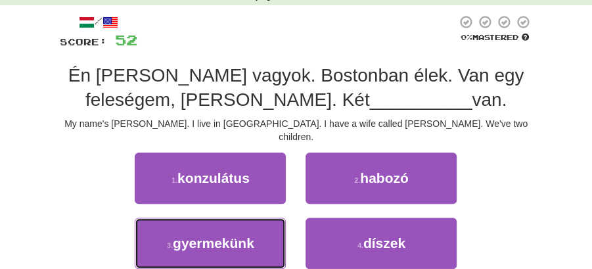
drag, startPoint x: 223, startPoint y: 228, endPoint x: 325, endPoint y: 170, distance: 116.9
click at [239, 235] on span "gyermekünk" at bounding box center [213, 242] width 81 height 15
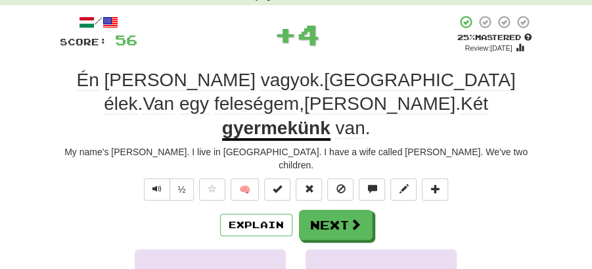
click at [325, 170] on div "/ Score: 56 + 4 25 % Mastered Review: 2025-08-20 Én Tom vagyok . Bostonban élek…" at bounding box center [296, 231] width 473 height 435
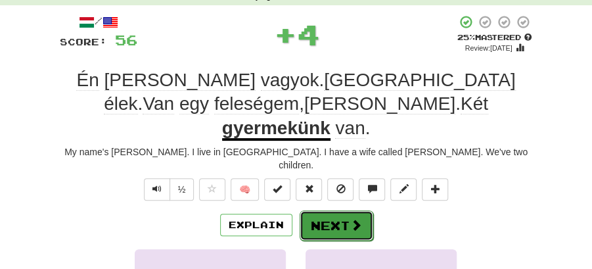
click at [321, 210] on button "Next" at bounding box center [337, 225] width 74 height 30
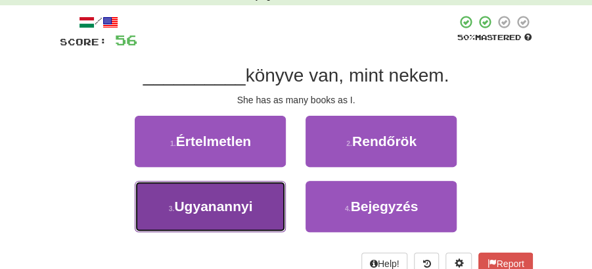
drag, startPoint x: 257, startPoint y: 208, endPoint x: 327, endPoint y: 179, distance: 75.2
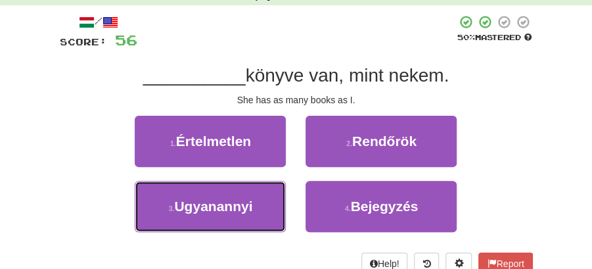
click at [263, 205] on button "3 . Ugyanannyi" at bounding box center [210, 206] width 151 height 51
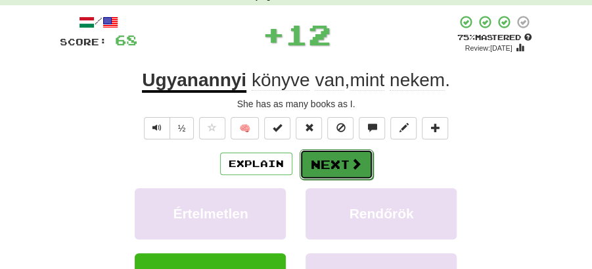
drag, startPoint x: 347, startPoint y: 171, endPoint x: 280, endPoint y: 99, distance: 98.6
click at [347, 168] on button "Next" at bounding box center [336, 164] width 74 height 30
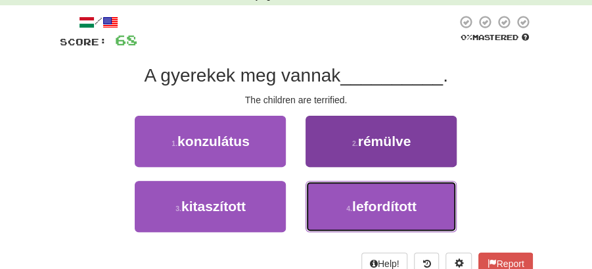
drag, startPoint x: 359, startPoint y: 200, endPoint x: 373, endPoint y: 147, distance: 55.8
click at [373, 147] on div "1 . konzulátus 2 . rémülve 3 . kitaszított 4 . lefordított" at bounding box center [296, 181] width 493 height 130
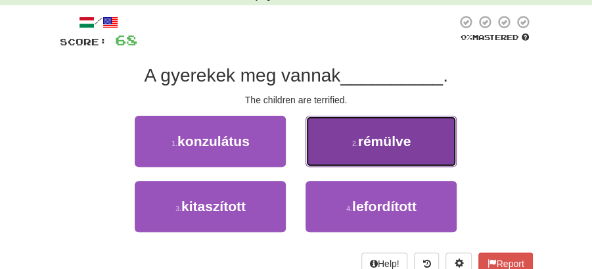
click at [344, 149] on button "2 . rémülve" at bounding box center [381, 141] width 151 height 51
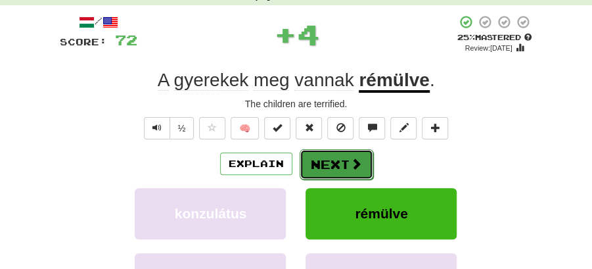
click at [330, 155] on button "Next" at bounding box center [337, 164] width 74 height 30
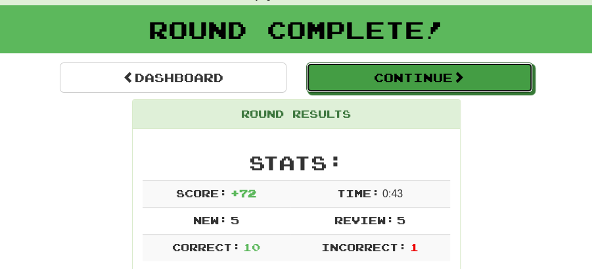
click at [411, 64] on button "Continue" at bounding box center [419, 77] width 227 height 30
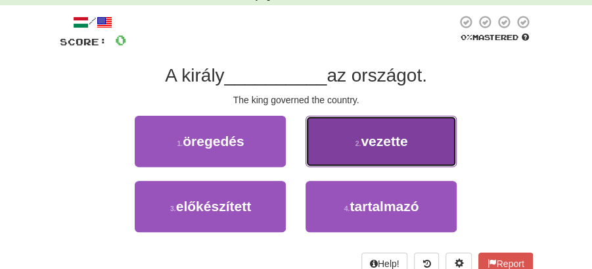
click at [374, 139] on span "vezette" at bounding box center [384, 140] width 47 height 15
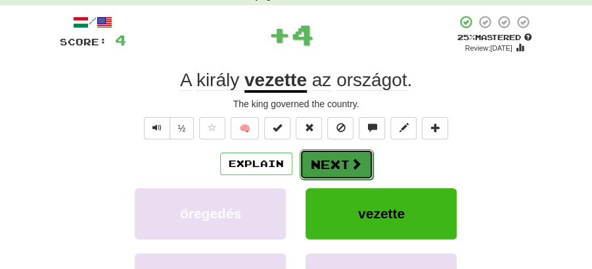
click at [346, 154] on button "Next" at bounding box center [337, 164] width 74 height 30
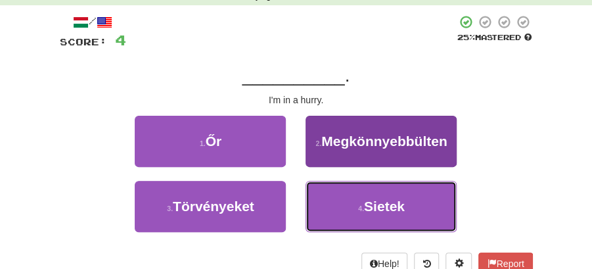
drag, startPoint x: 373, startPoint y: 206, endPoint x: 365, endPoint y: 188, distance: 19.2
click at [373, 205] on span "Sietek" at bounding box center [384, 205] width 41 height 15
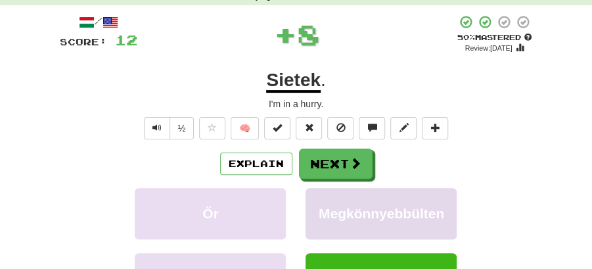
click at [346, 170] on button "Next" at bounding box center [336, 164] width 74 height 30
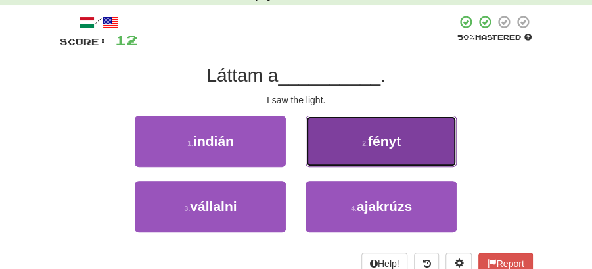
click at [377, 143] on span "fényt" at bounding box center [384, 140] width 33 height 15
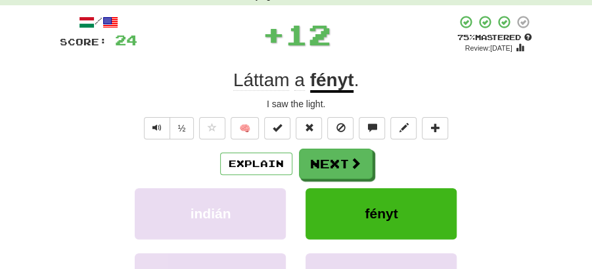
click at [335, 149] on button "Next" at bounding box center [336, 164] width 74 height 30
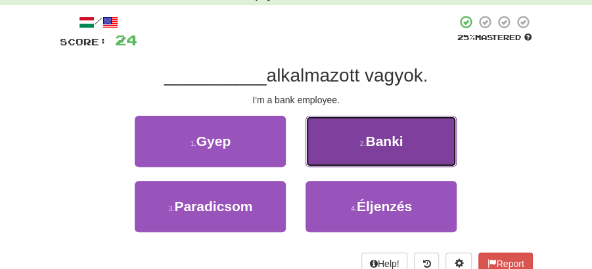
click at [363, 134] on button "2 . Banki" at bounding box center [381, 141] width 151 height 51
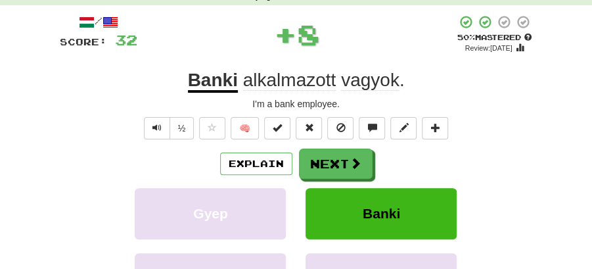
click at [339, 162] on button "Next" at bounding box center [336, 164] width 74 height 30
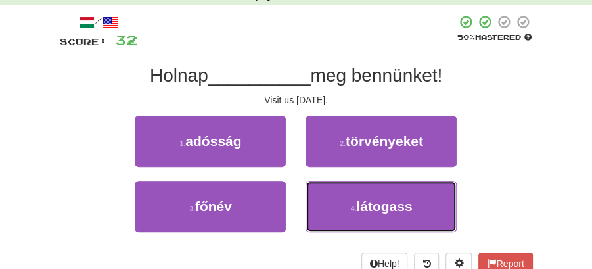
drag, startPoint x: 363, startPoint y: 209, endPoint x: 347, endPoint y: 179, distance: 34.4
click at [363, 206] on span "látogass" at bounding box center [384, 205] width 56 height 15
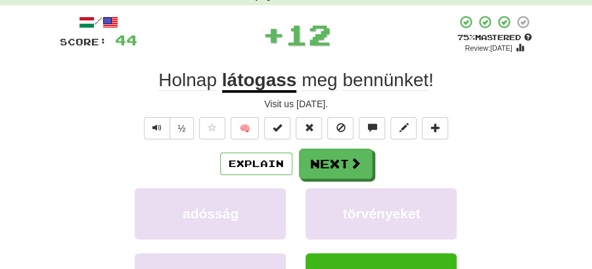
click at [340, 170] on button "Next" at bounding box center [336, 164] width 74 height 30
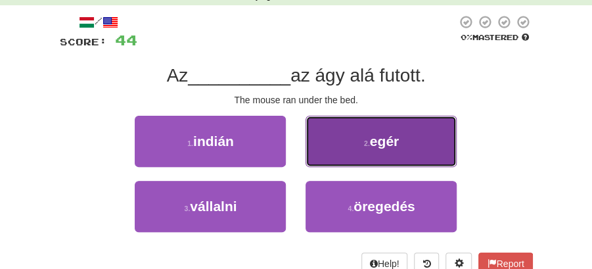
click at [356, 145] on button "2 . egér" at bounding box center [381, 141] width 151 height 51
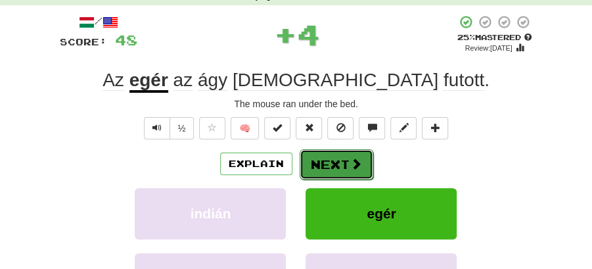
click at [336, 158] on button "Next" at bounding box center [337, 164] width 74 height 30
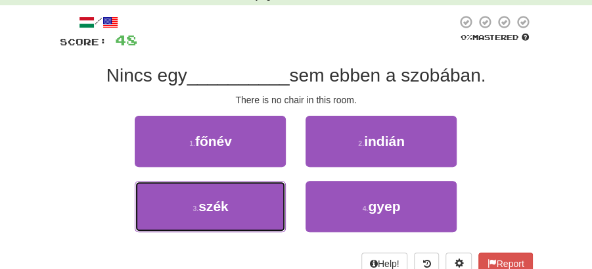
drag, startPoint x: 263, startPoint y: 204, endPoint x: 329, endPoint y: 178, distance: 71.4
click at [284, 198] on button "3 . szék" at bounding box center [210, 206] width 151 height 51
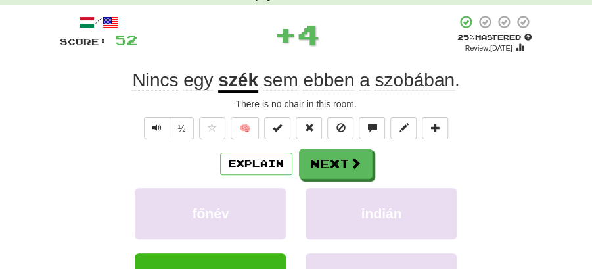
click at [331, 172] on button "Next" at bounding box center [336, 164] width 74 height 30
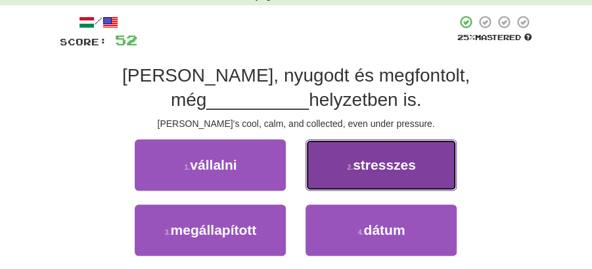
click at [379, 158] on span "stresszes" at bounding box center [384, 164] width 63 height 15
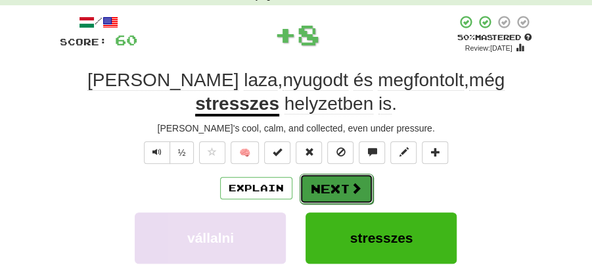
click at [342, 173] on button "Next" at bounding box center [337, 188] width 74 height 30
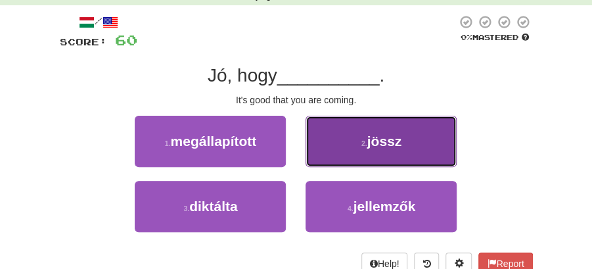
drag, startPoint x: 369, startPoint y: 135, endPoint x: 363, endPoint y: 143, distance: 10.3
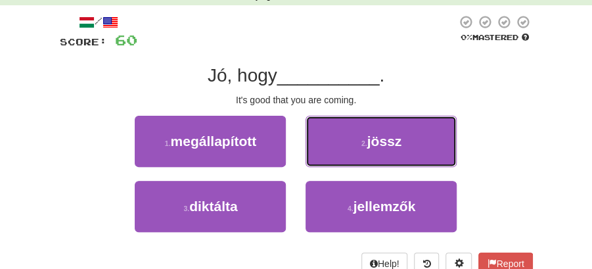
click at [369, 135] on span "jössz" at bounding box center [384, 140] width 35 height 15
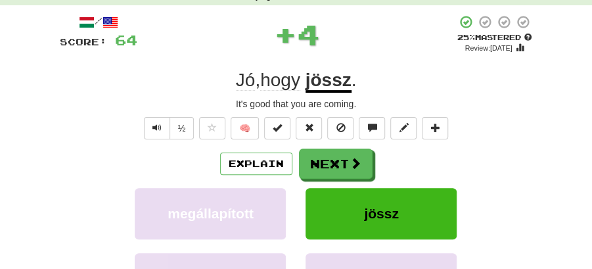
click at [350, 154] on button "Next" at bounding box center [336, 164] width 74 height 30
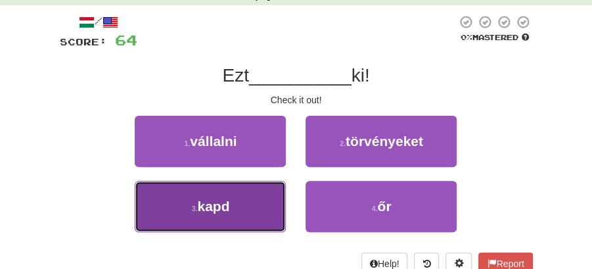
drag, startPoint x: 267, startPoint y: 196, endPoint x: 290, endPoint y: 181, distance: 27.2
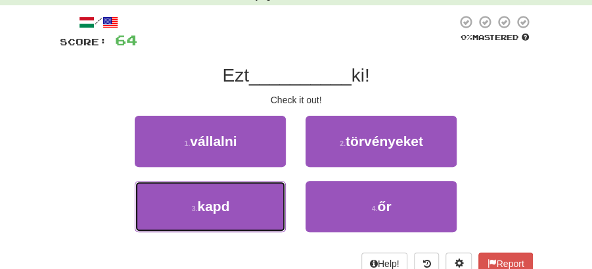
click at [269, 193] on button "3 . kapd" at bounding box center [210, 206] width 151 height 51
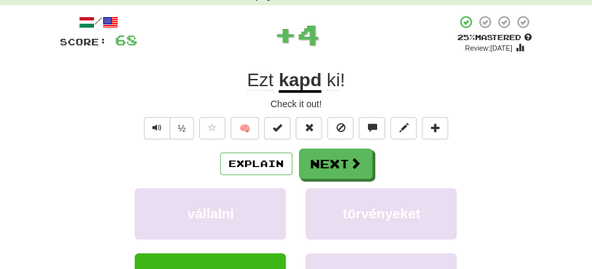
click at [321, 165] on button "Next" at bounding box center [336, 164] width 74 height 30
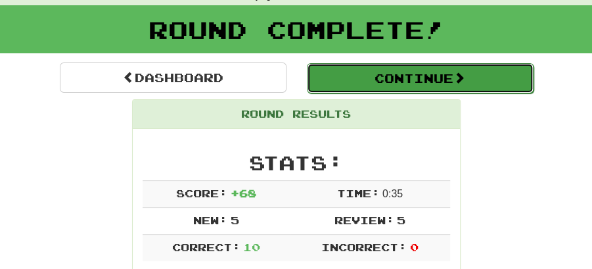
click at [352, 76] on button "Continue" at bounding box center [420, 78] width 227 height 30
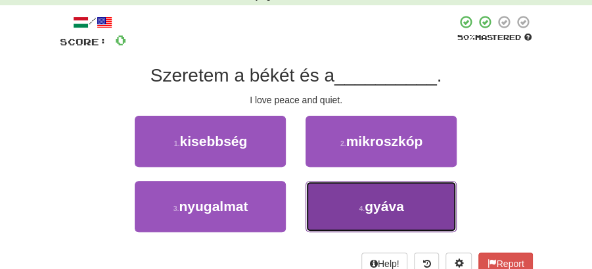
click at [383, 199] on span "gyáva" at bounding box center [384, 205] width 39 height 15
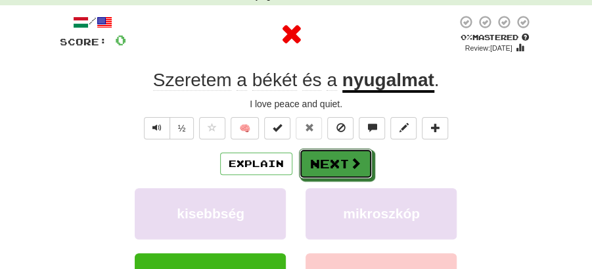
click at [347, 159] on button "Next" at bounding box center [336, 164] width 74 height 30
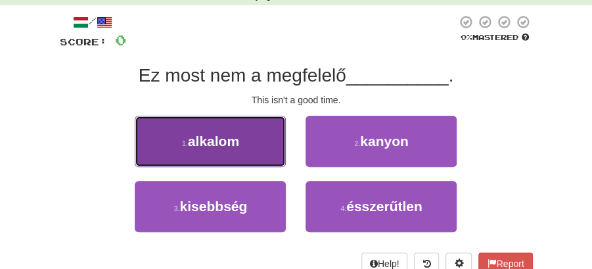
click at [248, 133] on button "1 . alkalom" at bounding box center [210, 141] width 151 height 51
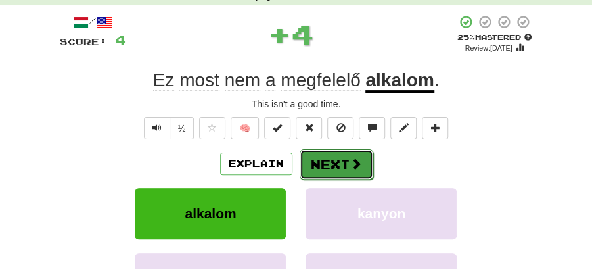
click at [340, 155] on button "Next" at bounding box center [337, 164] width 74 height 30
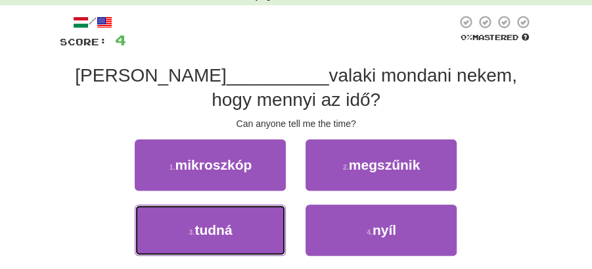
drag, startPoint x: 263, startPoint y: 225, endPoint x: 326, endPoint y: 182, distance: 76.2
click at [268, 223] on button "3 . tudná" at bounding box center [210, 229] width 151 height 51
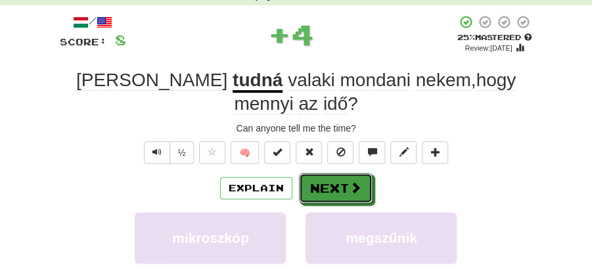
click at [354, 181] on span at bounding box center [356, 187] width 12 height 12
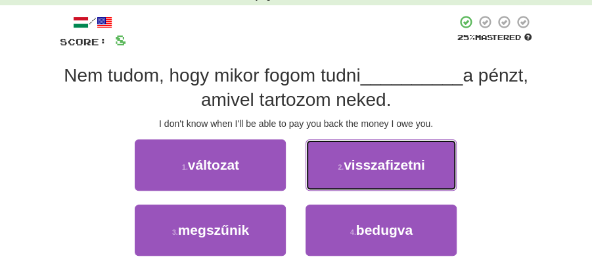
click at [392, 162] on span "visszafizetni" at bounding box center [384, 164] width 81 height 15
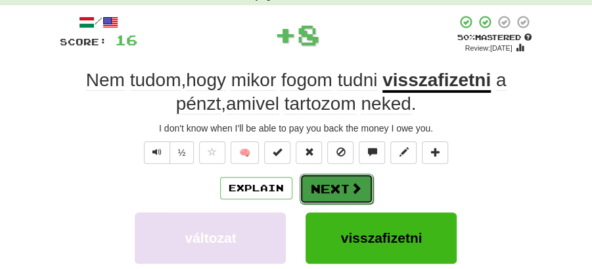
click at [335, 192] on button "Next" at bounding box center [337, 188] width 74 height 30
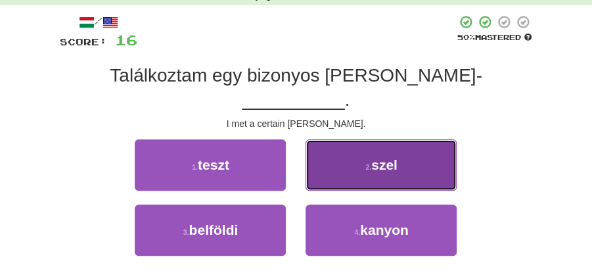
click at [373, 157] on span "szel" at bounding box center [384, 164] width 26 height 15
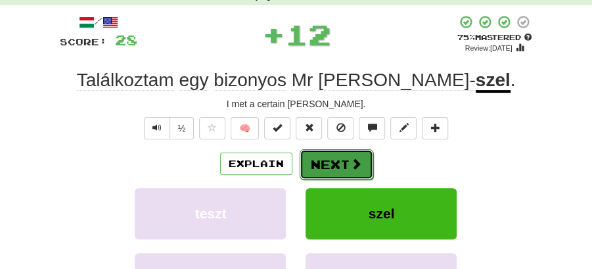
click at [323, 163] on button "Next" at bounding box center [337, 164] width 74 height 30
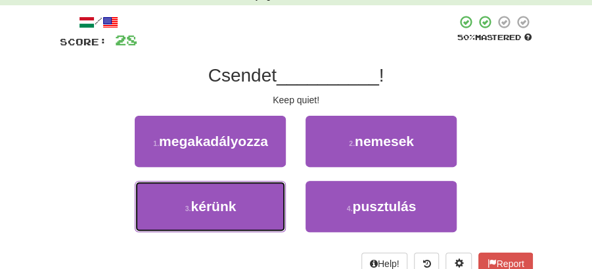
drag, startPoint x: 267, startPoint y: 202, endPoint x: 292, endPoint y: 177, distance: 35.3
click at [267, 201] on button "3 . kérünk" at bounding box center [210, 206] width 151 height 51
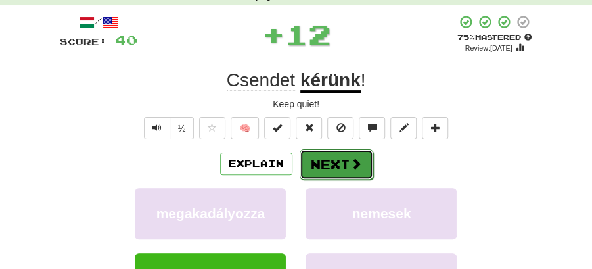
click at [314, 164] on button "Next" at bounding box center [337, 164] width 74 height 30
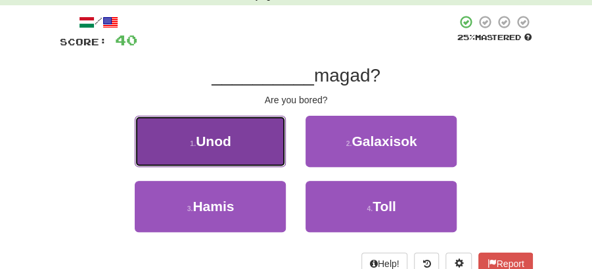
drag, startPoint x: 241, startPoint y: 149, endPoint x: 263, endPoint y: 159, distance: 24.7
click at [263, 159] on button "1 . Unod" at bounding box center [210, 141] width 151 height 51
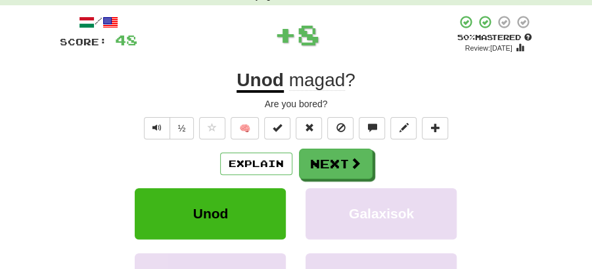
click at [303, 167] on button "Next" at bounding box center [336, 164] width 74 height 30
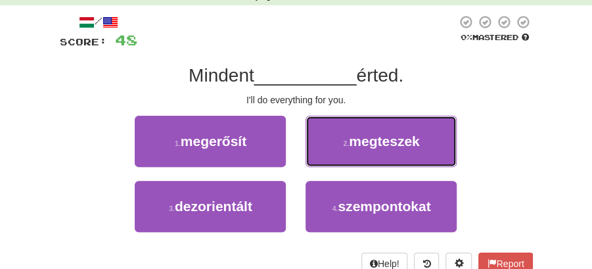
drag, startPoint x: 333, startPoint y: 141, endPoint x: 338, endPoint y: 146, distance: 7.4
click at [338, 145] on button "2 . megteszek" at bounding box center [381, 141] width 151 height 51
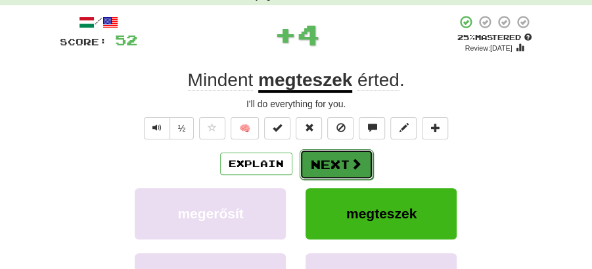
click at [333, 159] on button "Next" at bounding box center [337, 164] width 74 height 30
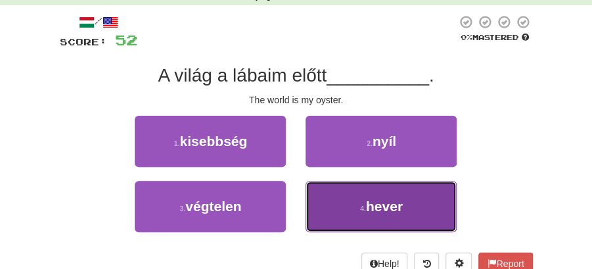
click at [368, 205] on span "hever" at bounding box center [384, 205] width 37 height 15
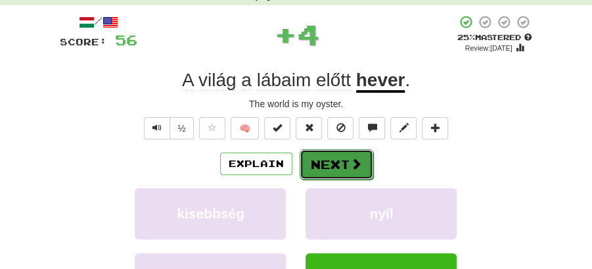
click at [346, 175] on button "Next" at bounding box center [337, 164] width 74 height 30
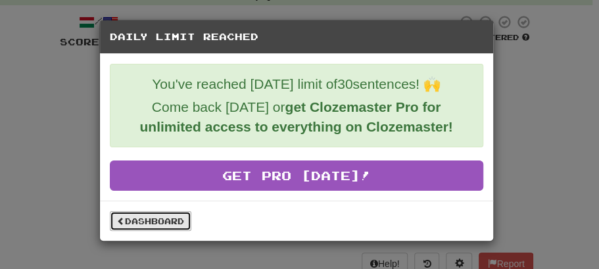
click at [172, 215] on link "Dashboard" at bounding box center [150, 221] width 81 height 20
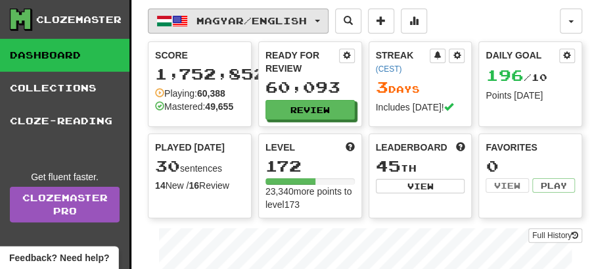
click at [329, 21] on button "Magyar / English" at bounding box center [238, 21] width 181 height 25
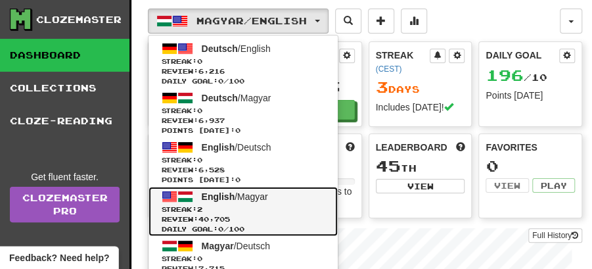
click at [249, 197] on span "English / Magyar" at bounding box center [235, 196] width 66 height 11
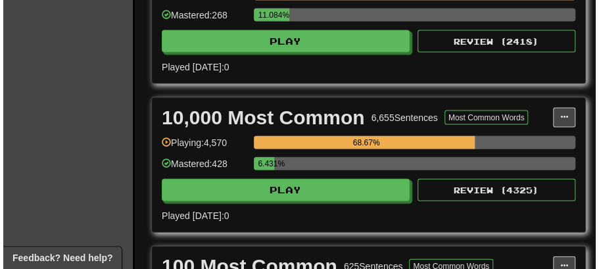
scroll to position [963, 0]
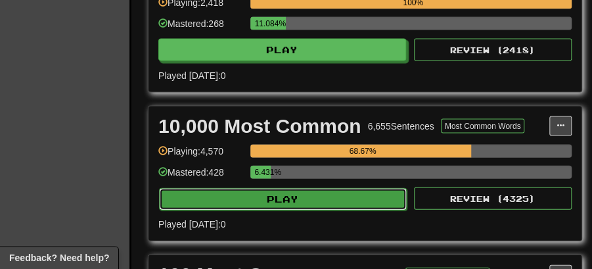
click at [291, 190] on button "Play" at bounding box center [283, 199] width 248 height 22
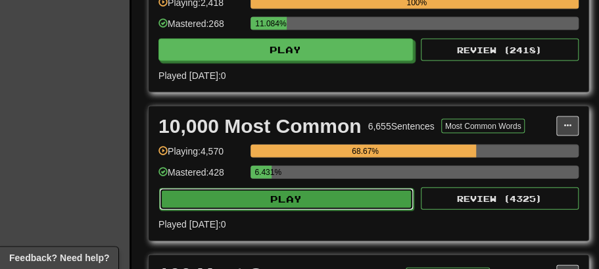
select select "**"
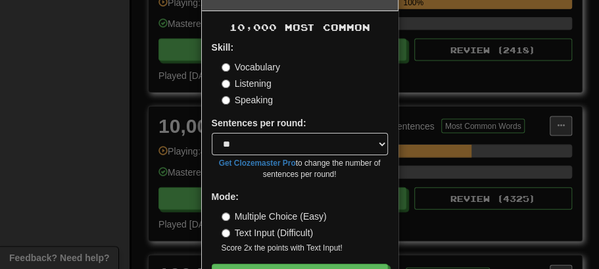
scroll to position [89, 0]
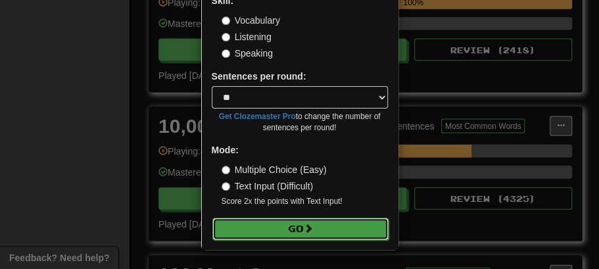
click at [294, 229] on button "Go" at bounding box center [300, 229] width 176 height 22
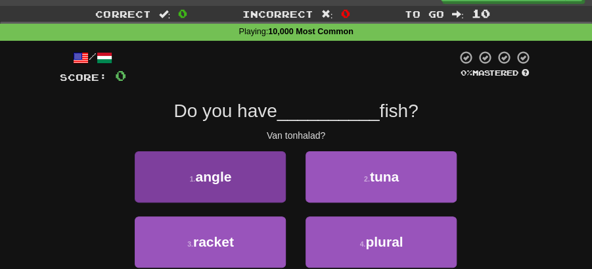
scroll to position [43, 0]
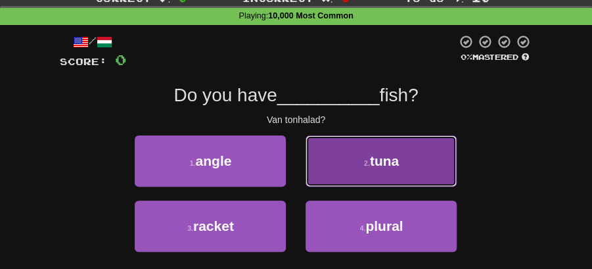
click at [381, 171] on button "2 . tuna" at bounding box center [381, 160] width 151 height 51
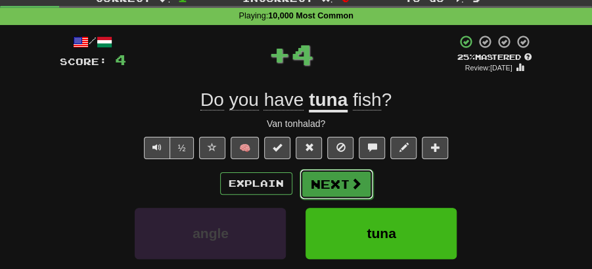
drag, startPoint x: 381, startPoint y: 171, endPoint x: 342, endPoint y: 177, distance: 39.9
click at [342, 177] on button "Next" at bounding box center [337, 184] width 74 height 30
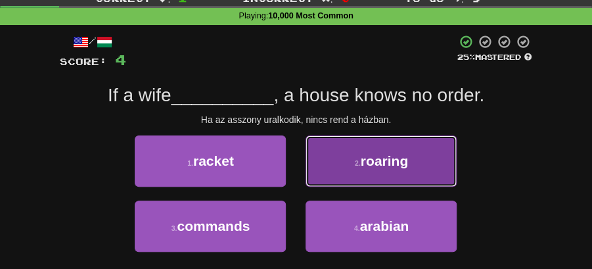
click at [409, 168] on button "2 . roaring" at bounding box center [381, 160] width 151 height 51
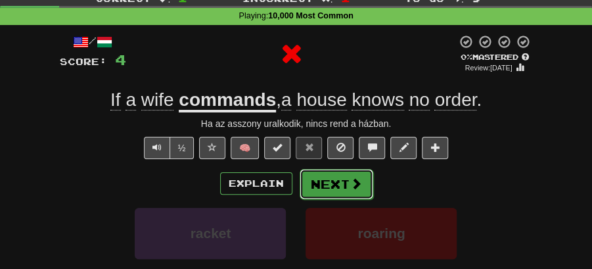
click at [335, 176] on button "Next" at bounding box center [337, 184] width 74 height 30
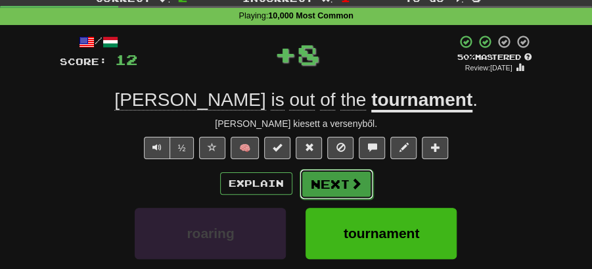
click at [335, 189] on button "Next" at bounding box center [337, 184] width 74 height 30
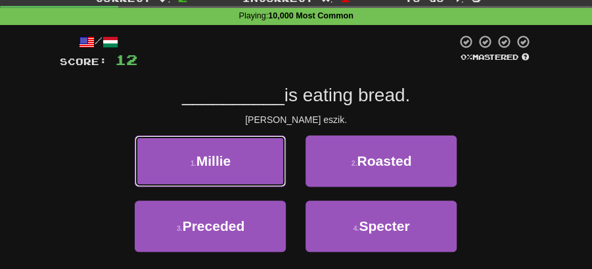
drag, startPoint x: 225, startPoint y: 164, endPoint x: 236, endPoint y: 167, distance: 11.5
click at [230, 166] on span "Millie" at bounding box center [213, 160] width 35 height 15
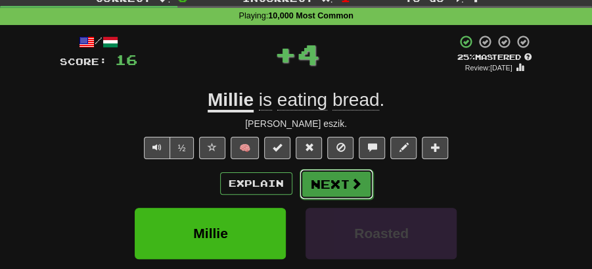
click at [329, 170] on button "Next" at bounding box center [337, 184] width 74 height 30
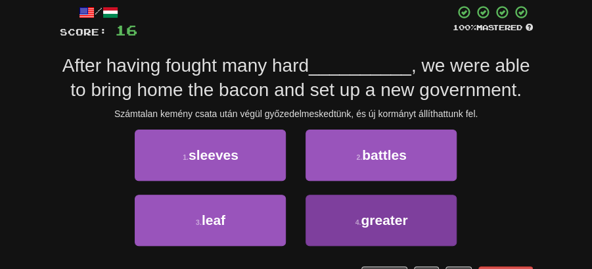
scroll to position [87, 0]
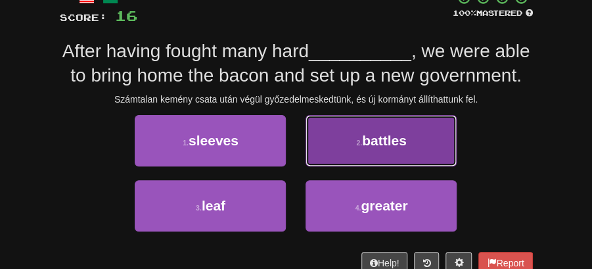
click at [388, 126] on button "2 . battles" at bounding box center [381, 140] width 151 height 51
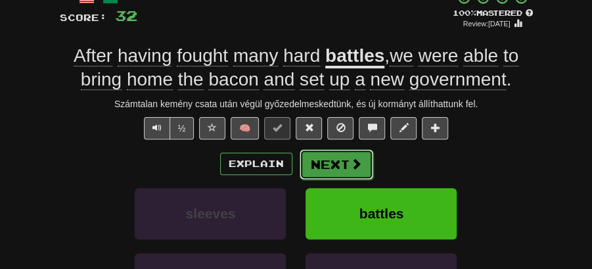
click at [345, 160] on button "Next" at bounding box center [337, 164] width 74 height 30
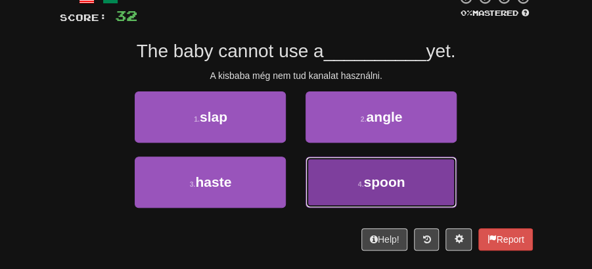
click at [392, 187] on span "spoon" at bounding box center [383, 181] width 41 height 15
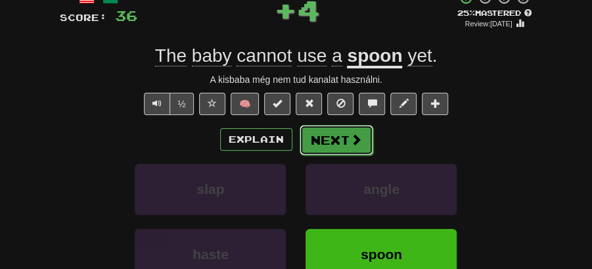
click at [352, 137] on span at bounding box center [356, 139] width 12 height 12
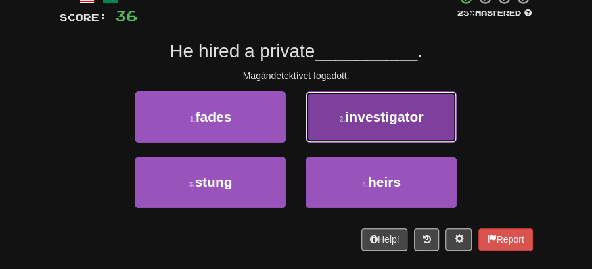
click at [359, 124] on button "2 . investigator" at bounding box center [381, 116] width 151 height 51
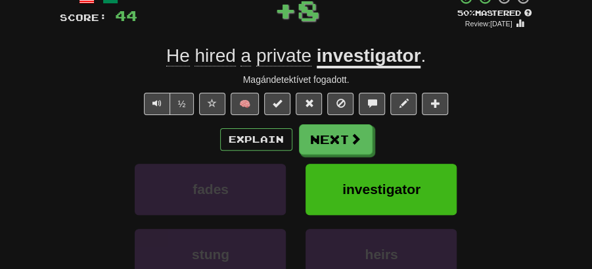
click at [314, 135] on button "Next" at bounding box center [336, 139] width 74 height 30
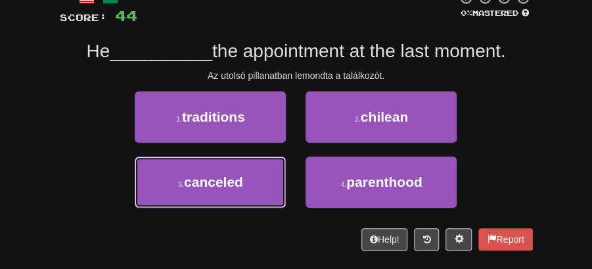
drag, startPoint x: 250, startPoint y: 179, endPoint x: 273, endPoint y: 158, distance: 31.2
click at [250, 179] on button "3 . canceled" at bounding box center [210, 181] width 151 height 51
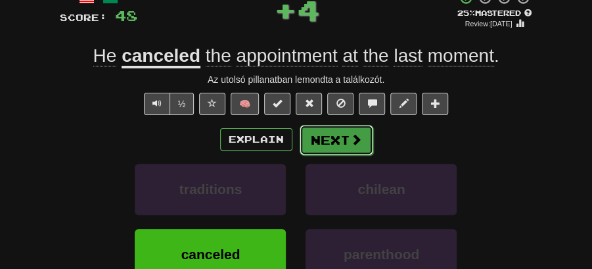
click at [334, 139] on button "Next" at bounding box center [337, 140] width 74 height 30
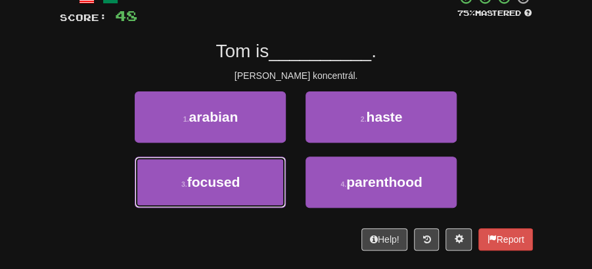
click at [249, 177] on button "3 . focused" at bounding box center [210, 181] width 151 height 51
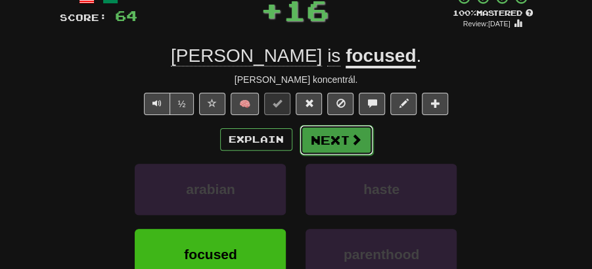
click at [350, 125] on button "Next" at bounding box center [337, 140] width 74 height 30
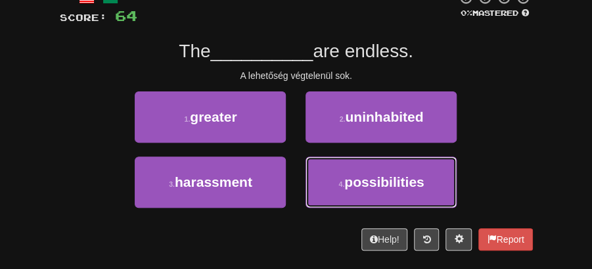
drag, startPoint x: 370, startPoint y: 183, endPoint x: 363, endPoint y: 154, distance: 29.7
click at [371, 183] on span "possibilities" at bounding box center [384, 181] width 80 height 15
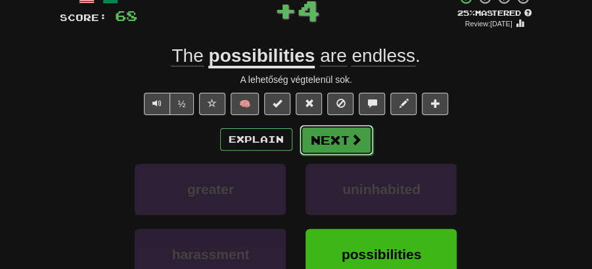
click at [334, 131] on button "Next" at bounding box center [337, 140] width 74 height 30
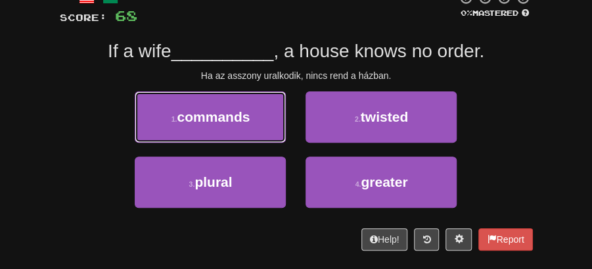
drag, startPoint x: 230, startPoint y: 106, endPoint x: 321, endPoint y: 115, distance: 91.7
click at [239, 106] on button "1 . commands" at bounding box center [210, 116] width 151 height 51
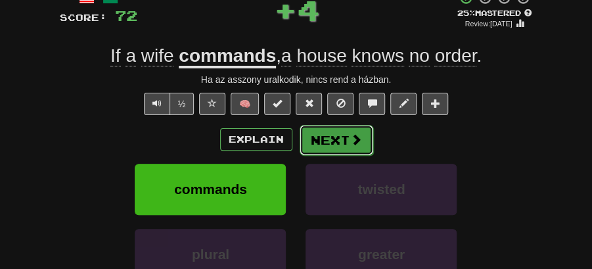
click at [342, 131] on button "Next" at bounding box center [337, 140] width 74 height 30
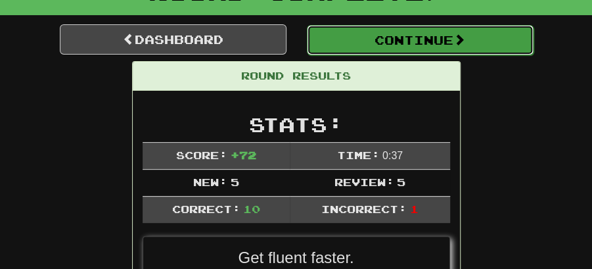
click at [380, 32] on button "Continue" at bounding box center [420, 40] width 227 height 30
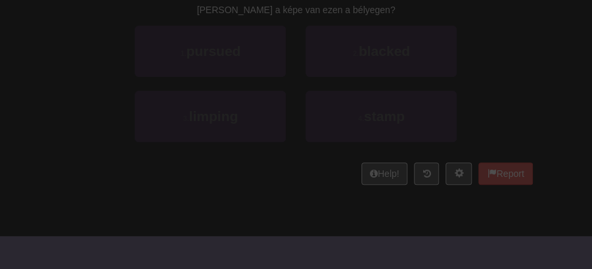
scroll to position [101, 0]
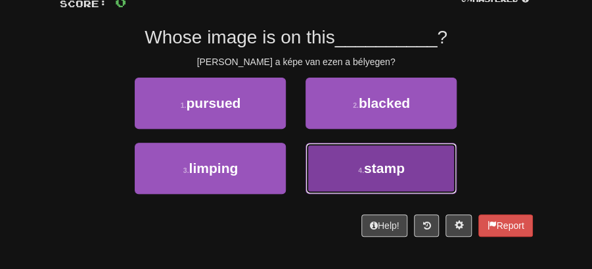
click at [380, 162] on span "stamp" at bounding box center [384, 167] width 41 height 15
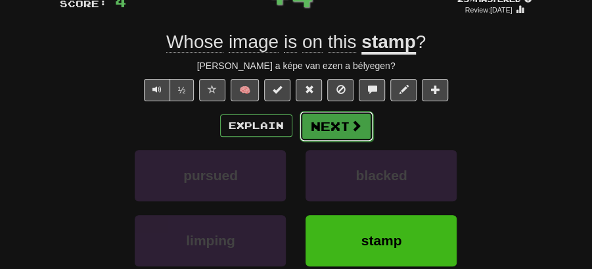
click at [363, 122] on button "Next" at bounding box center [337, 126] width 74 height 30
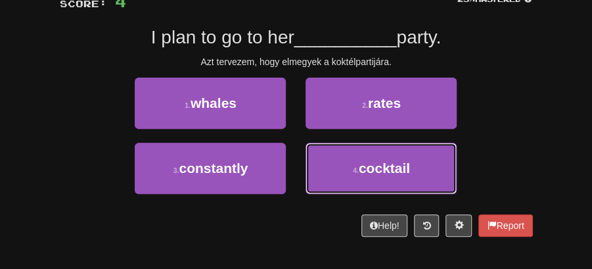
drag, startPoint x: 371, startPoint y: 173, endPoint x: 355, endPoint y: 139, distance: 37.6
click at [369, 170] on span "cocktail" at bounding box center [384, 167] width 51 height 15
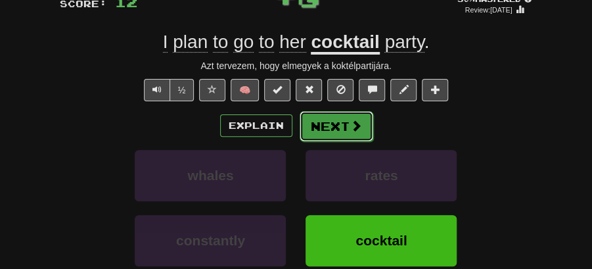
click at [355, 139] on button "Next" at bounding box center [337, 126] width 74 height 30
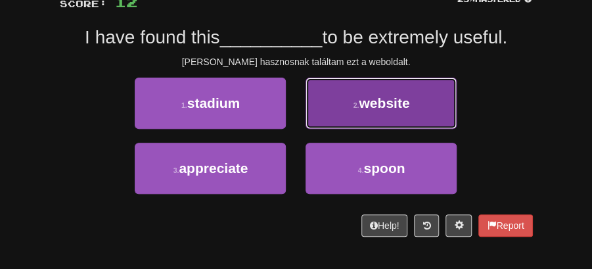
click at [381, 103] on span "website" at bounding box center [384, 102] width 51 height 15
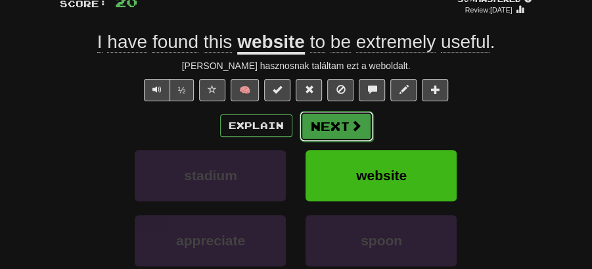
click at [344, 113] on button "Next" at bounding box center [337, 126] width 74 height 30
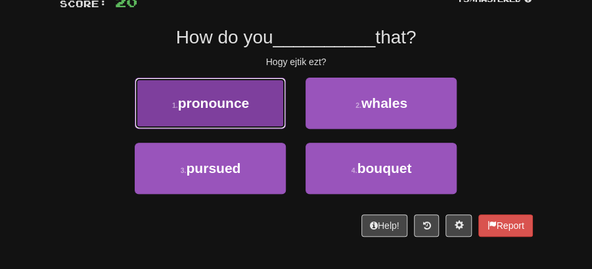
click at [240, 114] on button "1 . pronounce" at bounding box center [210, 103] width 151 height 51
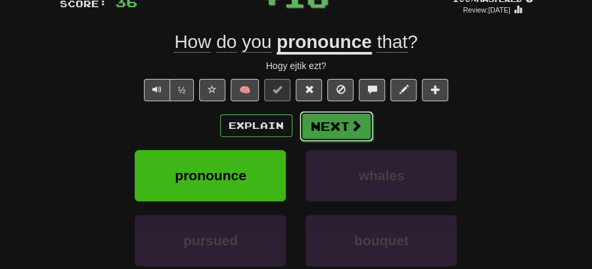
click at [315, 120] on button "Next" at bounding box center [337, 126] width 74 height 30
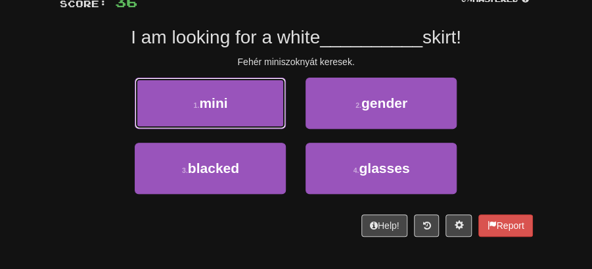
drag, startPoint x: 216, startPoint y: 104, endPoint x: 240, endPoint y: 108, distance: 24.0
click at [218, 104] on span "mini" at bounding box center [213, 102] width 28 height 15
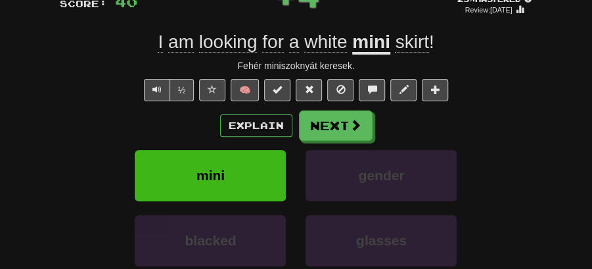
click at [369, 127] on button "Next" at bounding box center [336, 125] width 74 height 30
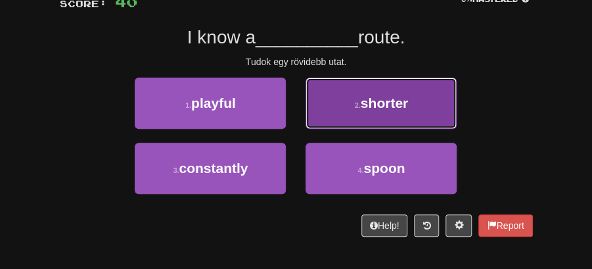
click at [402, 106] on span "shorter" at bounding box center [384, 102] width 47 height 15
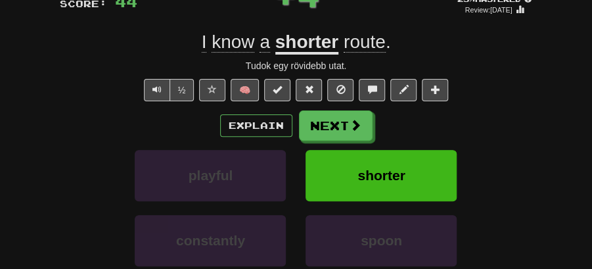
click at [320, 124] on button "Next" at bounding box center [336, 125] width 74 height 30
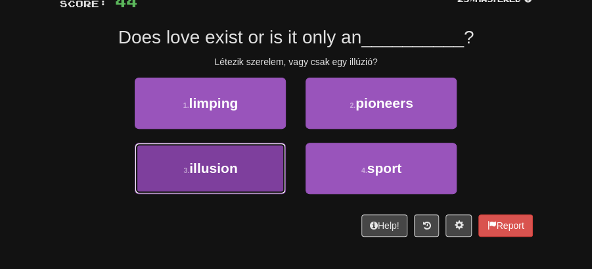
drag, startPoint x: 255, startPoint y: 162, endPoint x: 267, endPoint y: 153, distance: 14.6
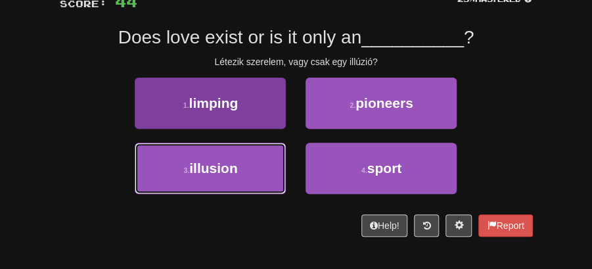
click at [256, 160] on button "3 . illusion" at bounding box center [210, 168] width 151 height 51
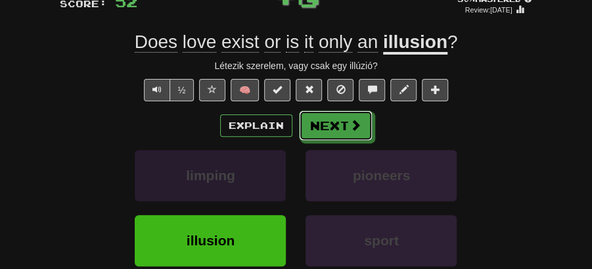
click at [318, 122] on button "Next" at bounding box center [336, 125] width 74 height 30
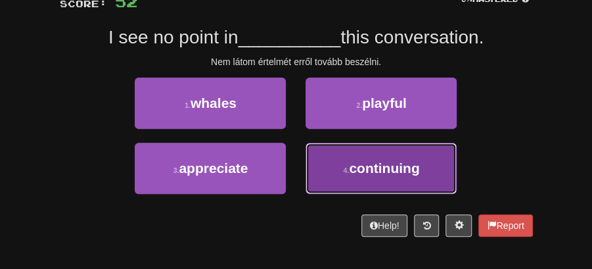
click at [381, 172] on span "continuing" at bounding box center [384, 167] width 70 height 15
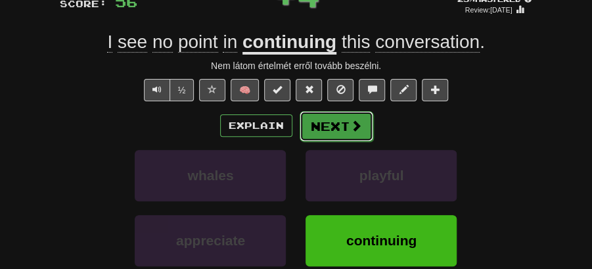
click at [323, 125] on button "Next" at bounding box center [337, 126] width 74 height 30
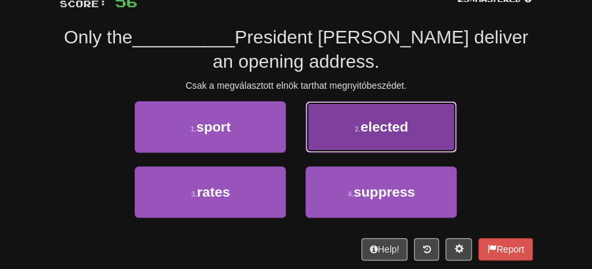
drag, startPoint x: 365, startPoint y: 123, endPoint x: 347, endPoint y: 126, distance: 18.7
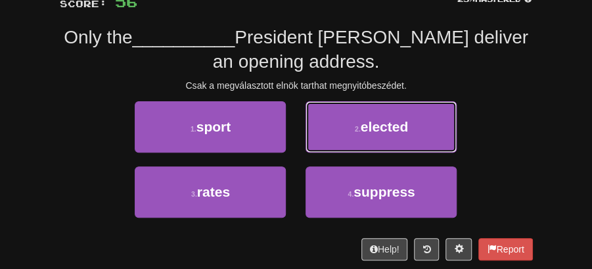
click at [365, 124] on span "elected" at bounding box center [384, 126] width 47 height 15
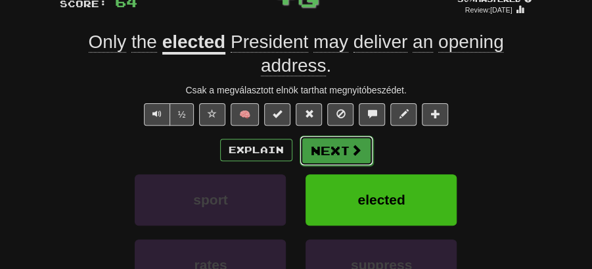
click at [338, 146] on button "Next" at bounding box center [337, 150] width 74 height 30
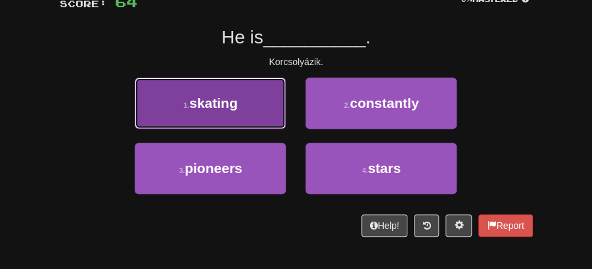
click at [233, 108] on span "skating" at bounding box center [213, 102] width 49 height 15
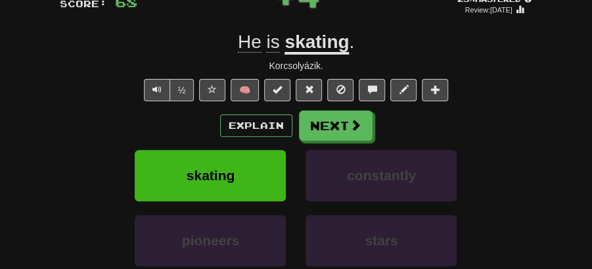
click at [310, 120] on button "Next" at bounding box center [336, 125] width 74 height 30
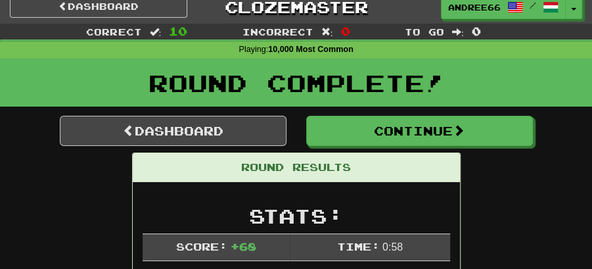
scroll to position [0, 0]
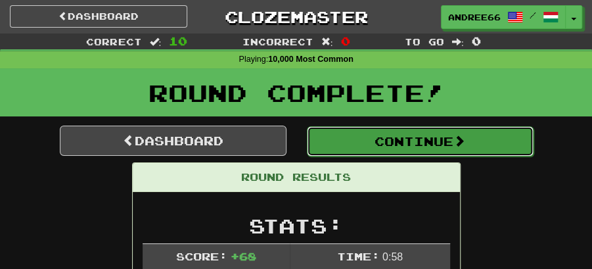
click at [363, 138] on button "Continue" at bounding box center [420, 141] width 227 height 30
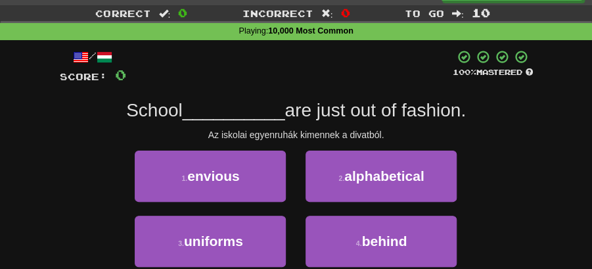
scroll to position [43, 0]
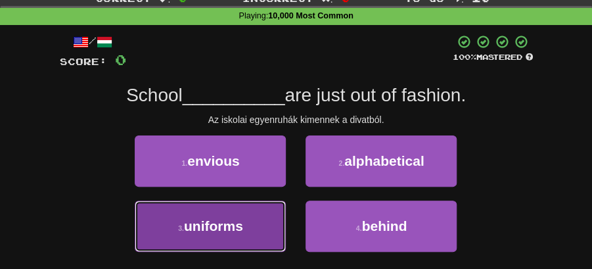
click at [255, 225] on button "3 . uniforms" at bounding box center [210, 225] width 151 height 51
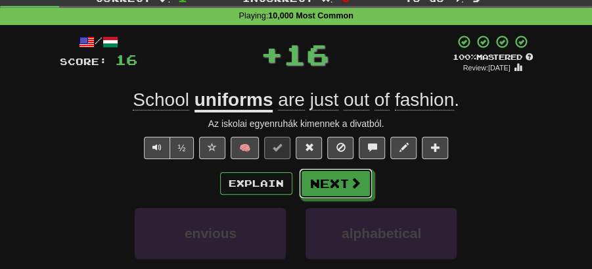
drag, startPoint x: 324, startPoint y: 185, endPoint x: 279, endPoint y: 141, distance: 63.7
click at [325, 184] on button "Next" at bounding box center [336, 183] width 74 height 30
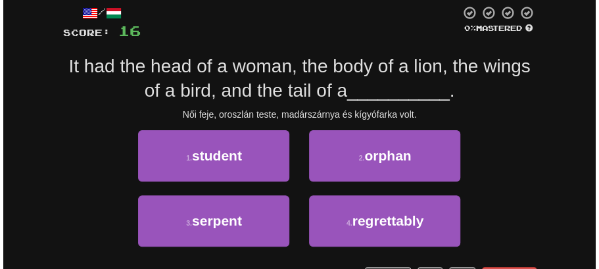
scroll to position [87, 0]
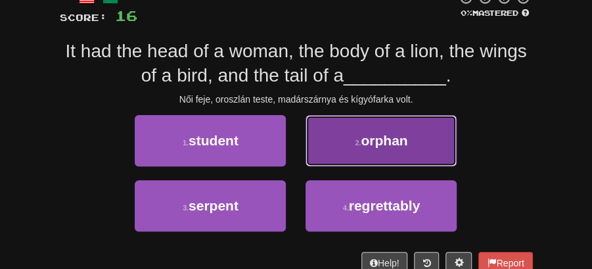
click at [363, 139] on span "orphan" at bounding box center [384, 140] width 47 height 15
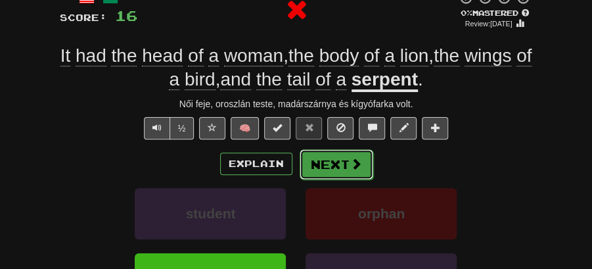
click at [319, 155] on button "Next" at bounding box center [337, 164] width 74 height 30
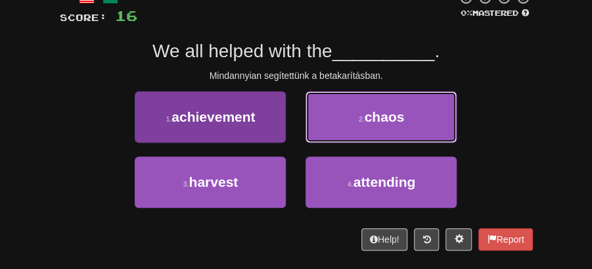
drag, startPoint x: 400, startPoint y: 115, endPoint x: 244, endPoint y: 137, distance: 156.7
click at [252, 140] on div "1 . achievement 2 . chaos" at bounding box center [296, 123] width 513 height 65
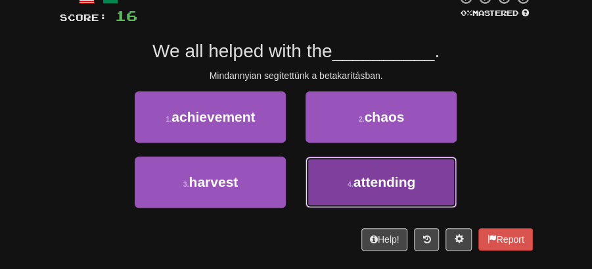
click at [380, 183] on span "attending" at bounding box center [385, 181] width 62 height 15
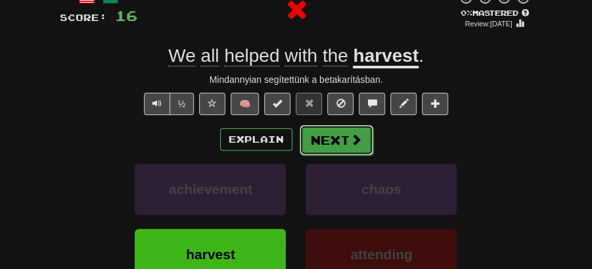
click at [338, 143] on button "Next" at bounding box center [337, 140] width 74 height 30
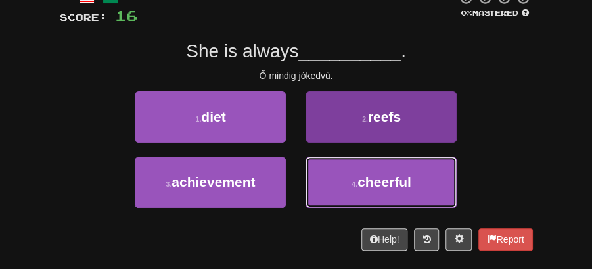
click at [399, 183] on span "cheerful" at bounding box center [384, 181] width 54 height 15
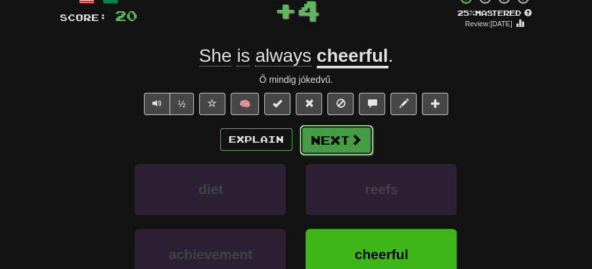
click at [347, 149] on button "Next" at bounding box center [337, 140] width 74 height 30
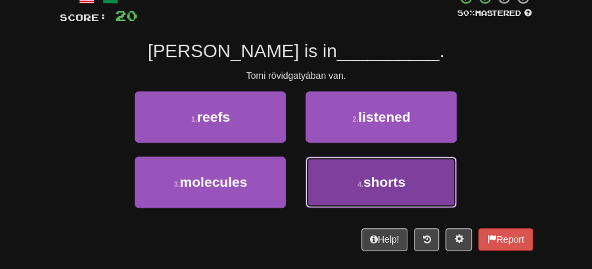
drag, startPoint x: 352, startPoint y: 170, endPoint x: 348, endPoint y: 154, distance: 16.3
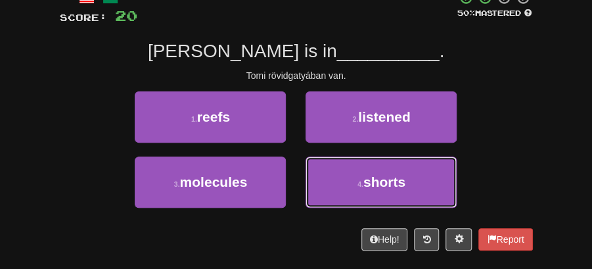
click at [352, 170] on button "4 . shorts" at bounding box center [381, 181] width 151 height 51
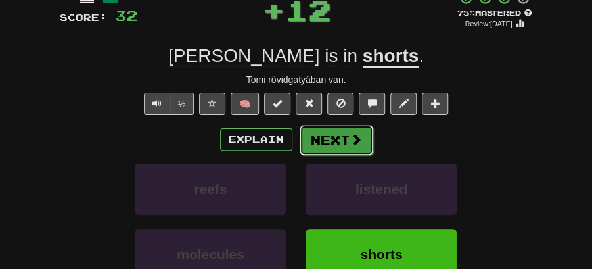
click at [334, 131] on button "Next" at bounding box center [337, 140] width 74 height 30
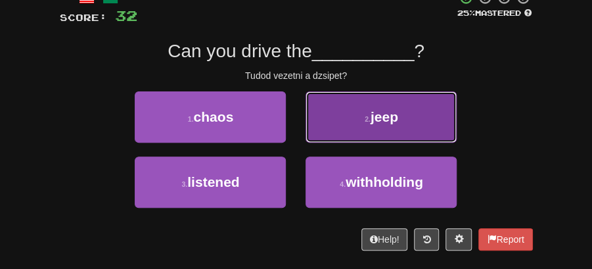
click at [354, 113] on button "2 . jeep" at bounding box center [381, 116] width 151 height 51
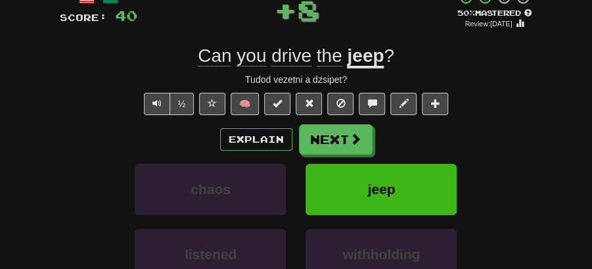
click at [330, 138] on button "Next" at bounding box center [336, 139] width 74 height 30
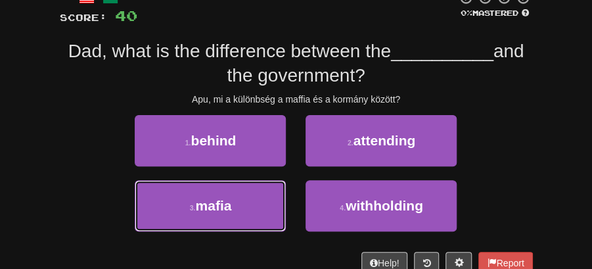
drag, startPoint x: 227, startPoint y: 206, endPoint x: 323, endPoint y: 182, distance: 98.3
click at [229, 206] on span "mafia" at bounding box center [213, 205] width 36 height 15
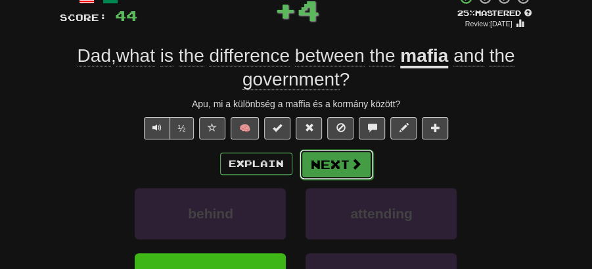
click at [336, 156] on button "Next" at bounding box center [337, 164] width 74 height 30
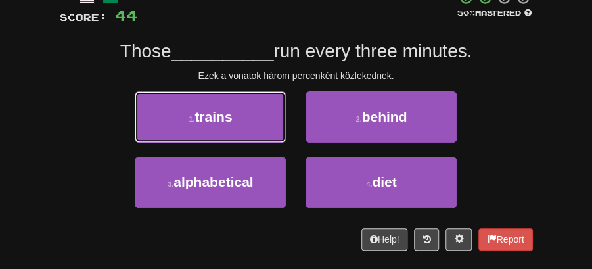
drag, startPoint x: 229, startPoint y: 118, endPoint x: 239, endPoint y: 121, distance: 10.2
click at [231, 119] on span "trains" at bounding box center [213, 116] width 37 height 15
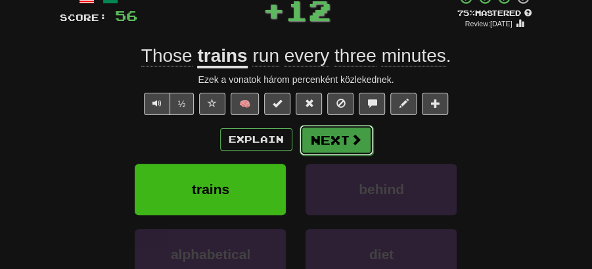
click at [340, 131] on button "Next" at bounding box center [337, 140] width 74 height 30
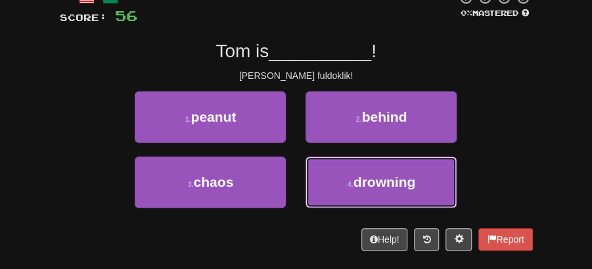
drag, startPoint x: 366, startPoint y: 180, endPoint x: 349, endPoint y: 154, distance: 30.8
click at [363, 174] on span "drowning" at bounding box center [385, 181] width 62 height 15
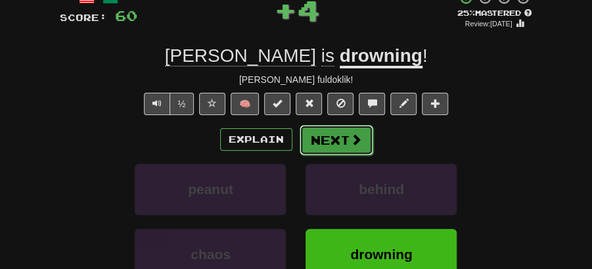
click at [330, 137] on button "Next" at bounding box center [337, 140] width 74 height 30
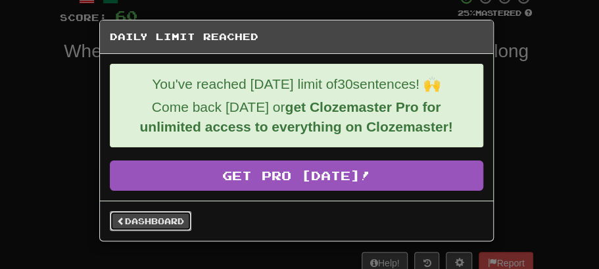
click at [139, 214] on link "Dashboard" at bounding box center [150, 221] width 81 height 20
